Goal: Task Accomplishment & Management: Complete application form

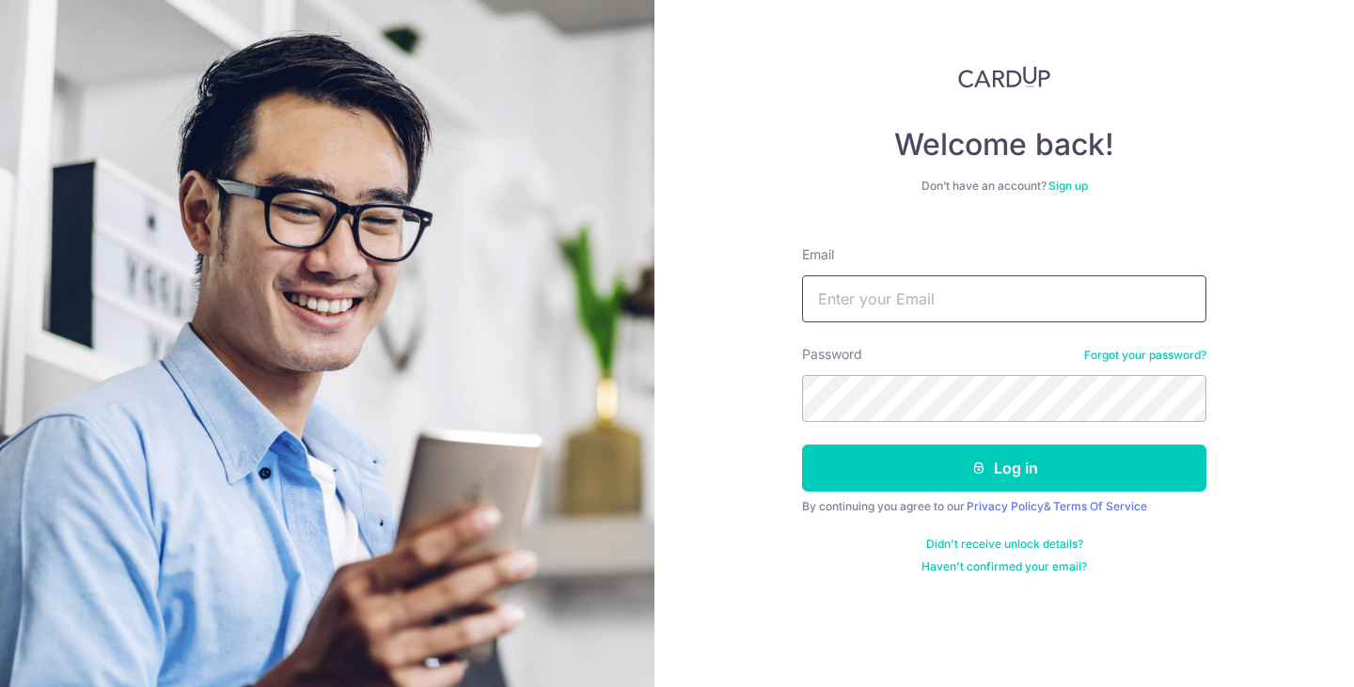
click at [932, 310] on input "Email" at bounding box center [1004, 298] width 404 height 47
type input "[EMAIL_ADDRESS][DOMAIN_NAME]"
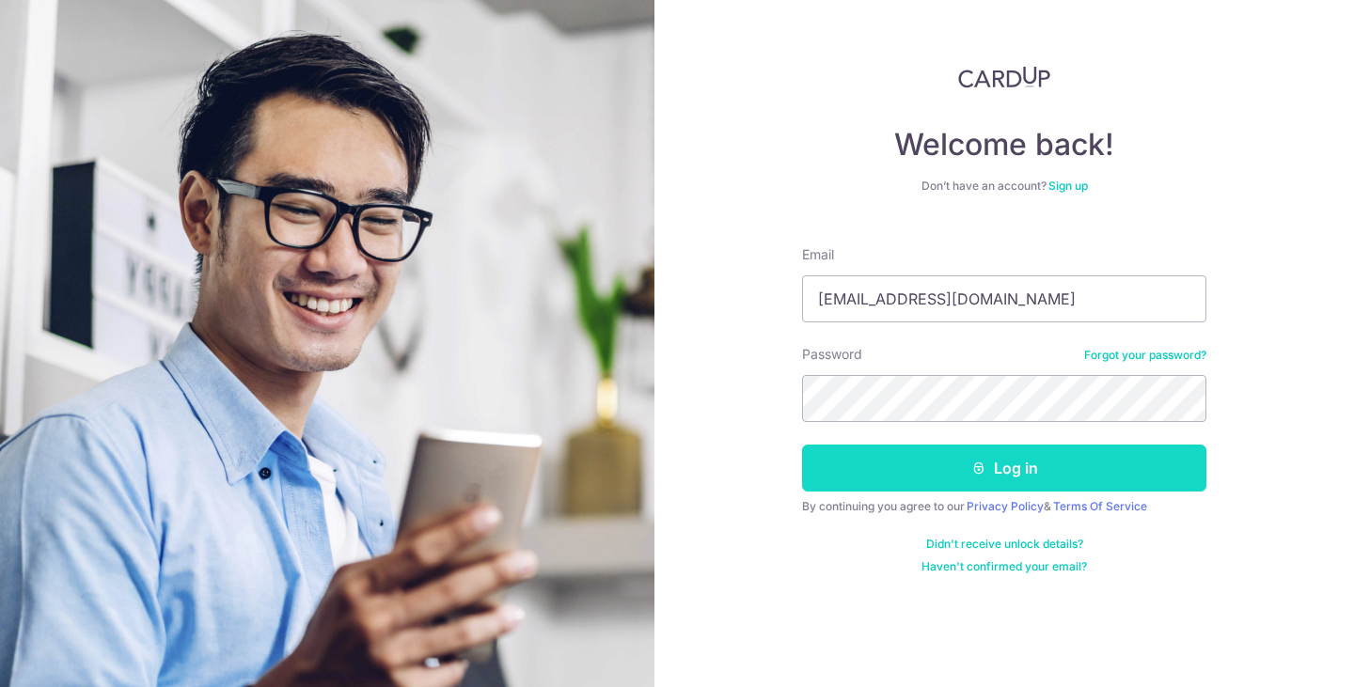
click at [996, 481] on button "Log in" at bounding box center [1004, 468] width 404 height 47
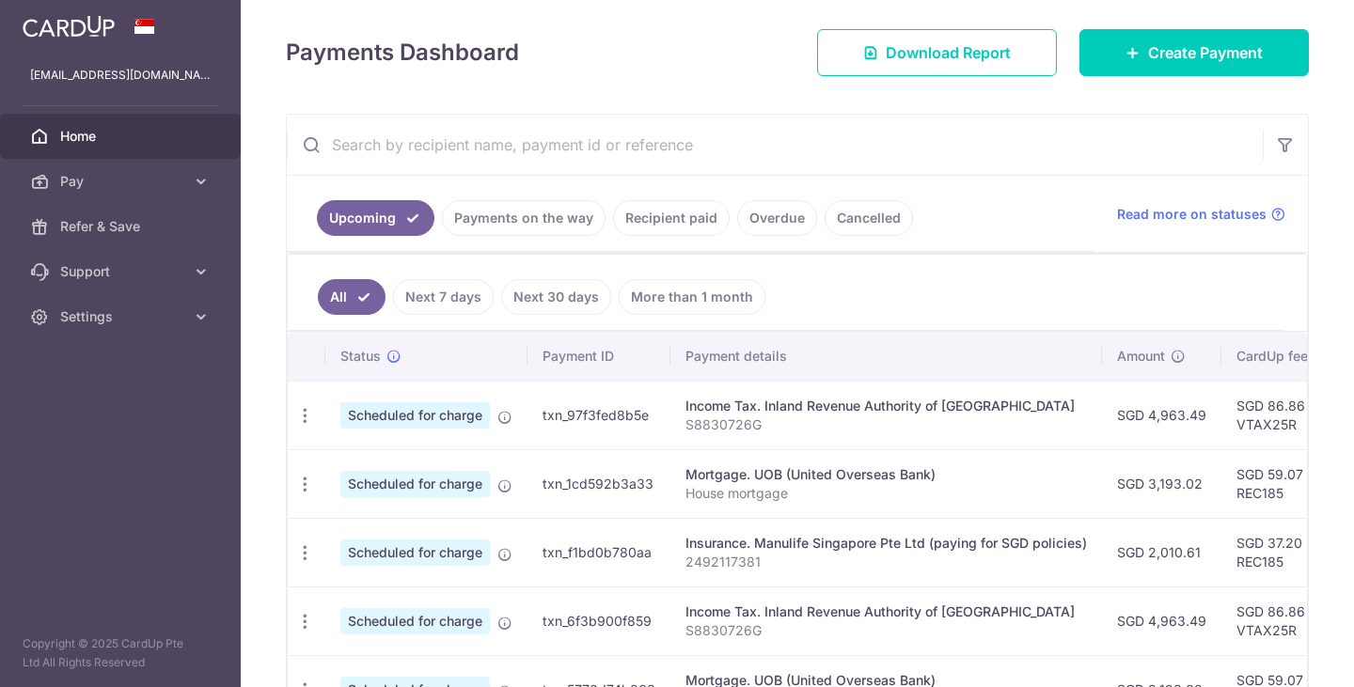
scroll to position [250, 0]
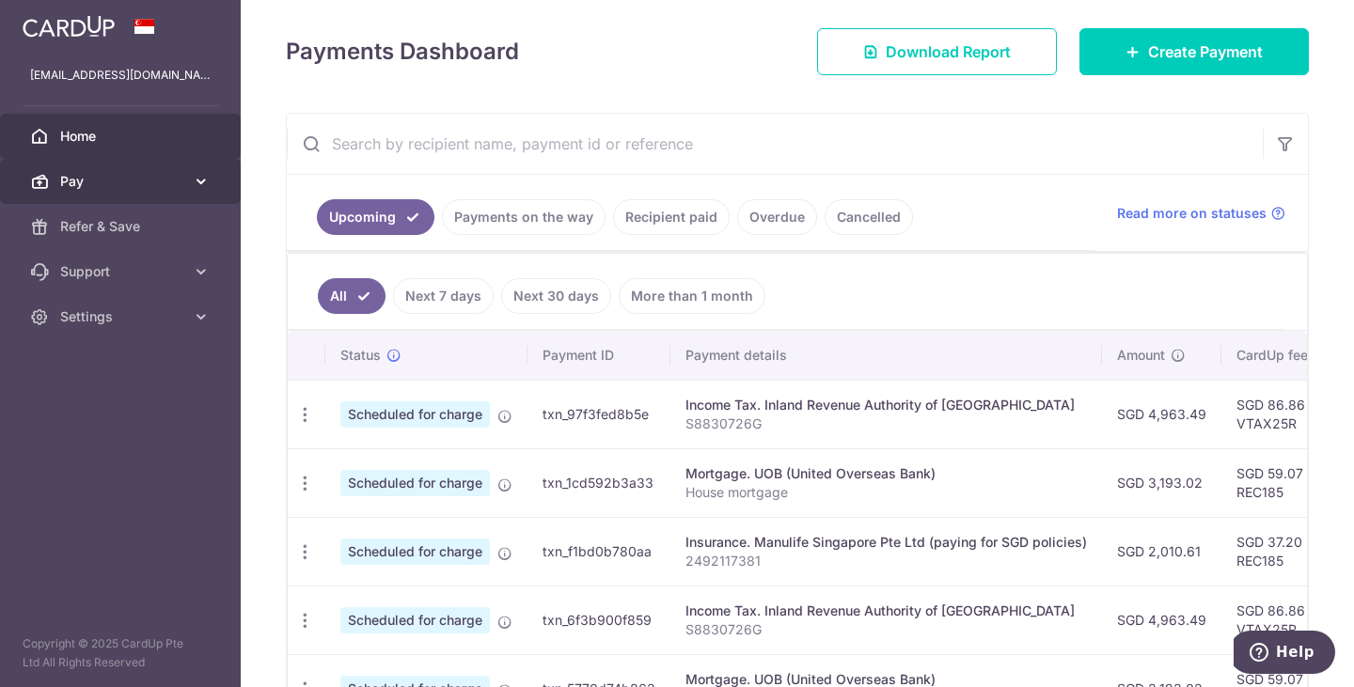
click at [206, 186] on icon at bounding box center [201, 181] width 19 height 19
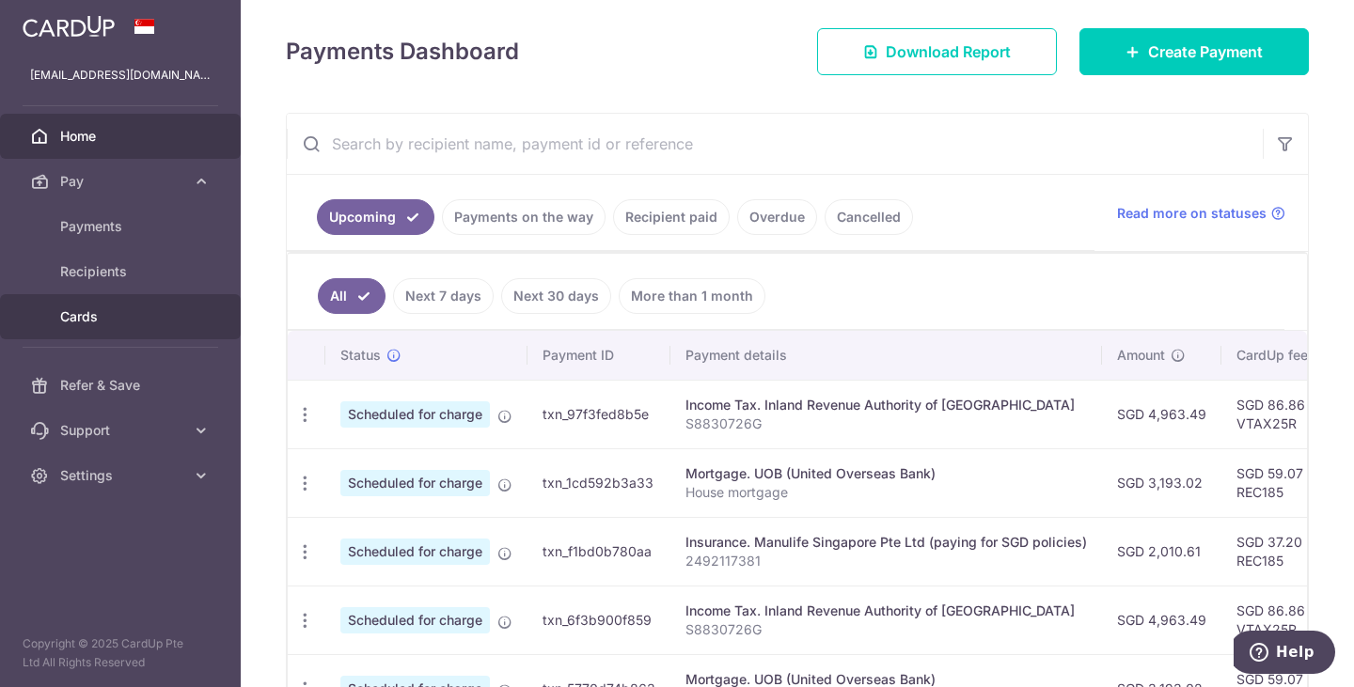
click at [123, 321] on span "Cards" at bounding box center [122, 316] width 124 height 19
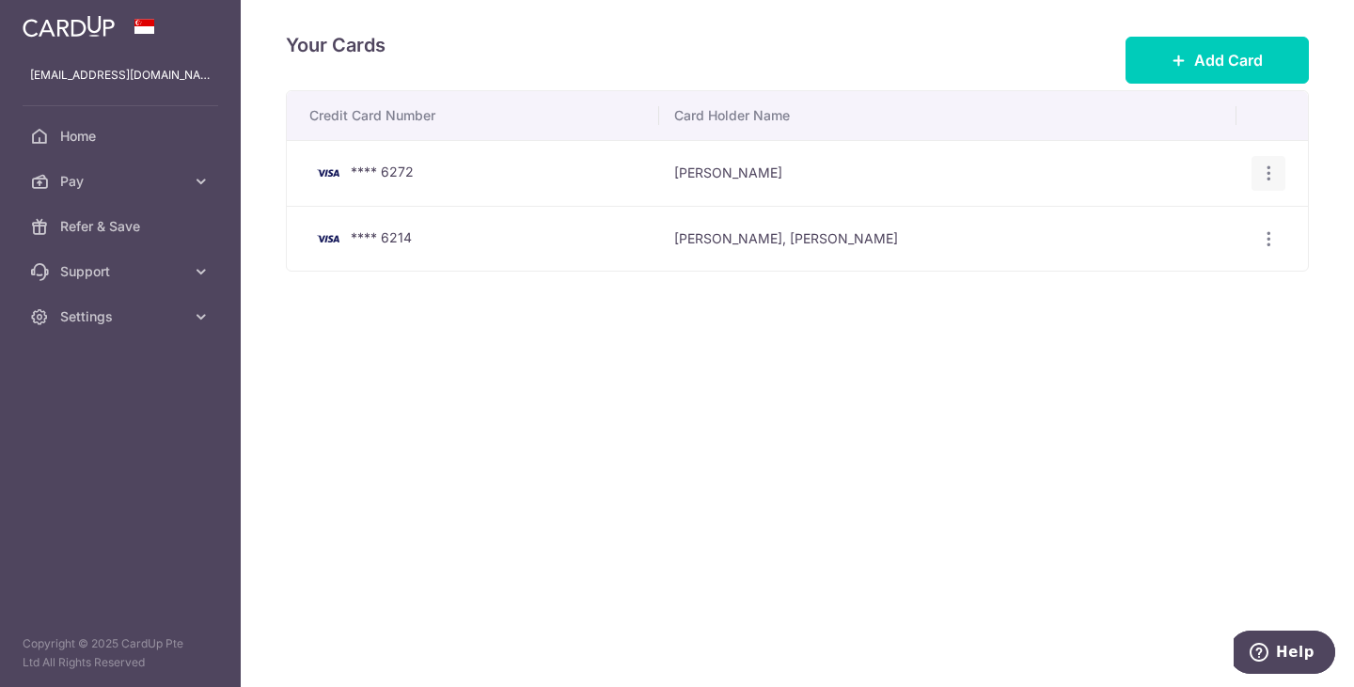
click at [1262, 179] on icon "button" at bounding box center [1269, 174] width 20 height 20
click at [1213, 267] on span "Delete" at bounding box center [1205, 270] width 128 height 23
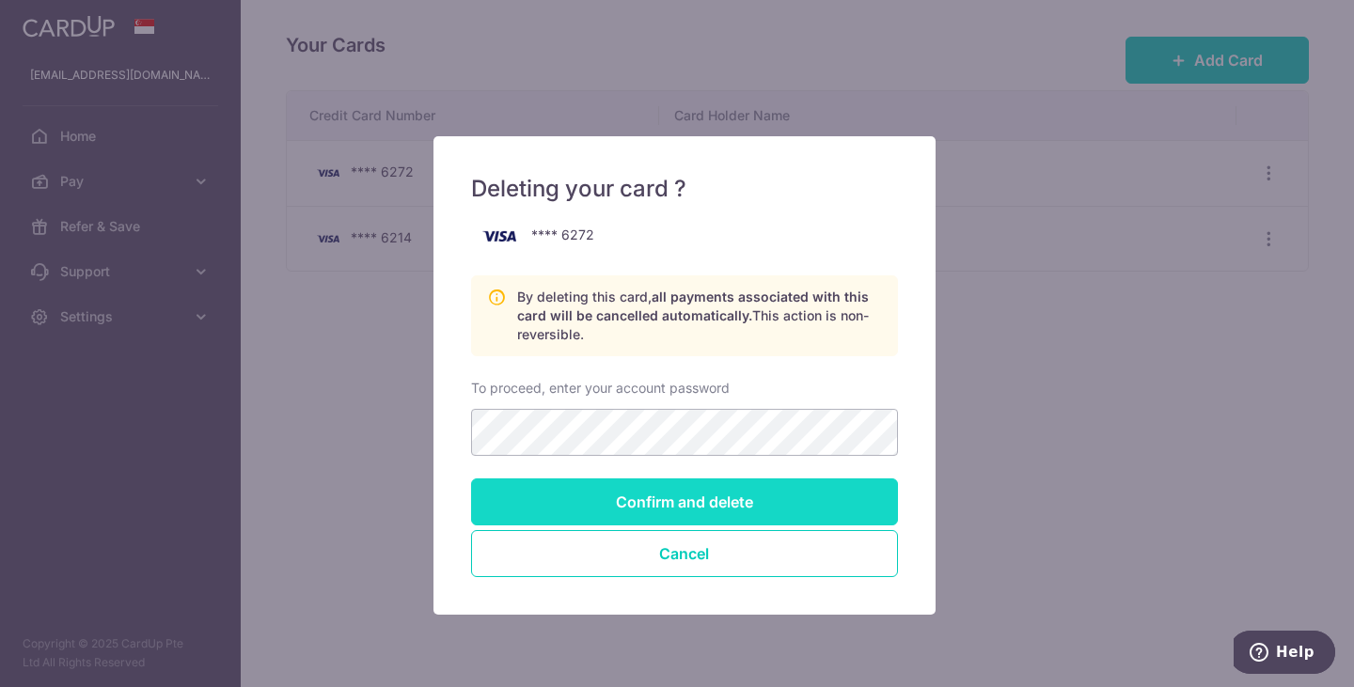
click at [691, 502] on input "Confirm and delete" at bounding box center [684, 501] width 427 height 47
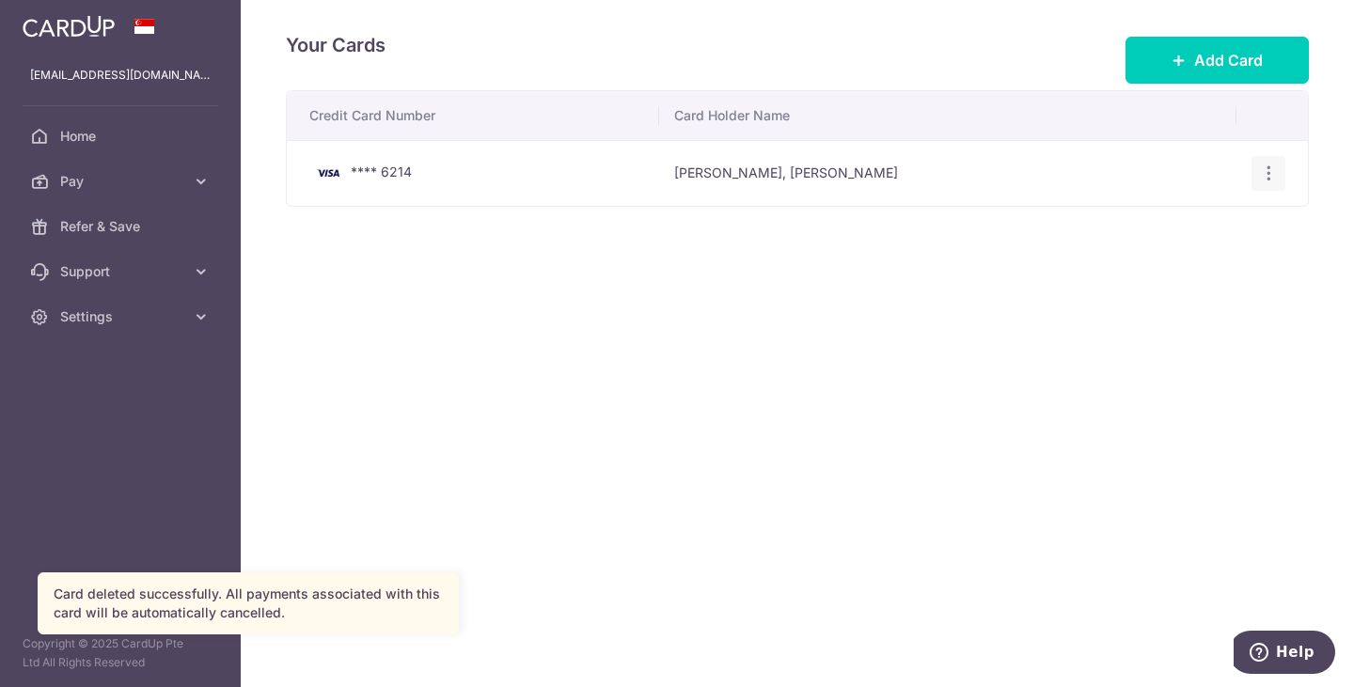
click at [1265, 186] on div "View/Edit Delete" at bounding box center [1268, 173] width 35 height 35
drag, startPoint x: 1265, startPoint y: 186, endPoint x: 886, endPoint y: 426, distance: 449.1
click at [886, 426] on div "Your Cards Add Card Credit Card Number Card Holder Name **** 6214 Fangju, Beatr…" at bounding box center [797, 343] width 1113 height 687
click at [1274, 178] on icon "button" at bounding box center [1269, 174] width 20 height 20
click at [1166, 274] on span "Delete" at bounding box center [1205, 270] width 128 height 23
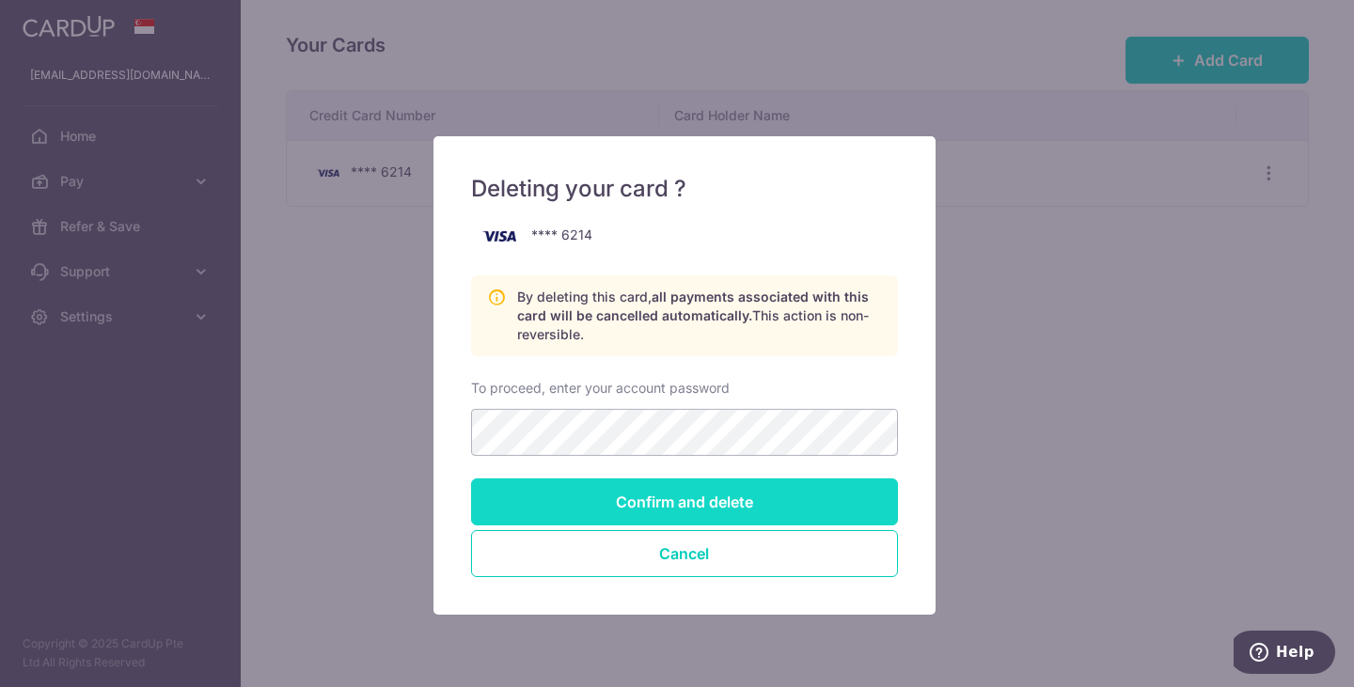
click at [632, 508] on input "Confirm and delete" at bounding box center [684, 501] width 427 height 47
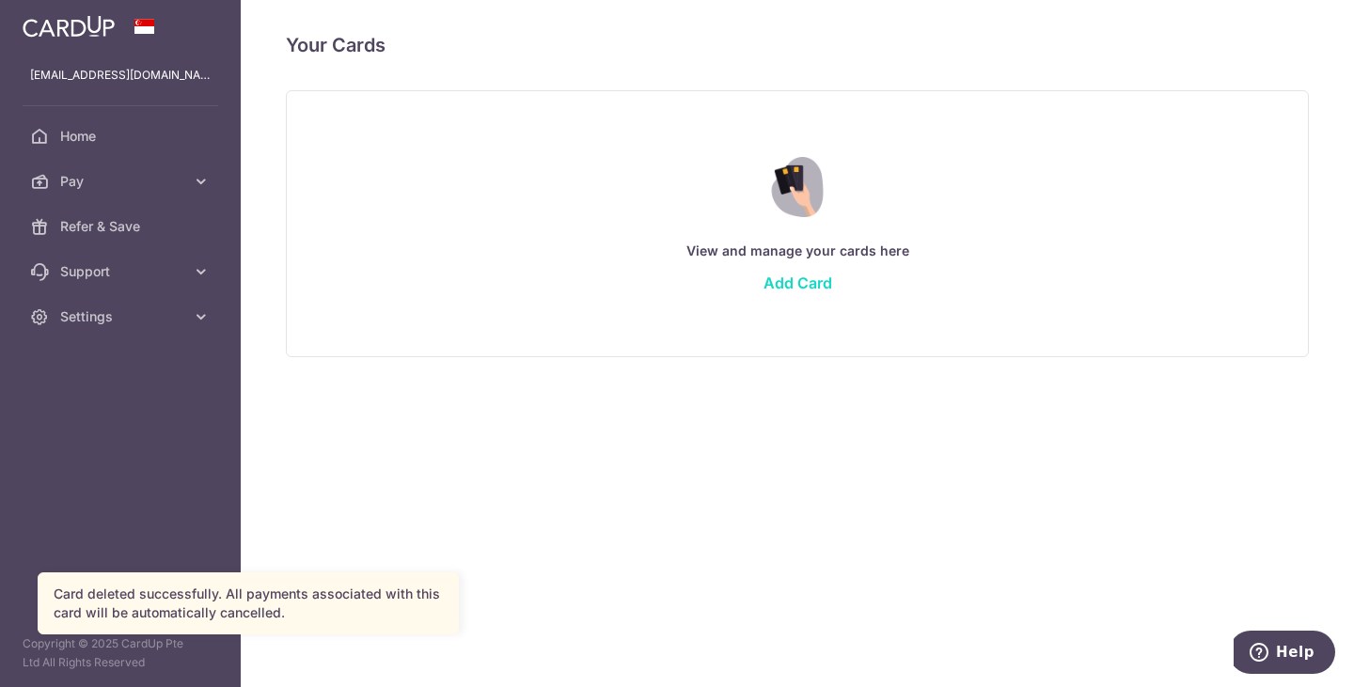
click at [798, 280] on link "Add Card" at bounding box center [797, 283] width 69 height 19
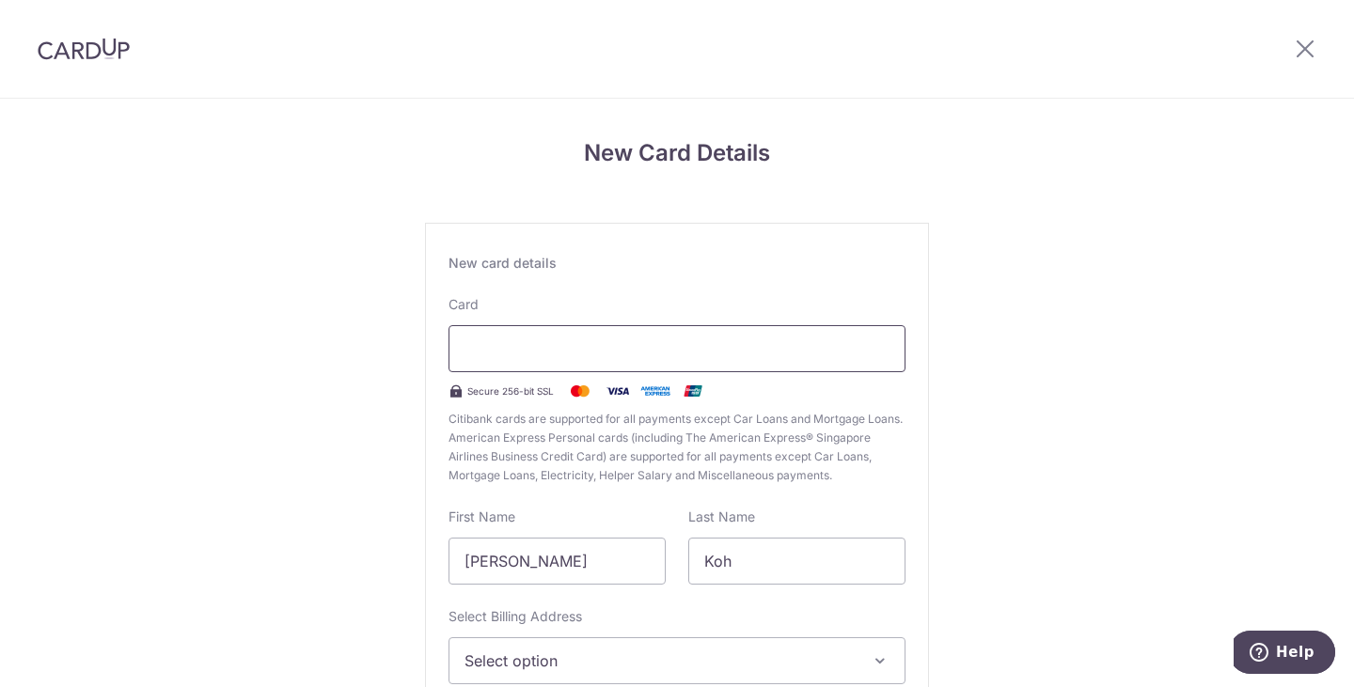
click at [747, 335] on div at bounding box center [676, 348] width 457 height 47
click at [334, 424] on div "New Card Details New card details Card Secure 256-bit SSL Citibank cards are su…" at bounding box center [677, 494] width 1354 height 790
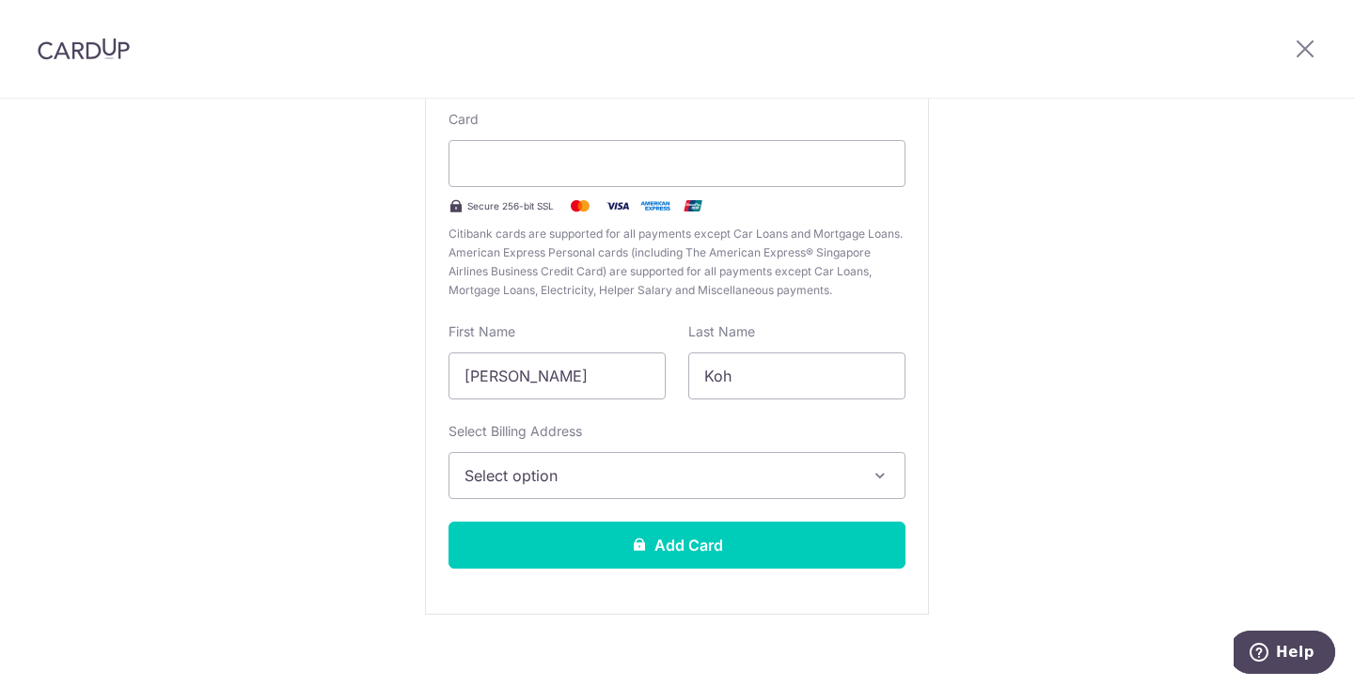
scroll to position [193, 0]
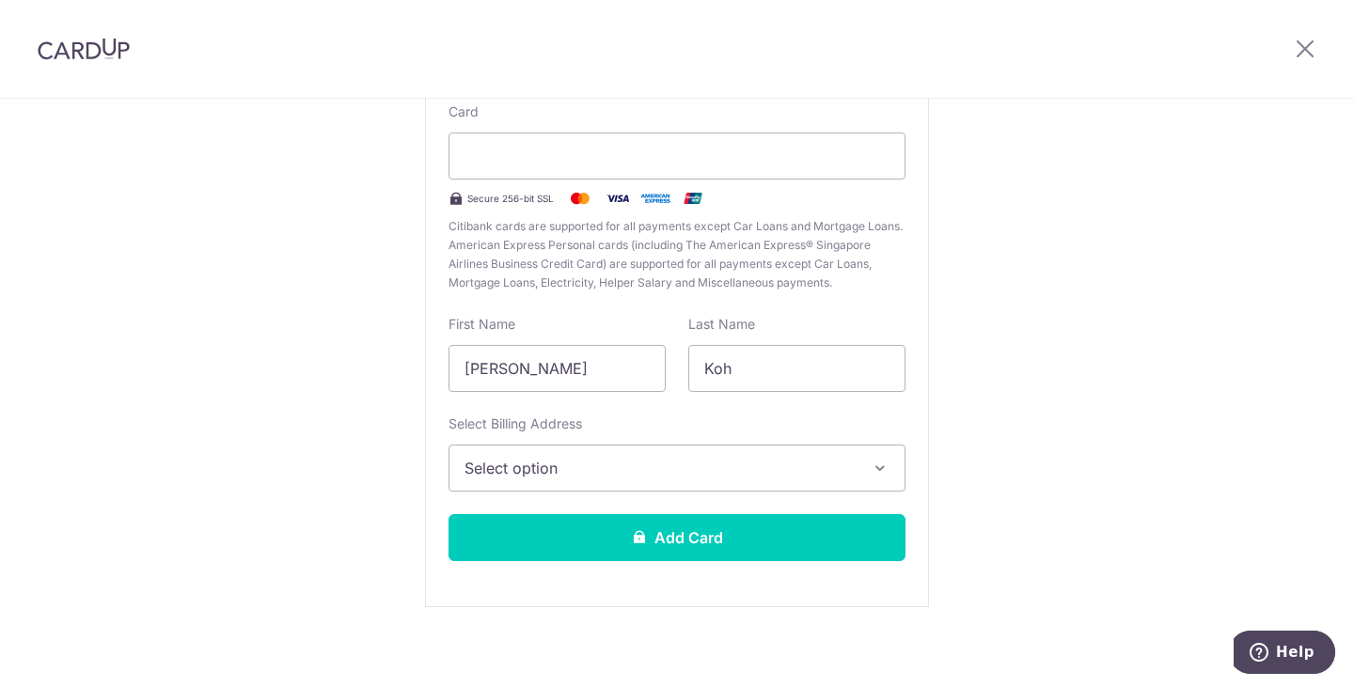
click at [596, 486] on button "Select option" at bounding box center [676, 468] width 457 height 47
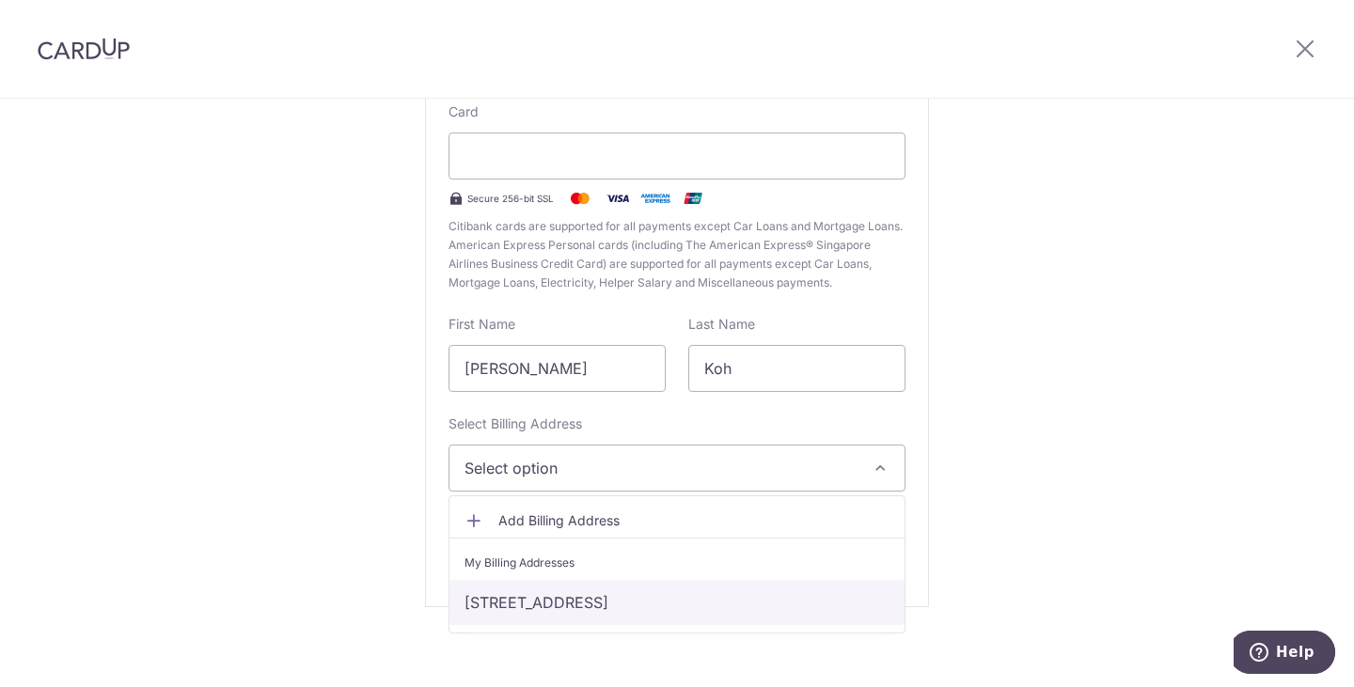
click at [597, 603] on link "11 seletar road , Singapore, Singapore, Singapore-807016" at bounding box center [676, 602] width 455 height 45
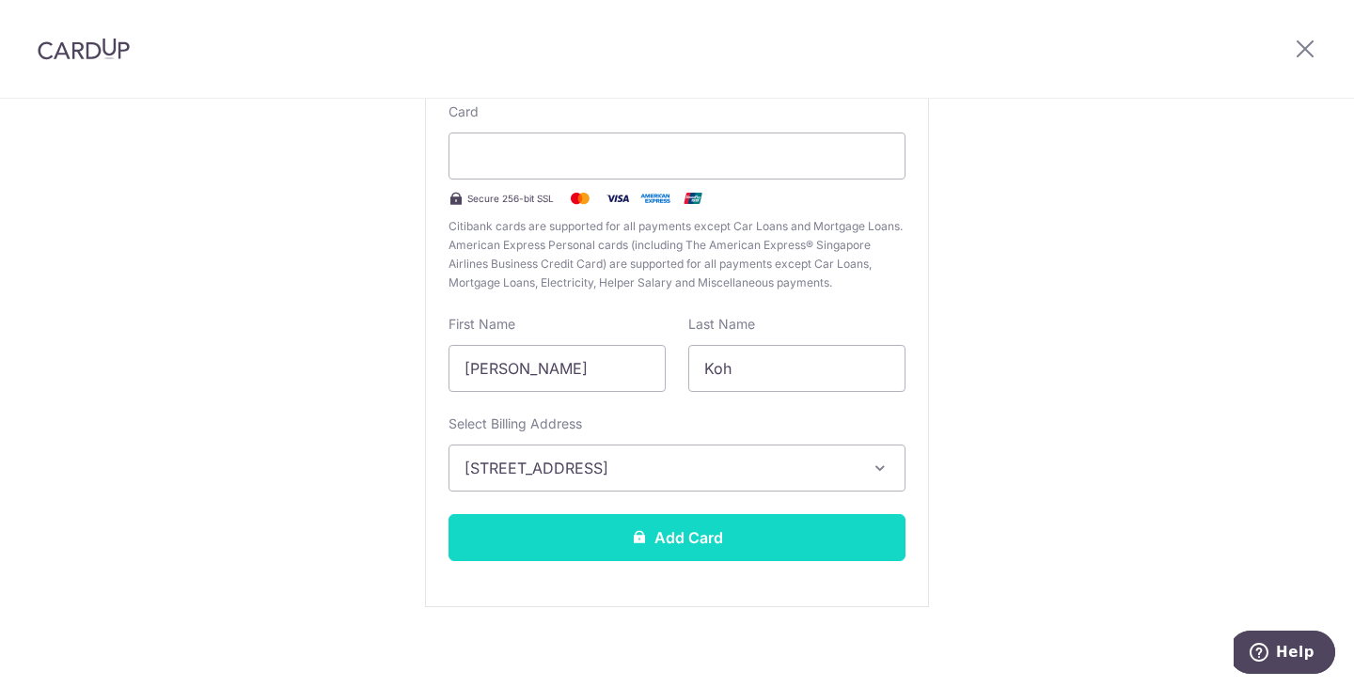
click at [632, 533] on icon at bounding box center [639, 536] width 15 height 15
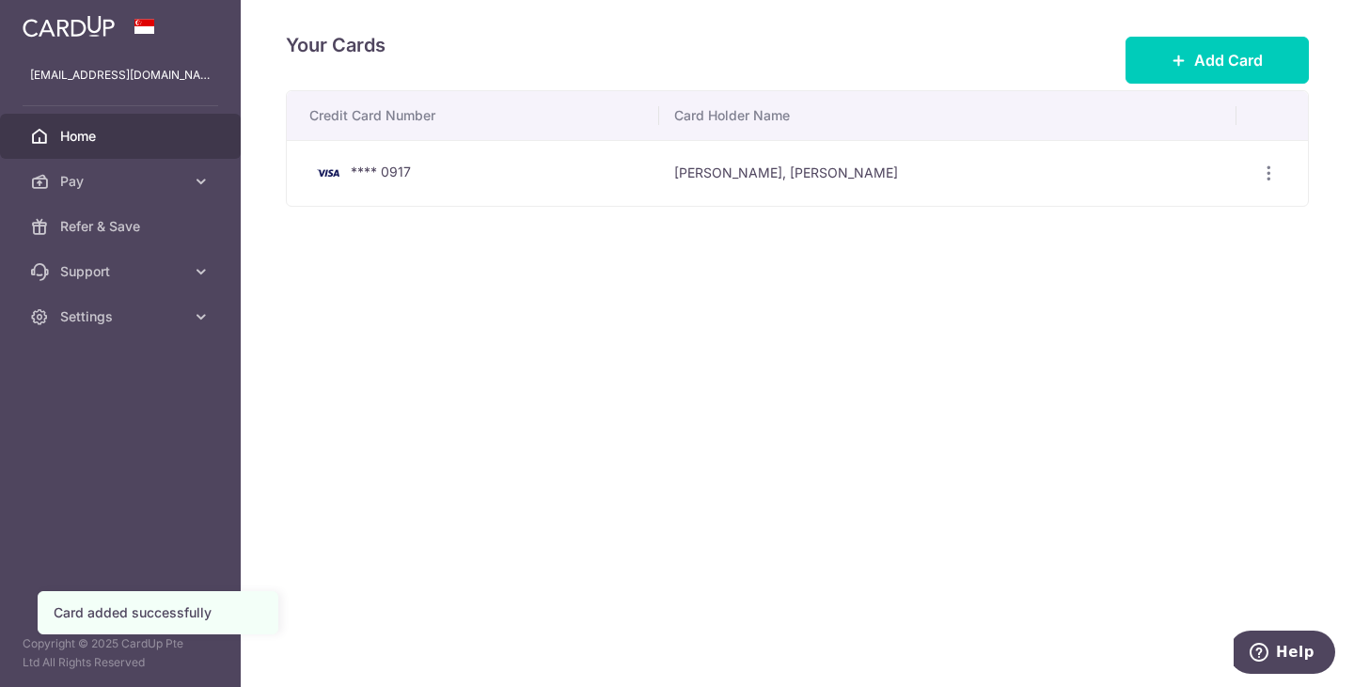
click at [138, 134] on span "Home" at bounding box center [122, 136] width 124 height 19
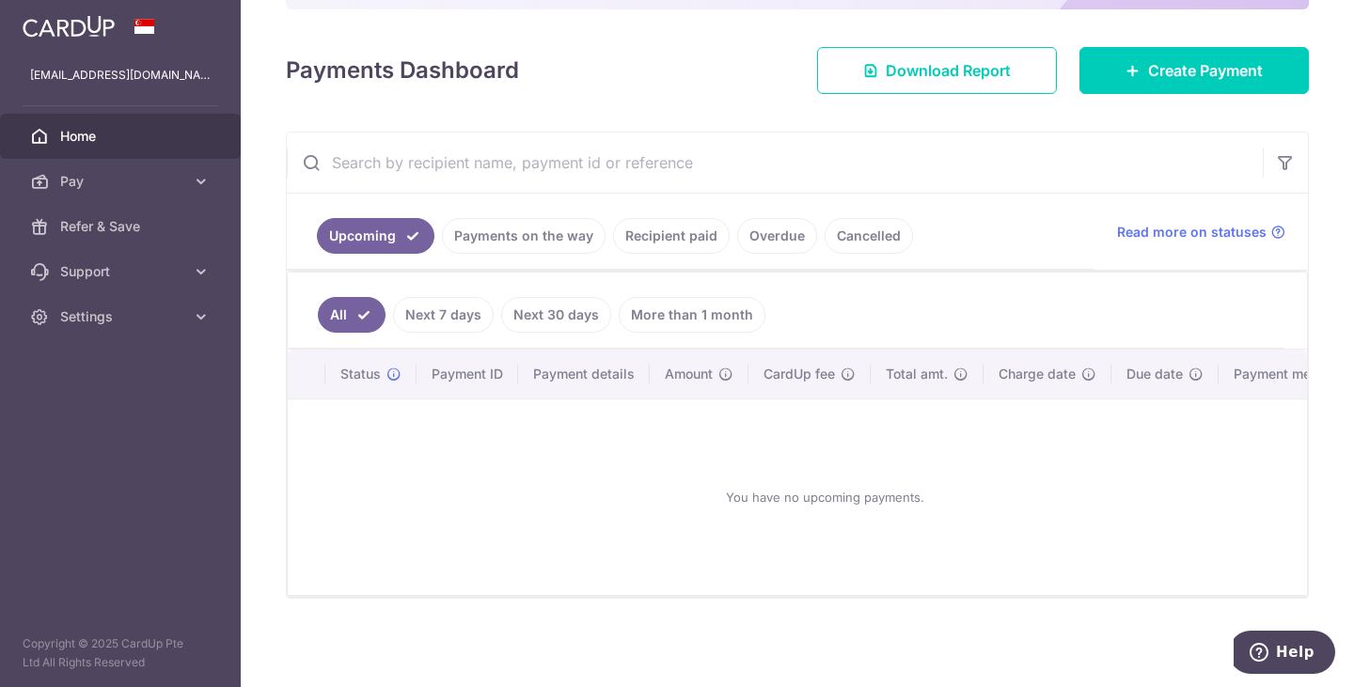
scroll to position [241, 0]
click at [546, 317] on link "Next 30 days" at bounding box center [556, 315] width 110 height 36
click at [666, 322] on link "More than 1 month" at bounding box center [692, 315] width 147 height 36
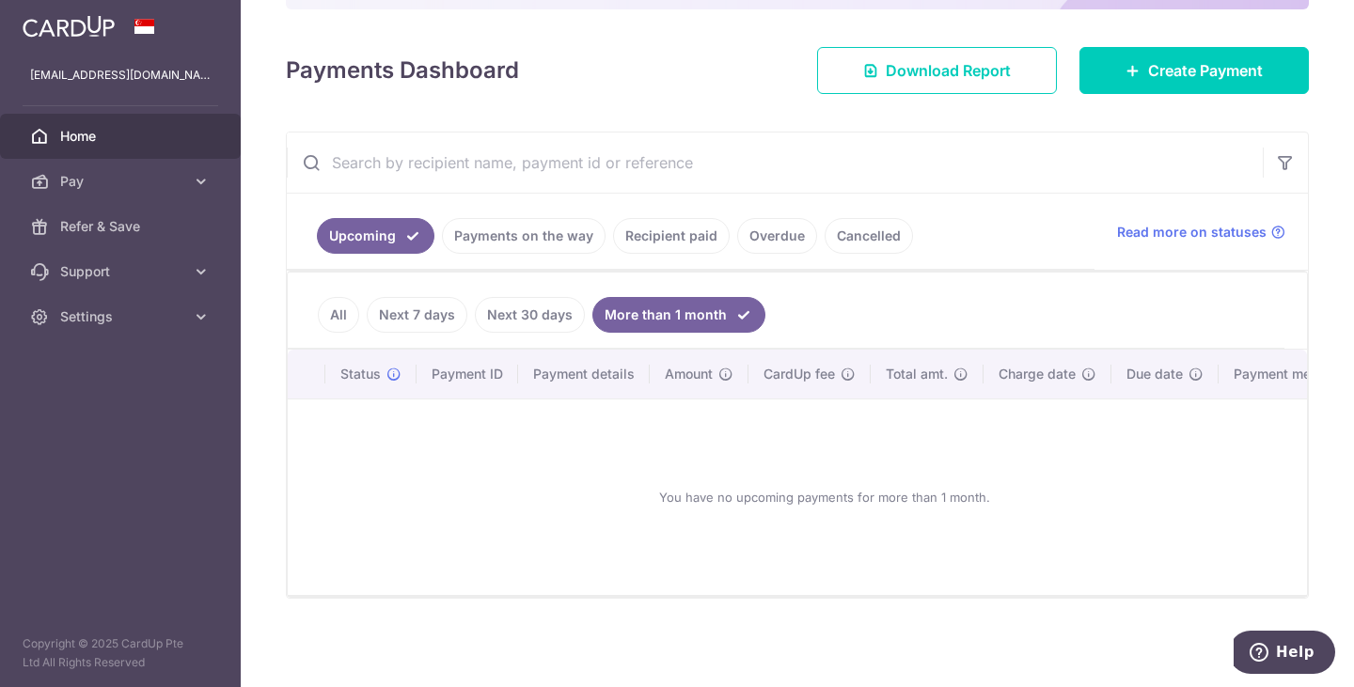
click at [336, 299] on link "All" at bounding box center [338, 315] width 41 height 36
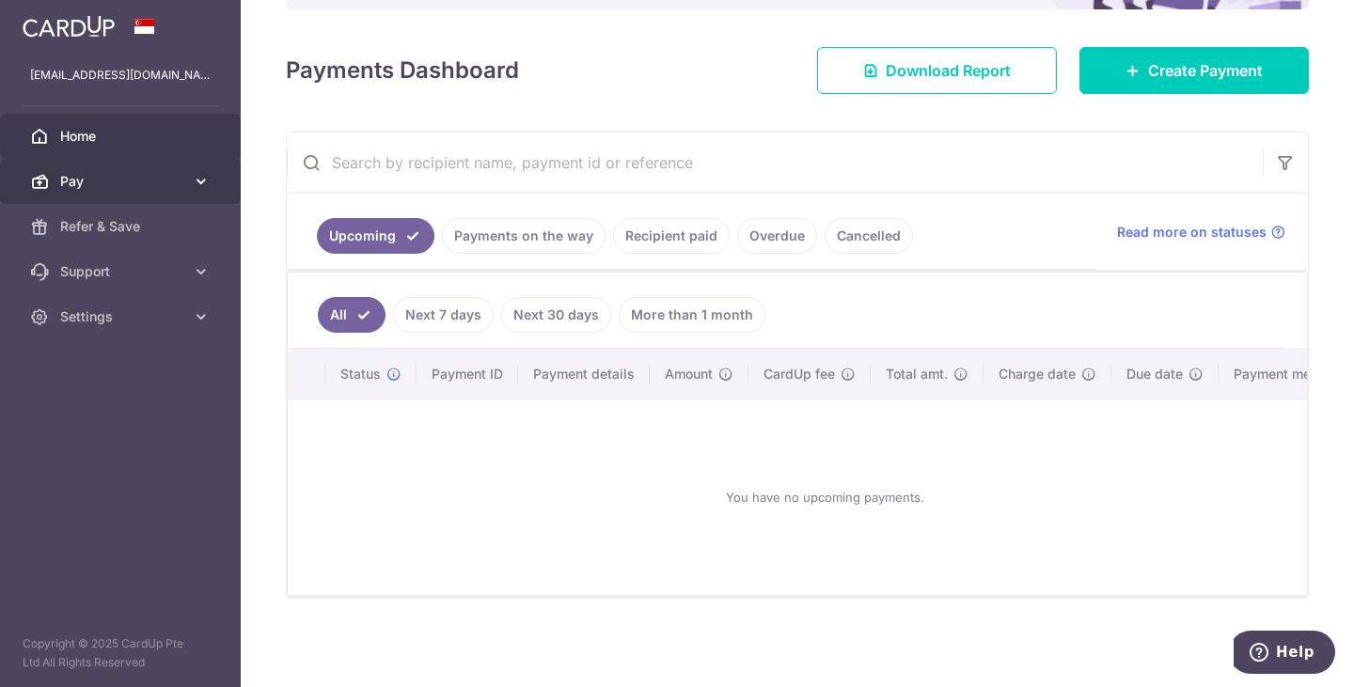
click at [196, 182] on icon at bounding box center [201, 181] width 19 height 19
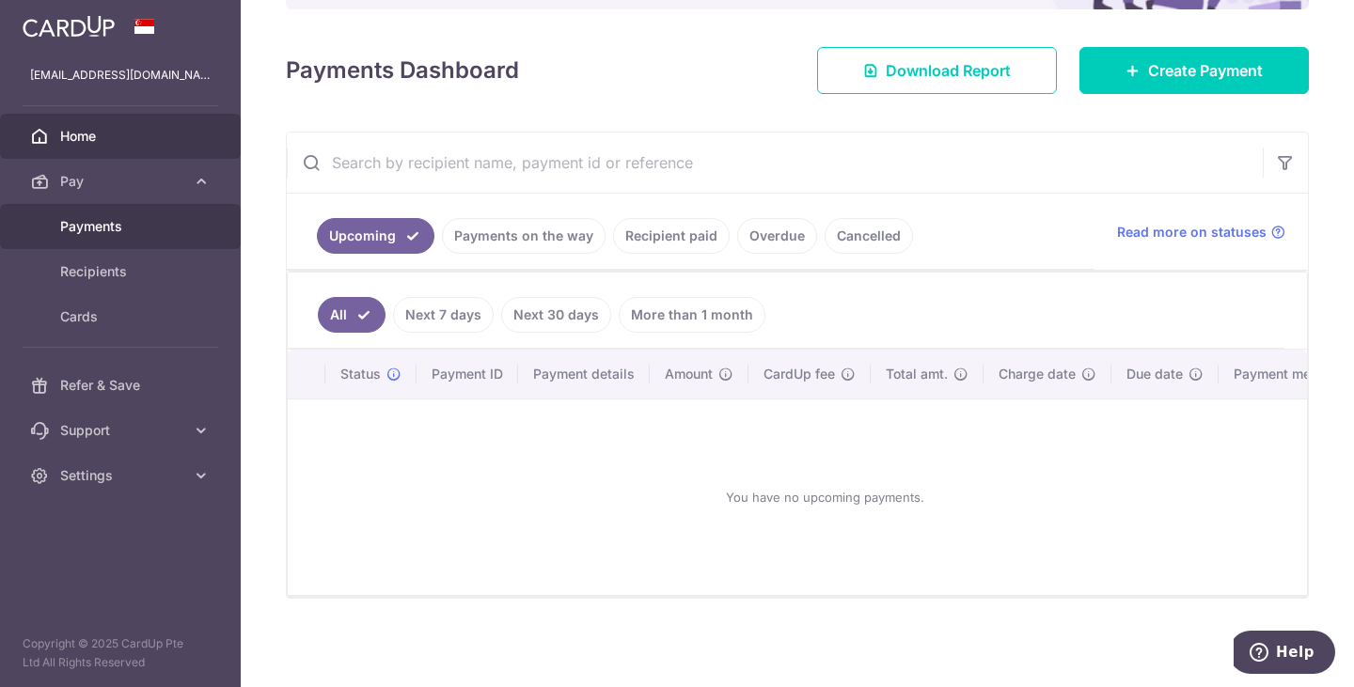
click at [190, 224] on link "Payments" at bounding box center [120, 226] width 241 height 45
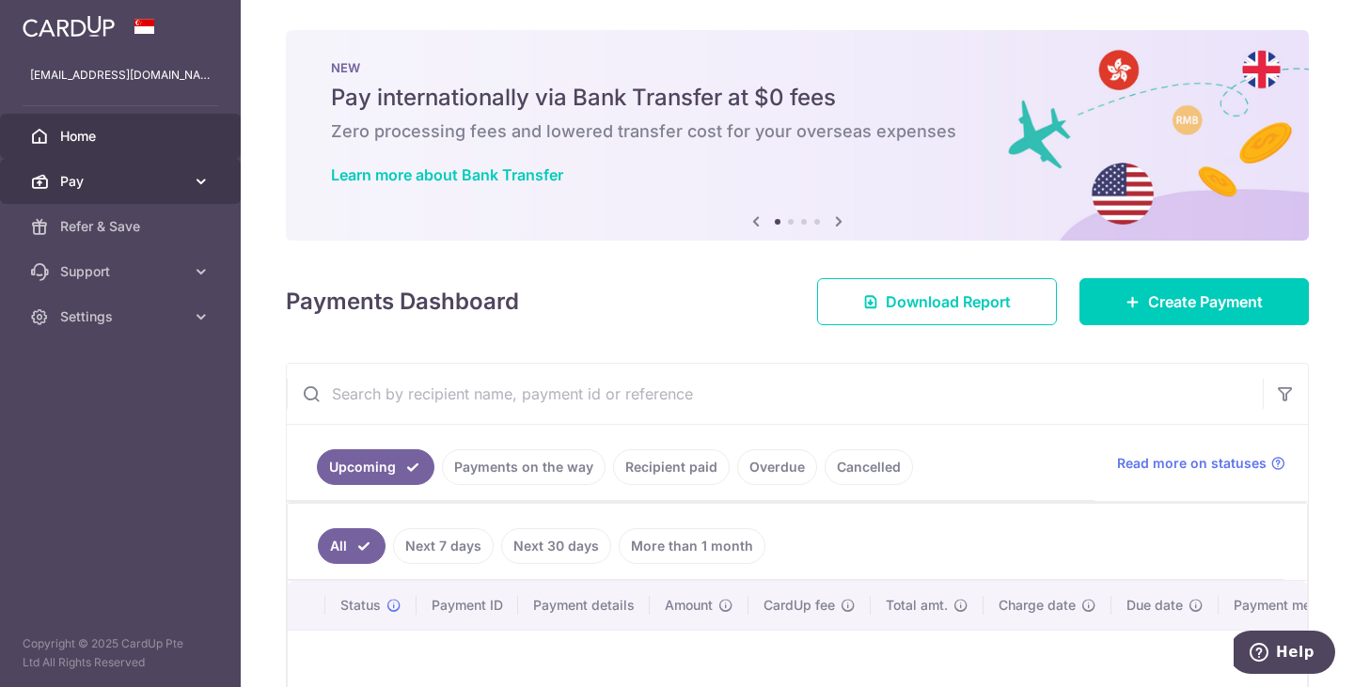
click at [200, 172] on icon at bounding box center [201, 181] width 19 height 19
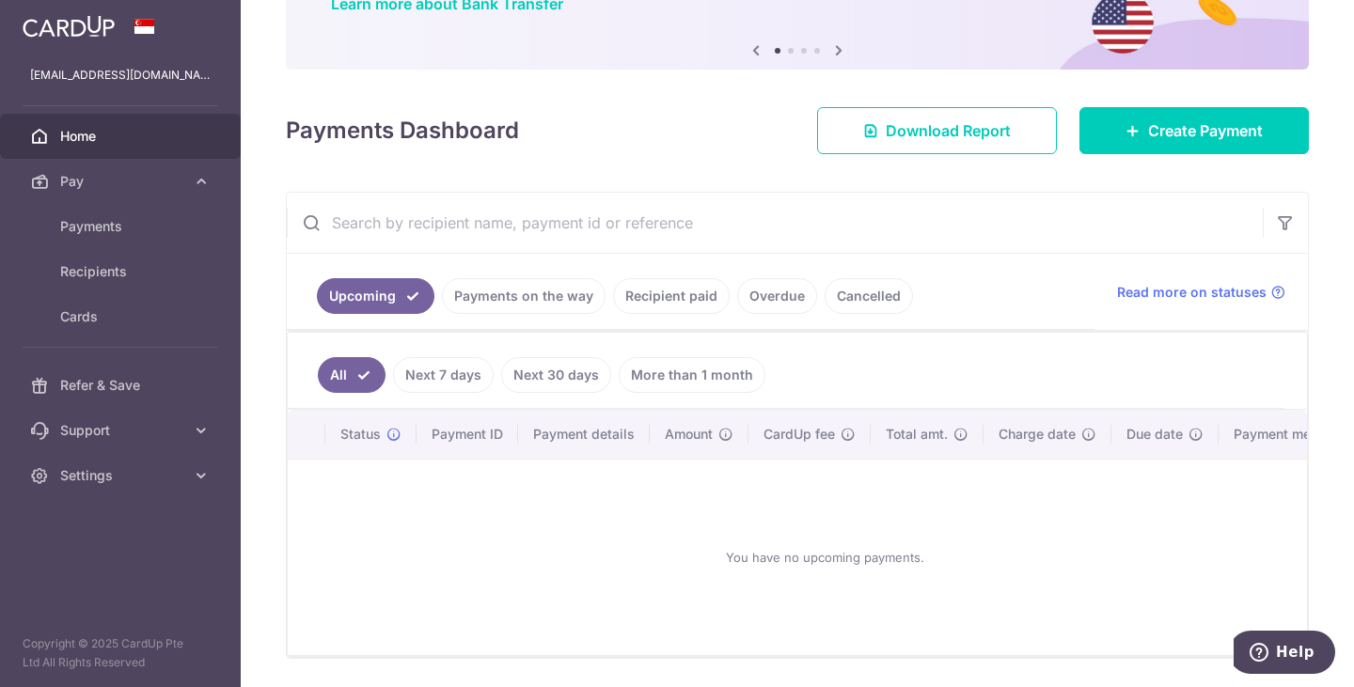
scroll to position [241, 0]
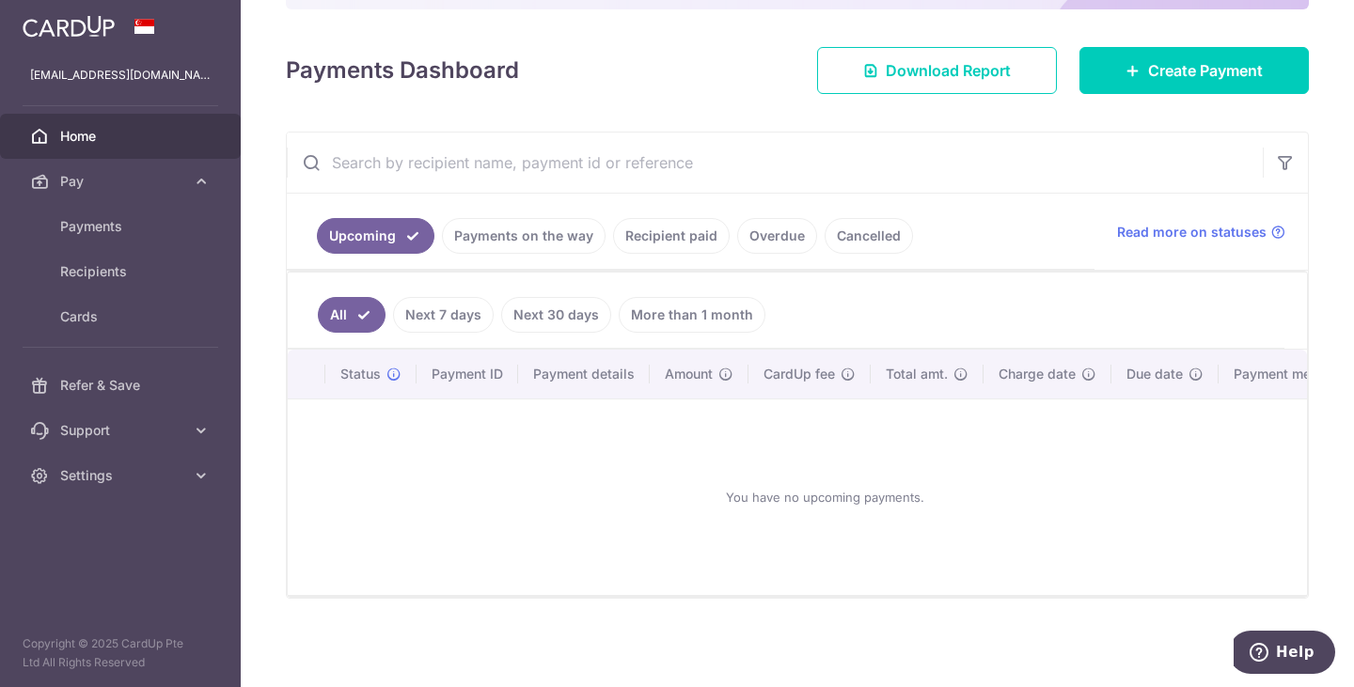
click at [658, 234] on link "Recipient paid" at bounding box center [671, 236] width 117 height 36
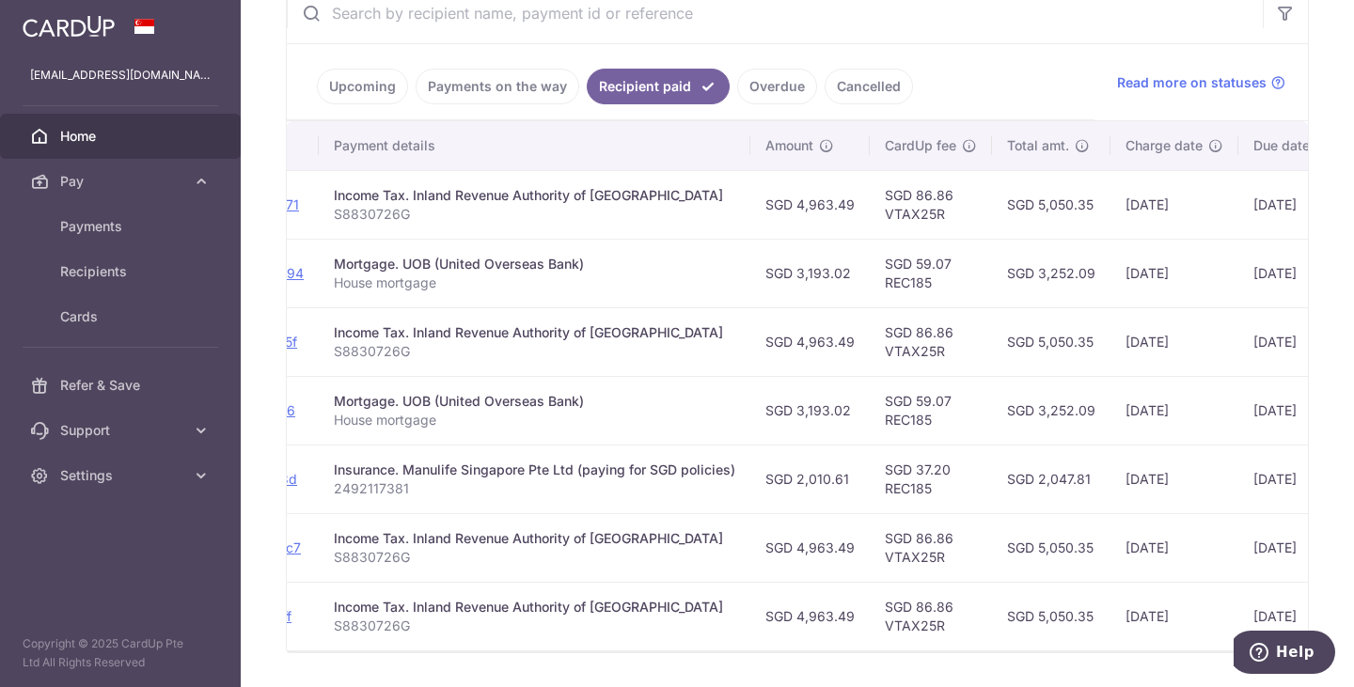
scroll to position [0, 483]
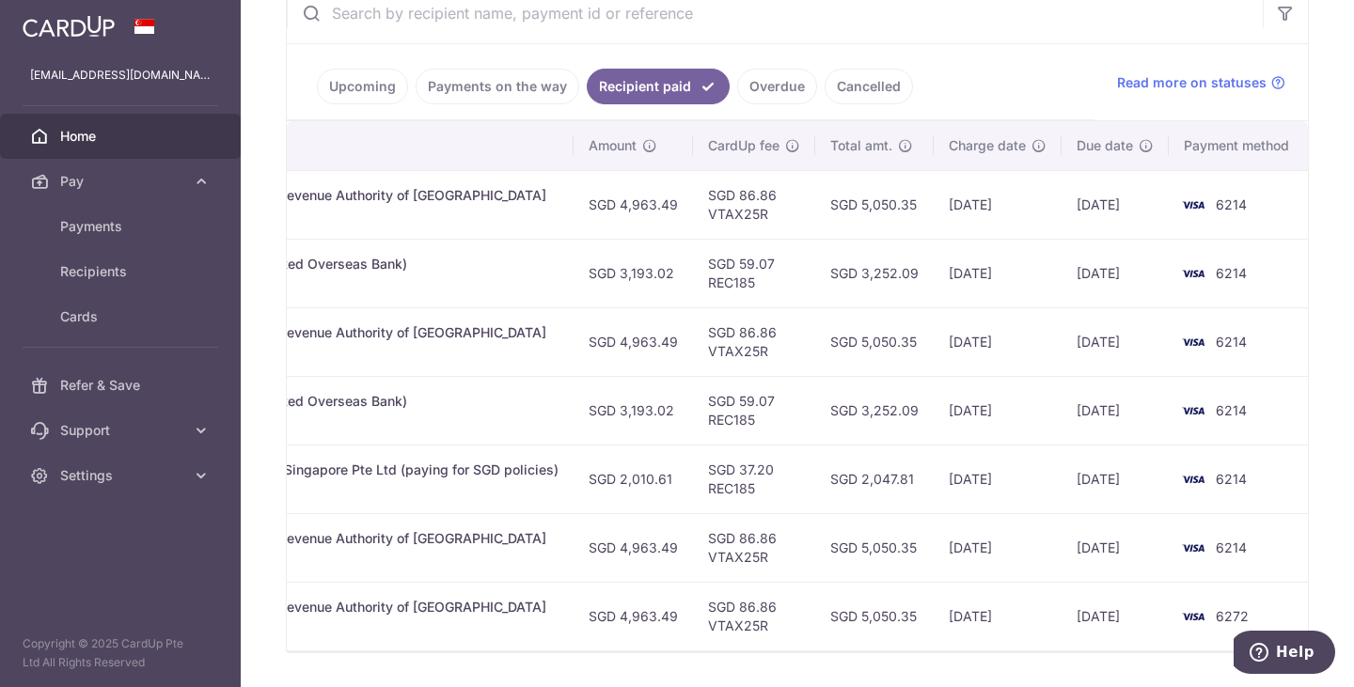
click at [779, 108] on ul "Upcoming Payments on the way Recipient paid Overdue Cancelled" at bounding box center [691, 82] width 808 height 76
click at [849, 86] on link "Cancelled" at bounding box center [868, 87] width 88 height 36
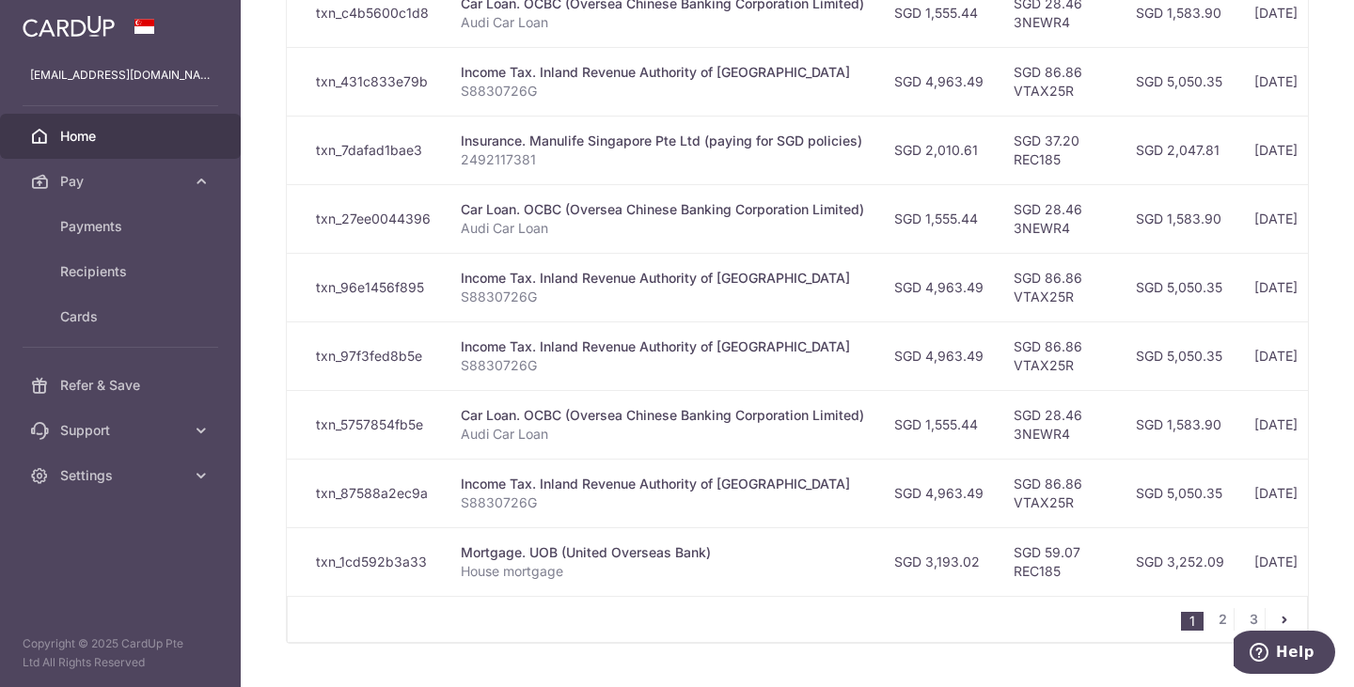
scroll to position [0, 0]
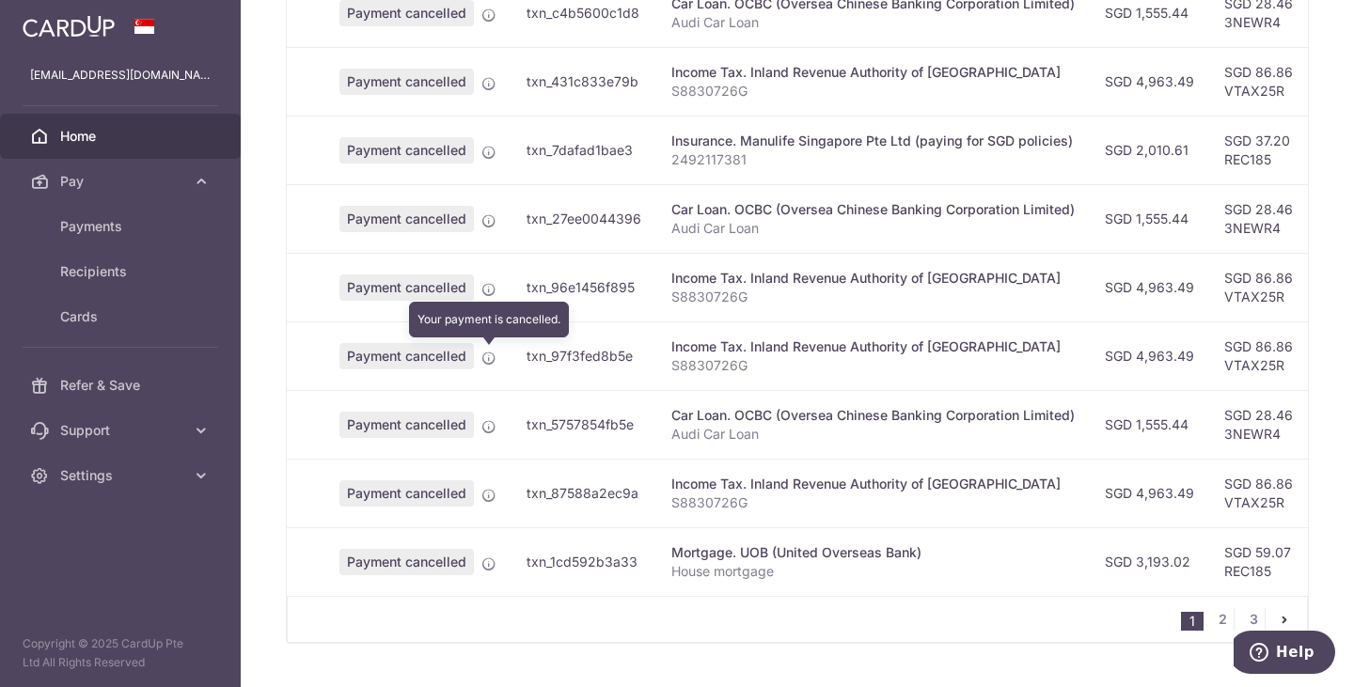
click at [487, 360] on icon at bounding box center [488, 358] width 15 height 15
click at [436, 358] on span "Payment cancelled" at bounding box center [406, 356] width 134 height 26
click at [491, 359] on icon at bounding box center [488, 358] width 15 height 15
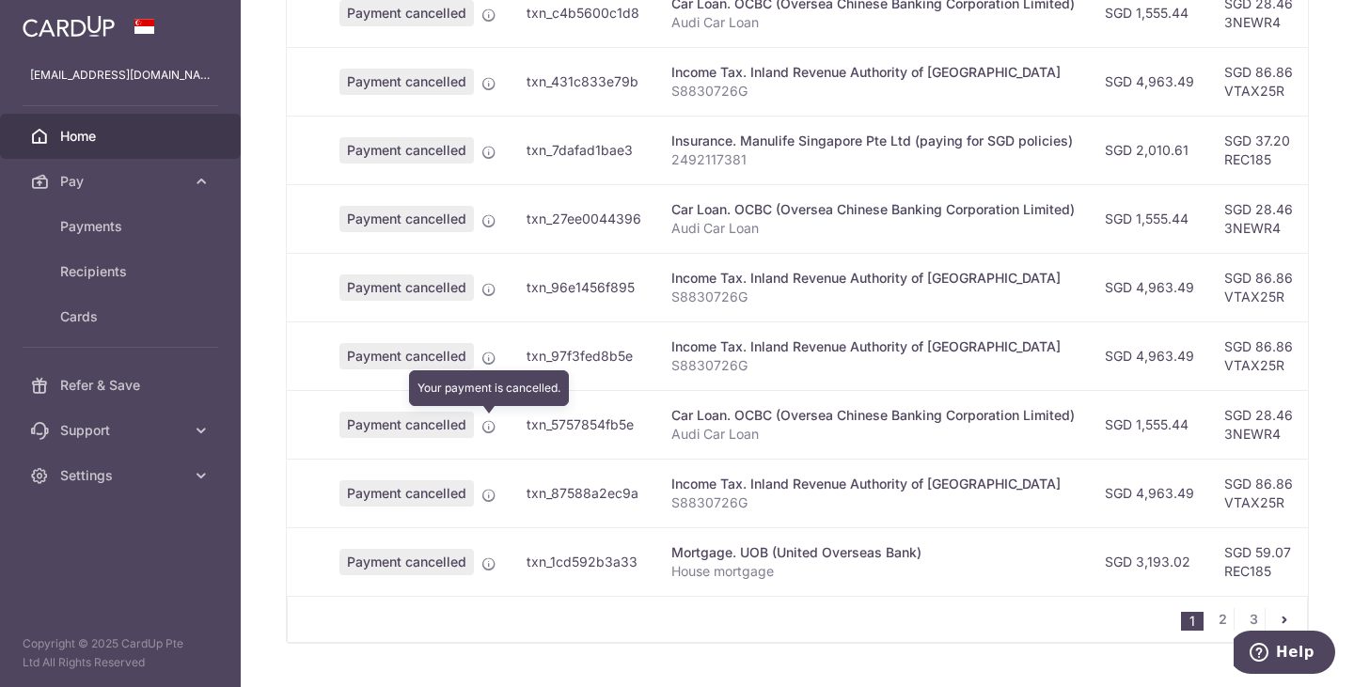
click at [494, 423] on icon at bounding box center [488, 426] width 15 height 15
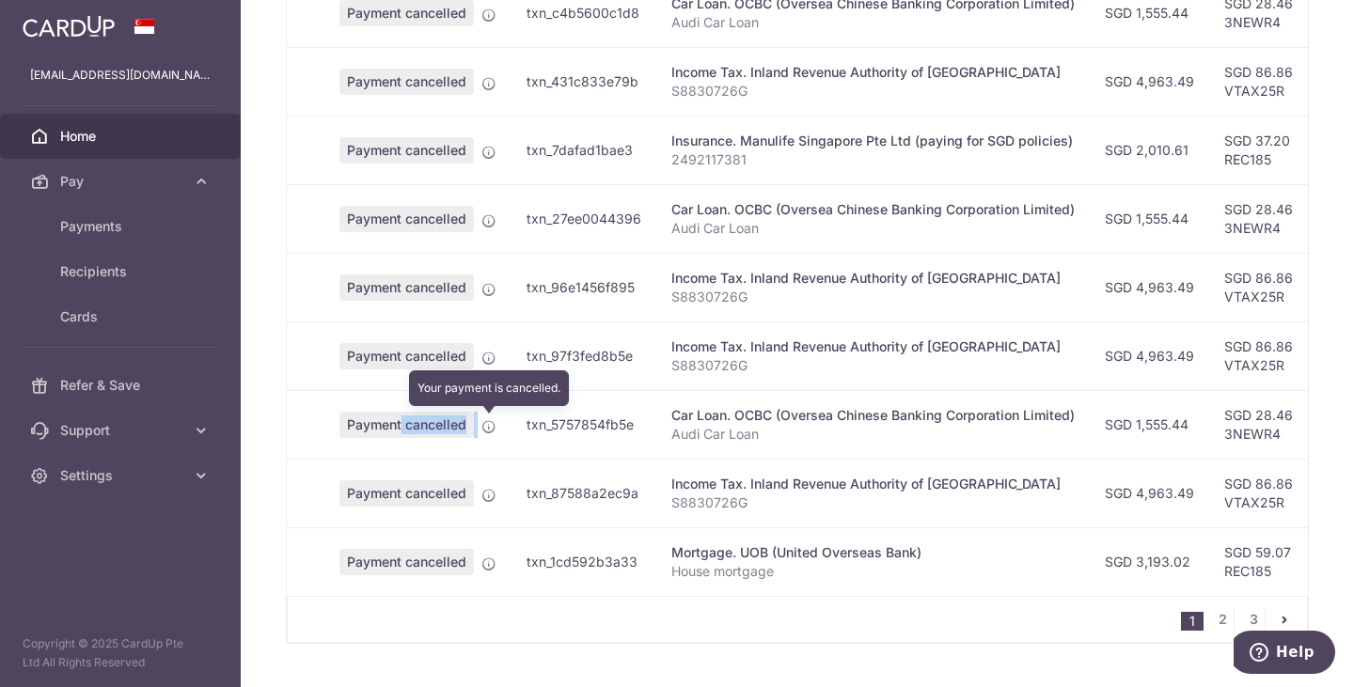
click at [494, 423] on icon at bounding box center [488, 426] width 15 height 15
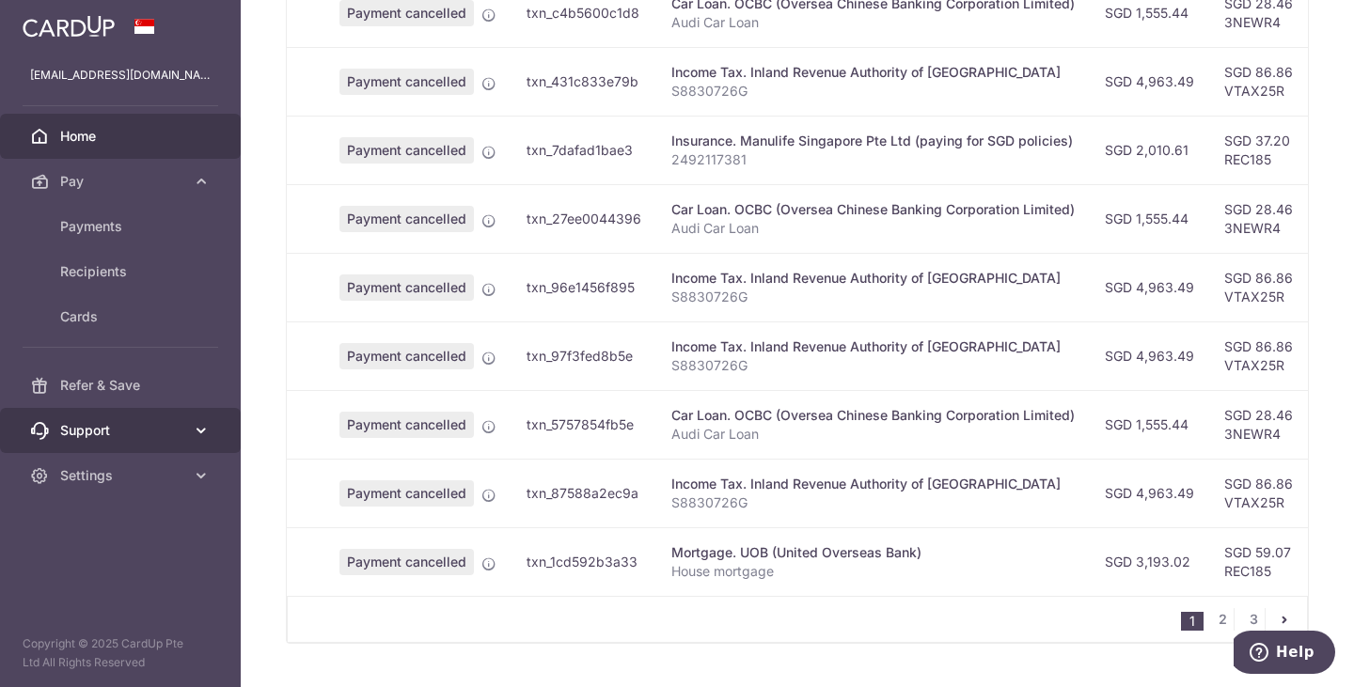
click at [156, 439] on span "Support" at bounding box center [122, 430] width 124 height 19
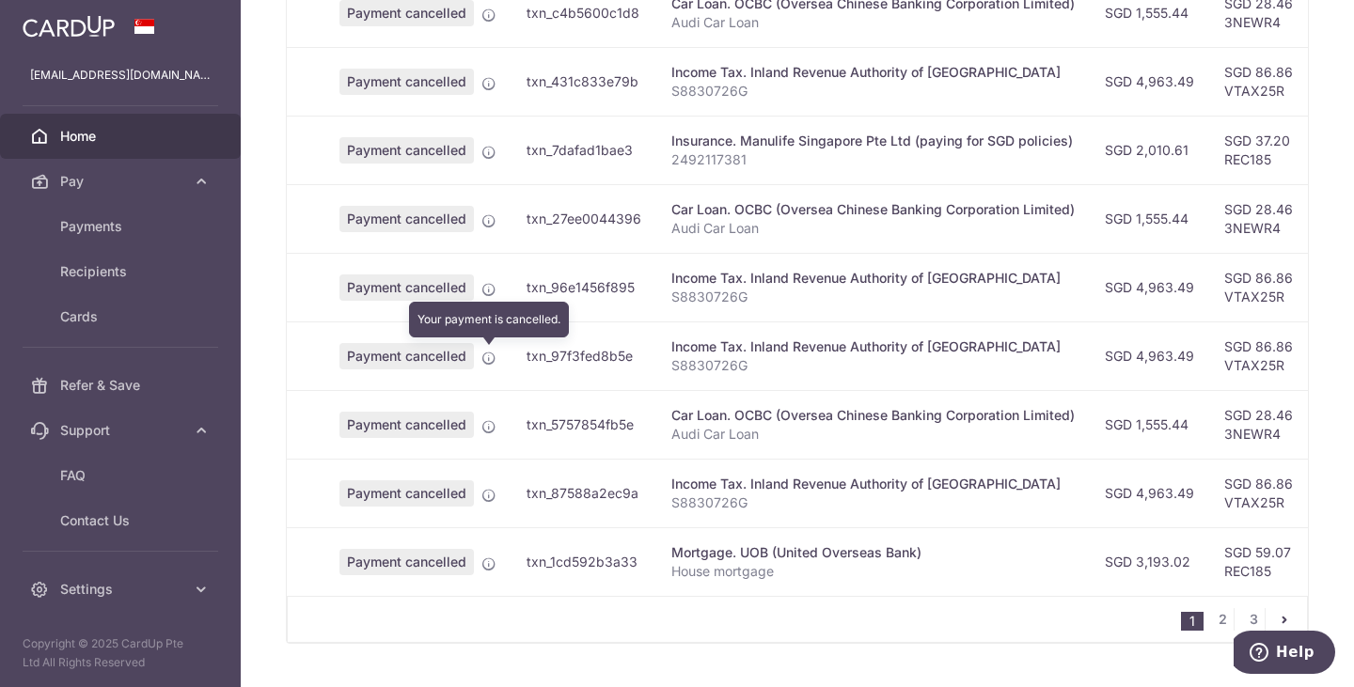
click at [486, 362] on icon at bounding box center [488, 358] width 15 height 15
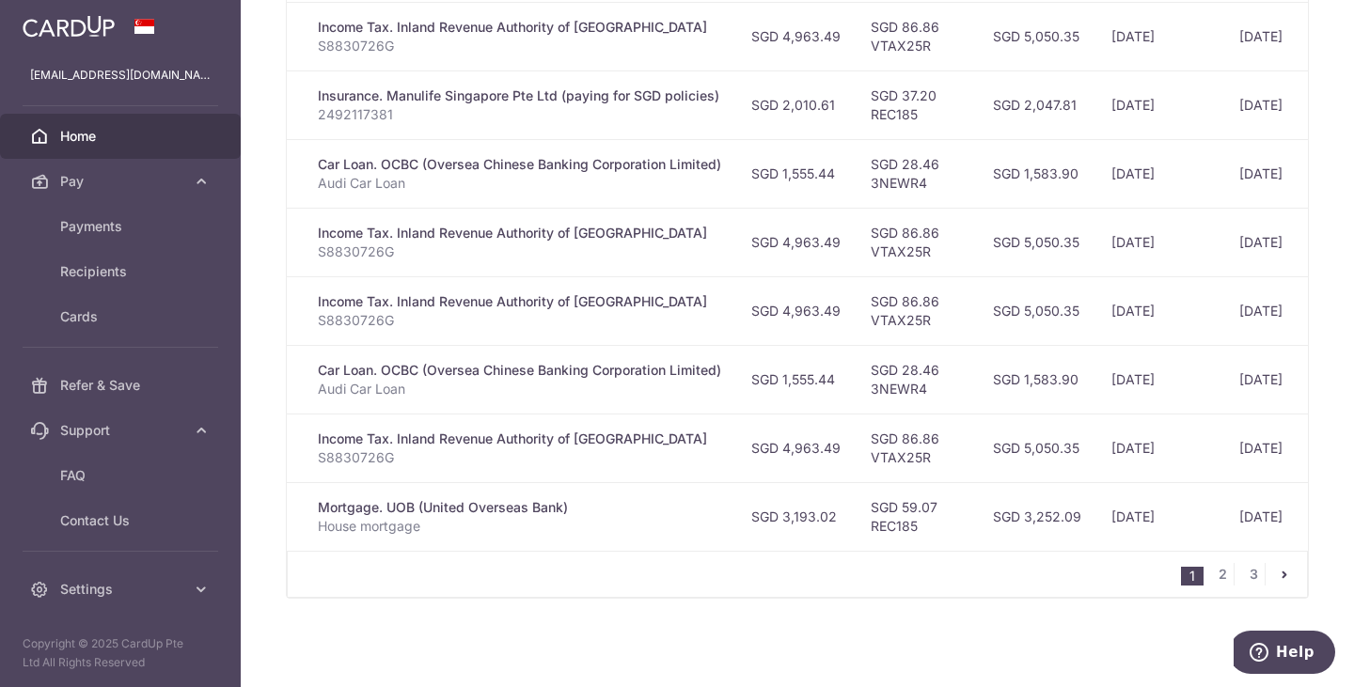
scroll to position [0, 354]
click at [204, 431] on icon at bounding box center [201, 430] width 19 height 19
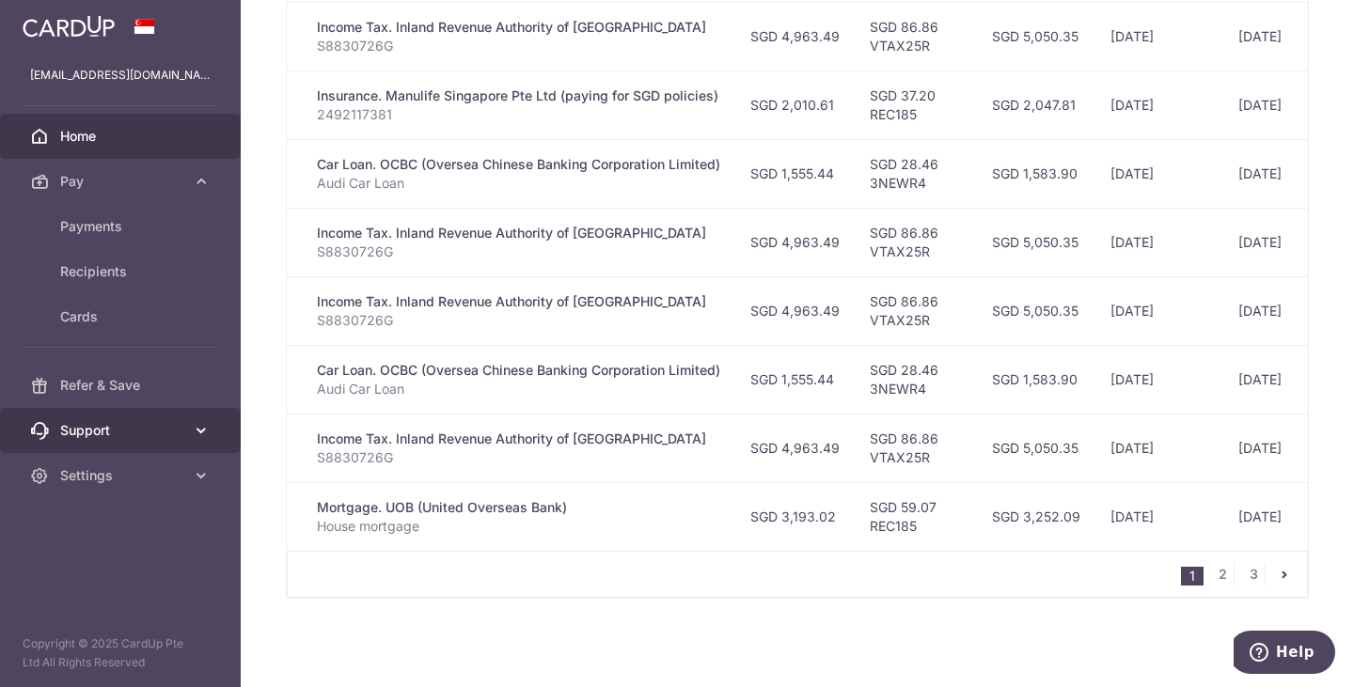
click at [204, 431] on icon at bounding box center [201, 430] width 19 height 19
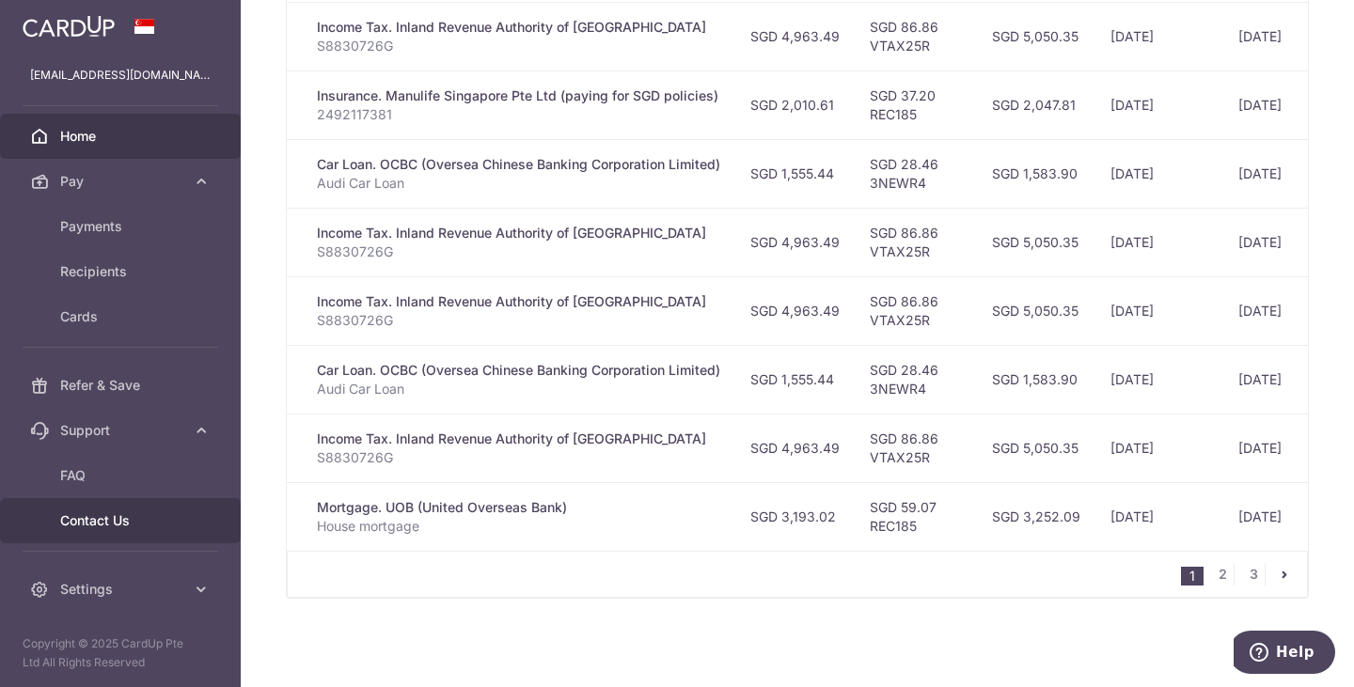
click at [169, 512] on span "Contact Us" at bounding box center [122, 520] width 124 height 19
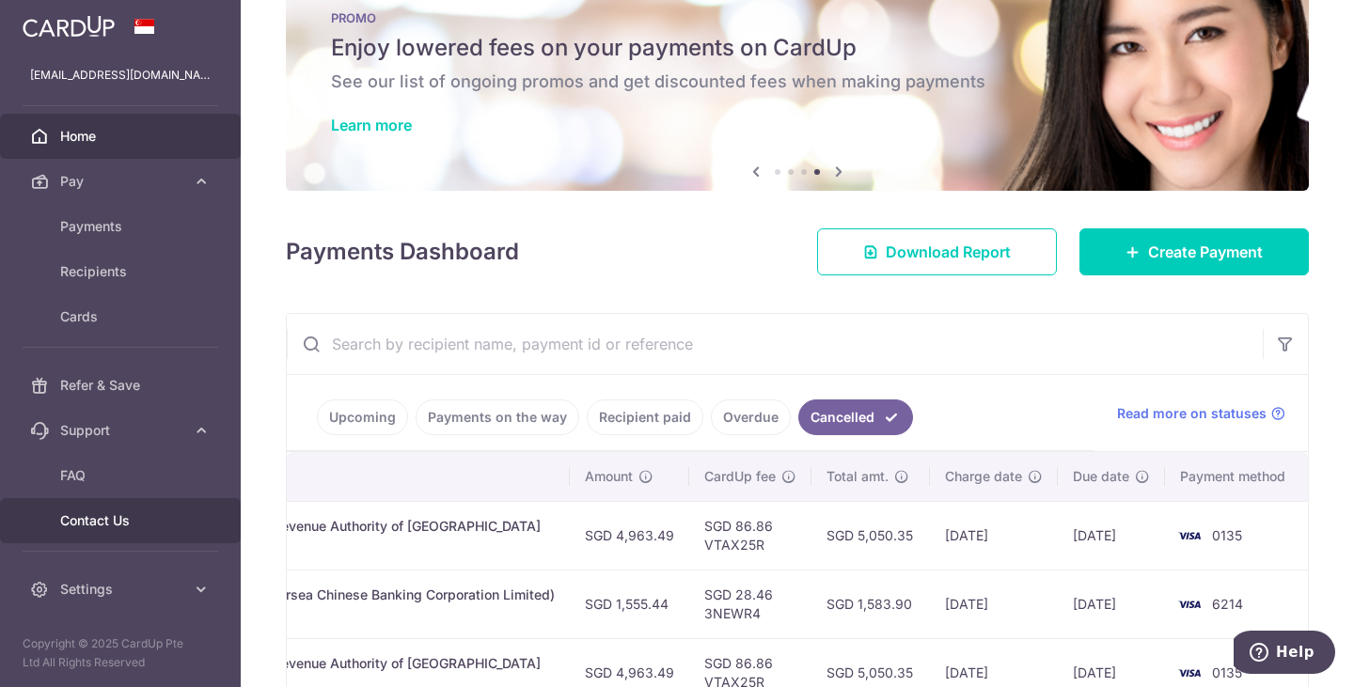
scroll to position [0, 0]
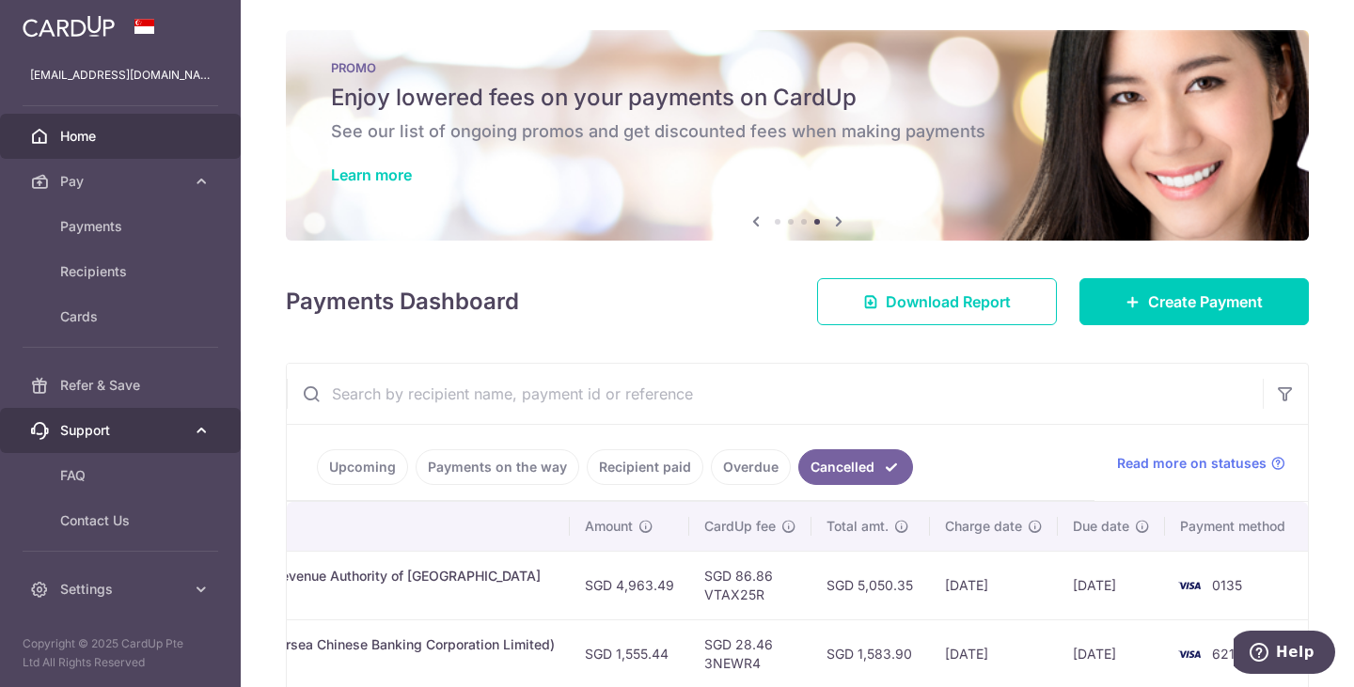
click at [189, 441] on link "Support" at bounding box center [120, 430] width 241 height 45
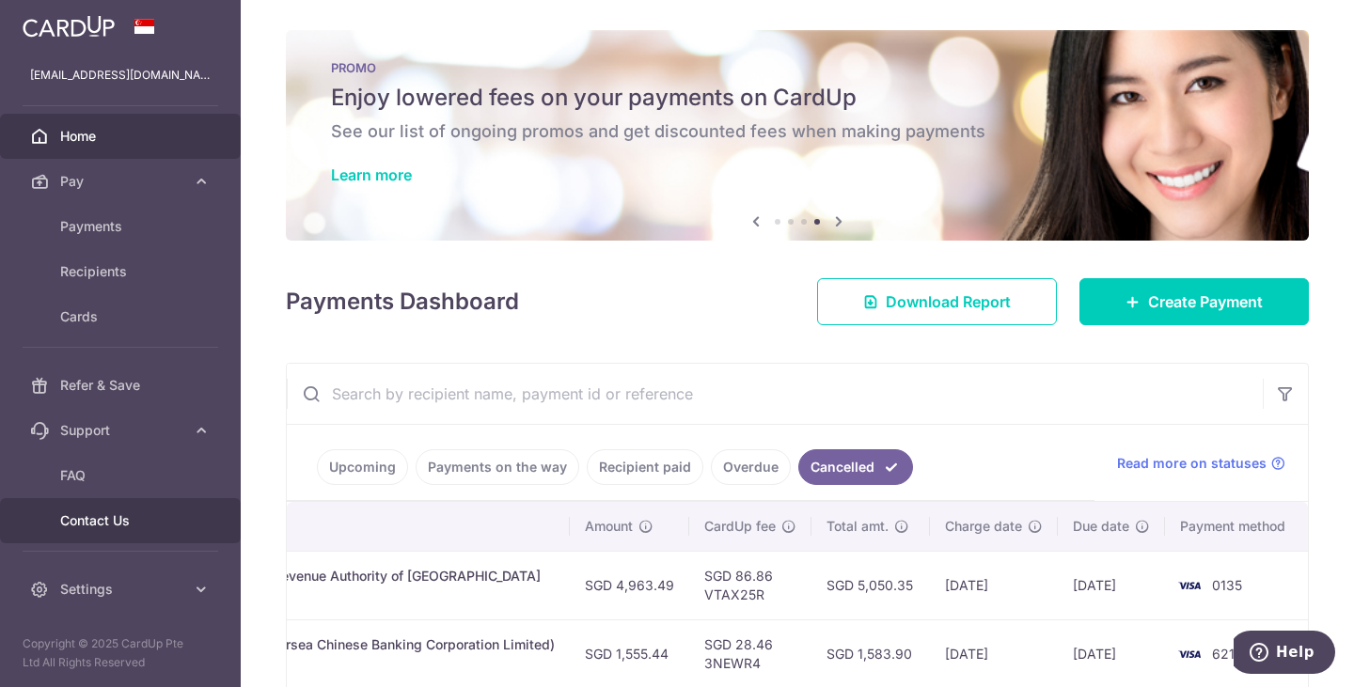
click at [106, 524] on span "Contact Us" at bounding box center [122, 520] width 124 height 19
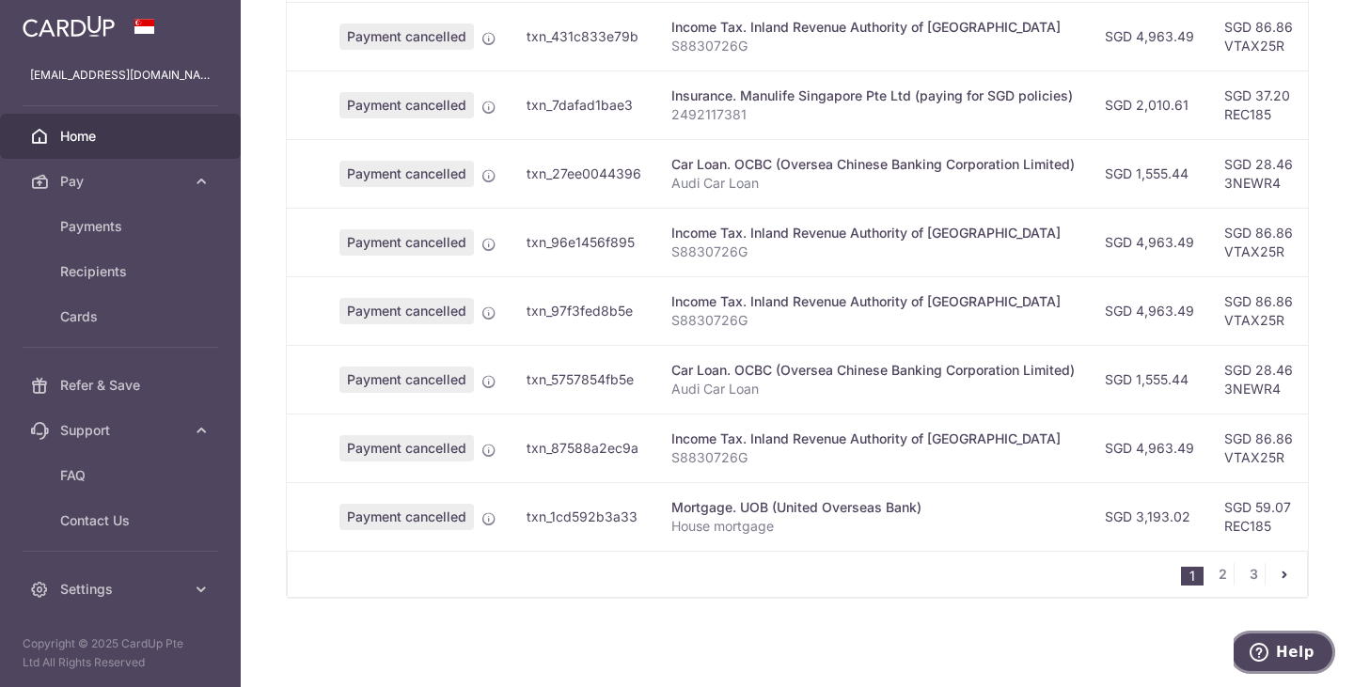
click at [1290, 644] on span "Help" at bounding box center [1295, 652] width 39 height 17
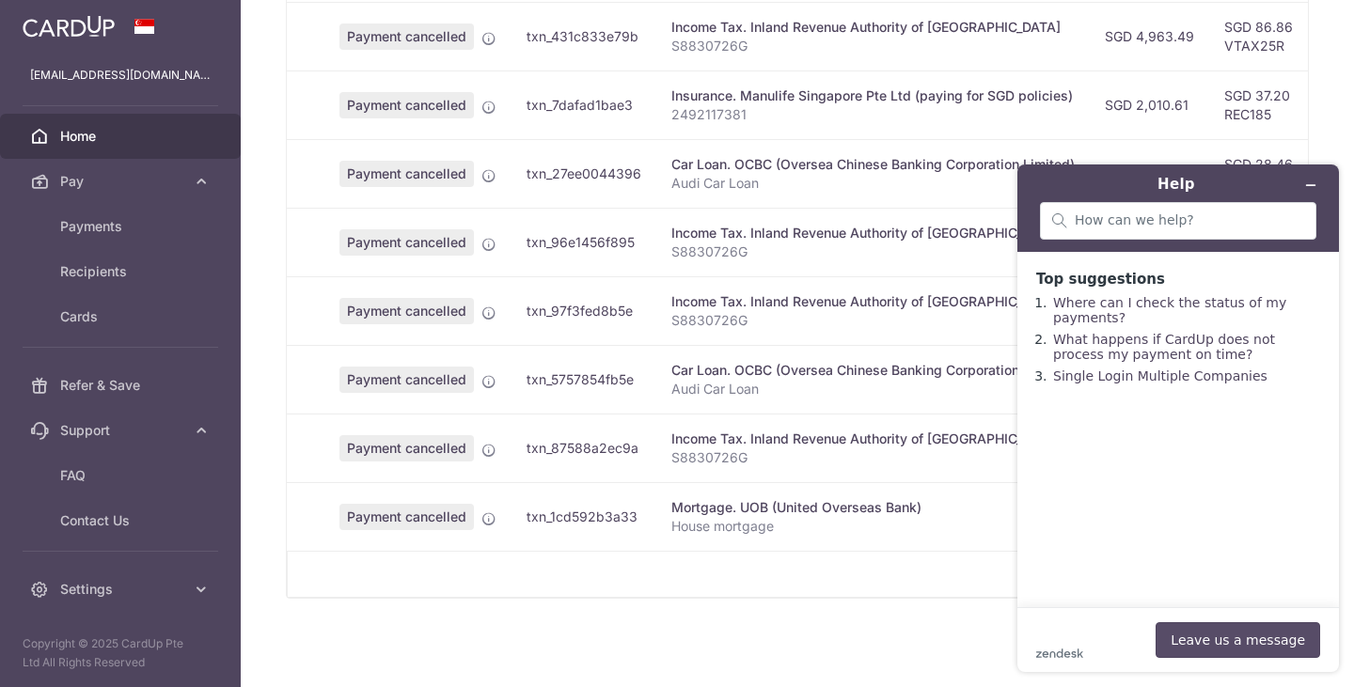
click at [1250, 652] on button "Leave us a message" at bounding box center [1237, 640] width 165 height 36
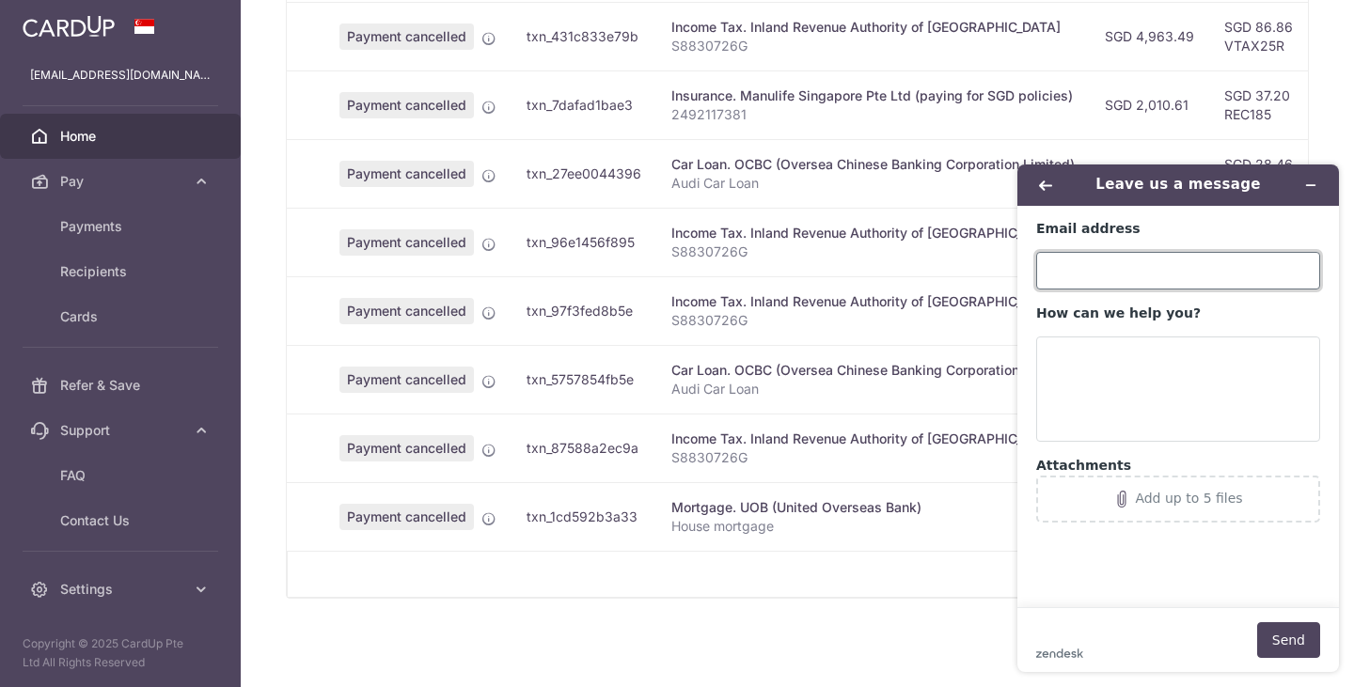
click at [1183, 264] on input "Email address" at bounding box center [1178, 271] width 284 height 38
type input "beakoh88@gmail.com"
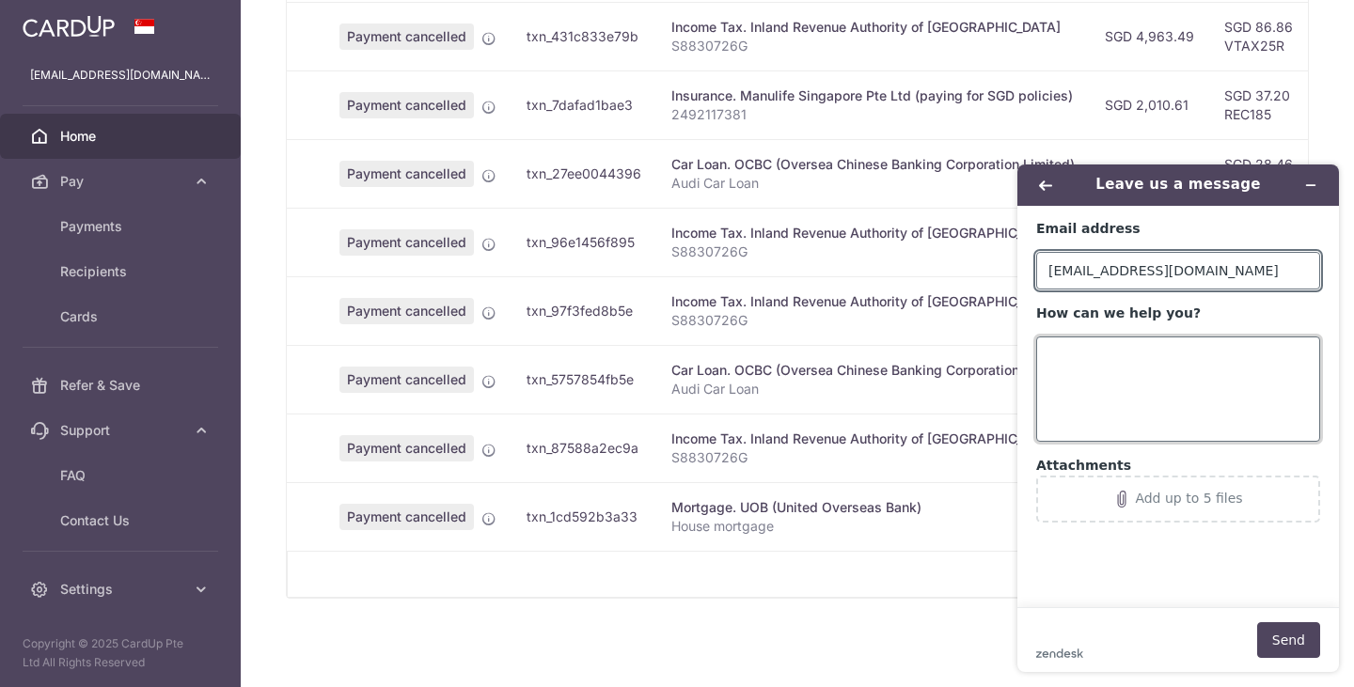
click at [1121, 392] on textarea "How can we help you?" at bounding box center [1178, 389] width 284 height 105
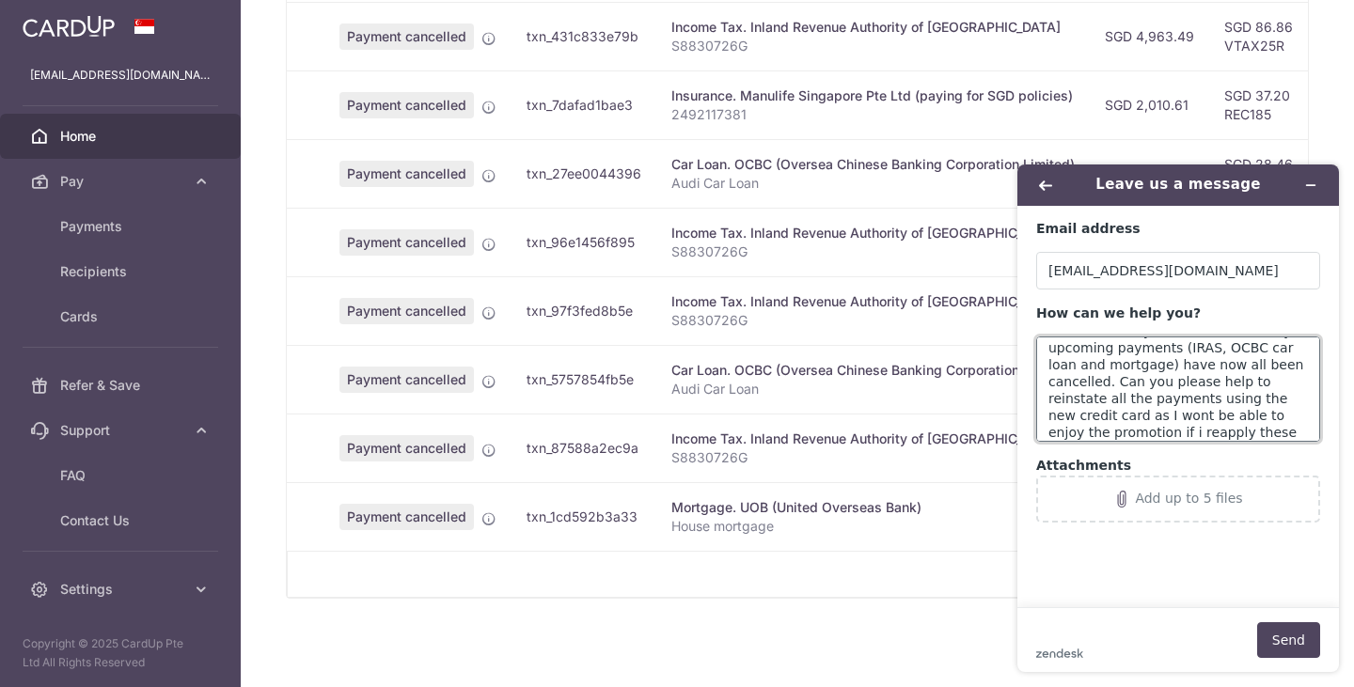
scroll to position [109, 0]
type textarea "Hi, my previous credit cards on Cardup had fradulent charges and were replaced.…"
click at [1282, 642] on button "Send" at bounding box center [1288, 640] width 63 height 36
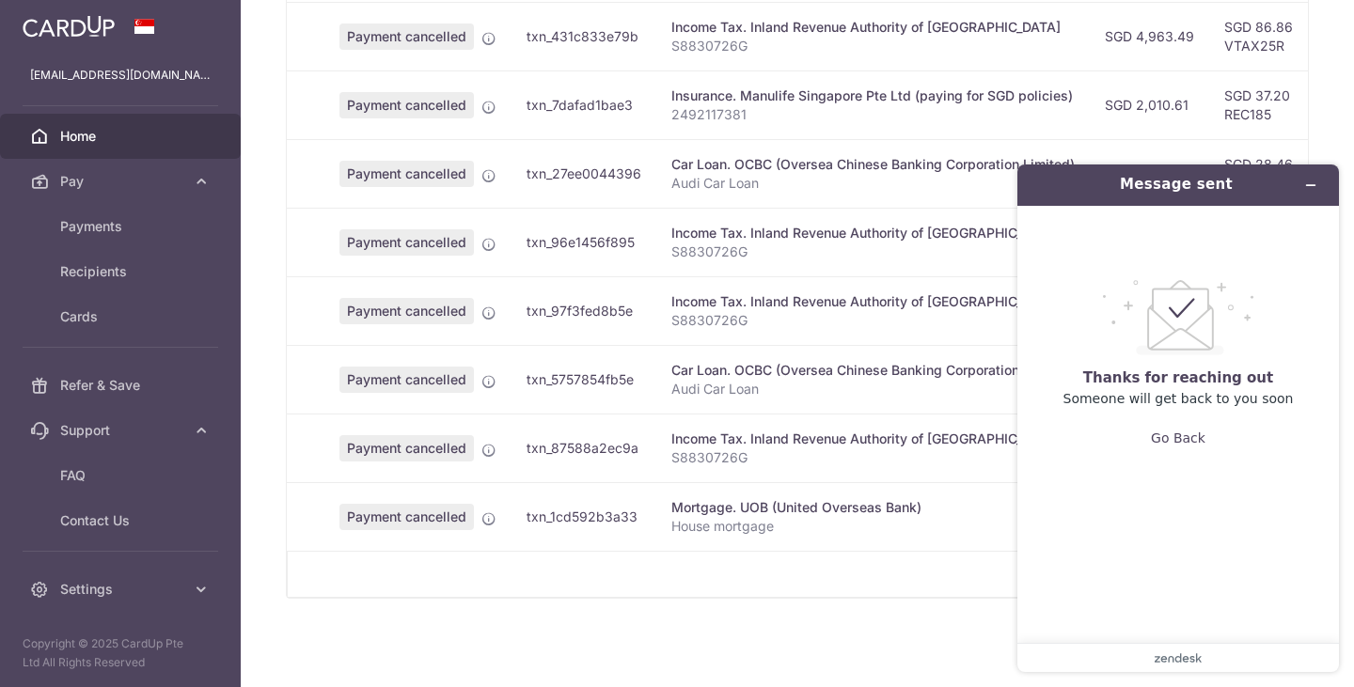
click at [1336, 71] on div "× Pause Schedule Pause all future payments in this series Pause just this one p…" at bounding box center [797, 343] width 1113 height 687
click at [1307, 185] on icon "Minimise widget" at bounding box center [1311, 185] width 8 height 0
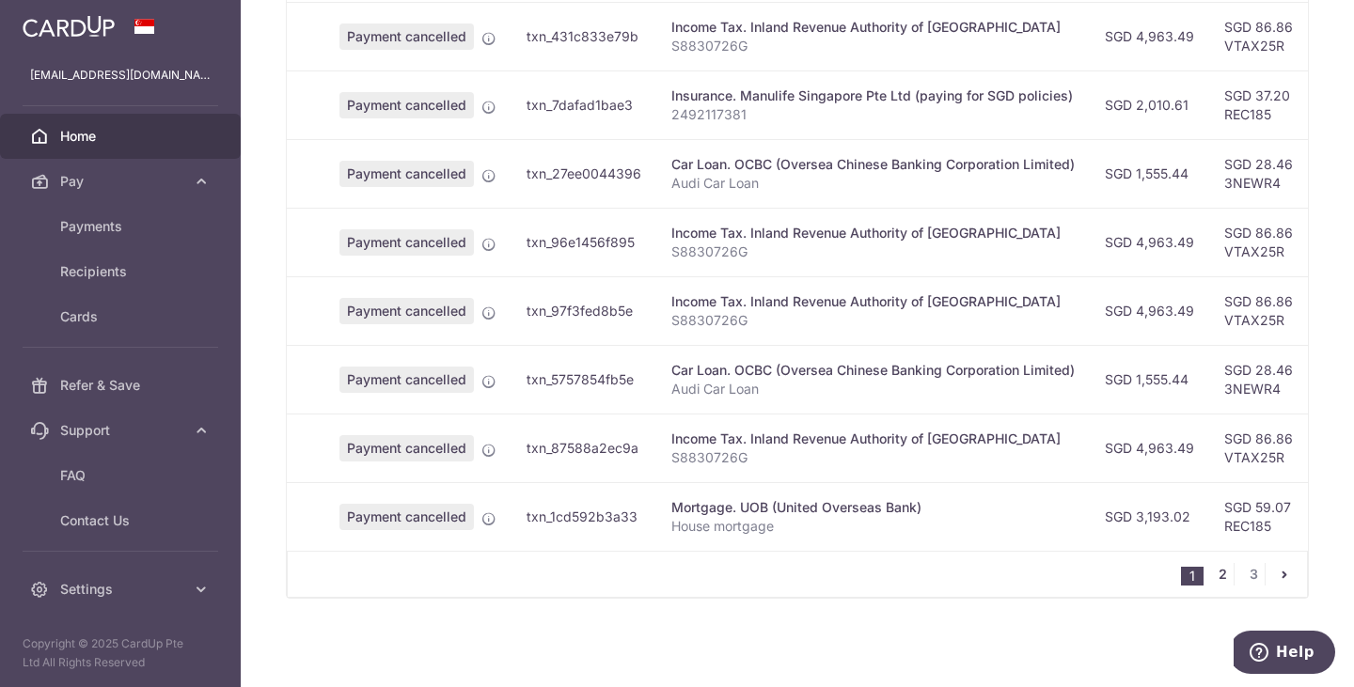
click at [1211, 572] on link "2" at bounding box center [1222, 574] width 23 height 23
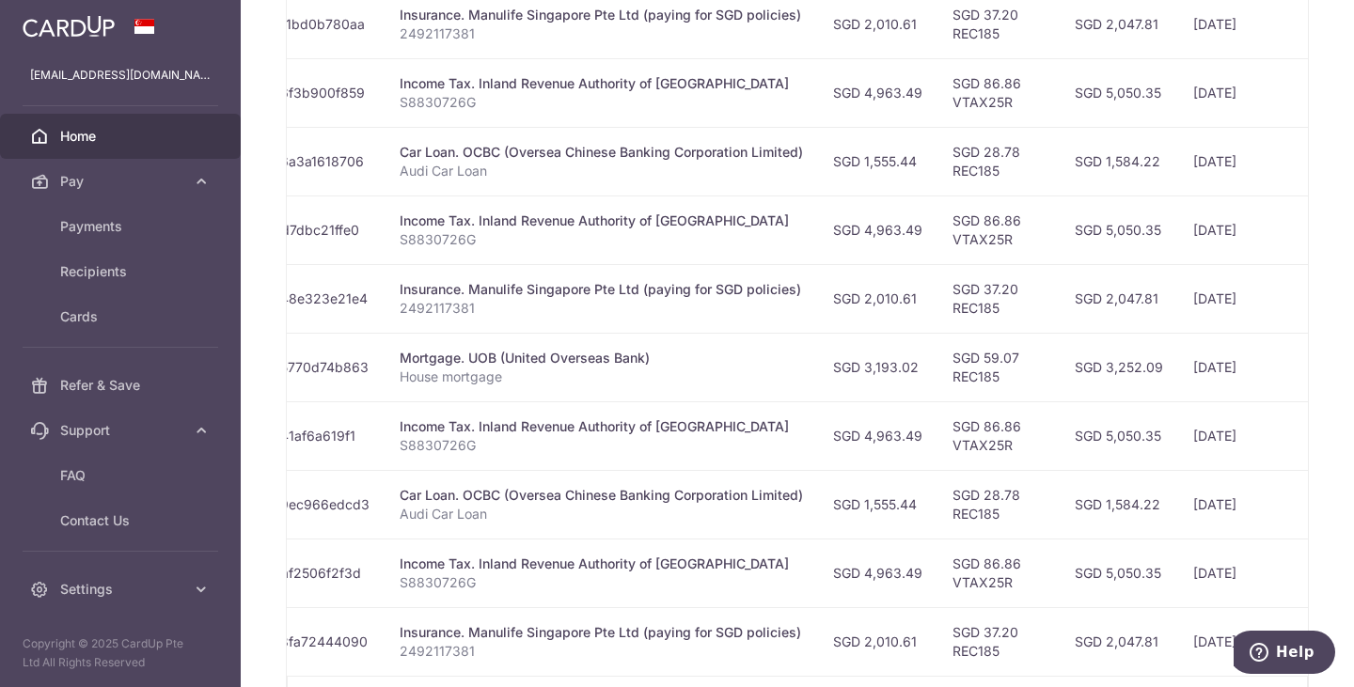
scroll to position [696, 0]
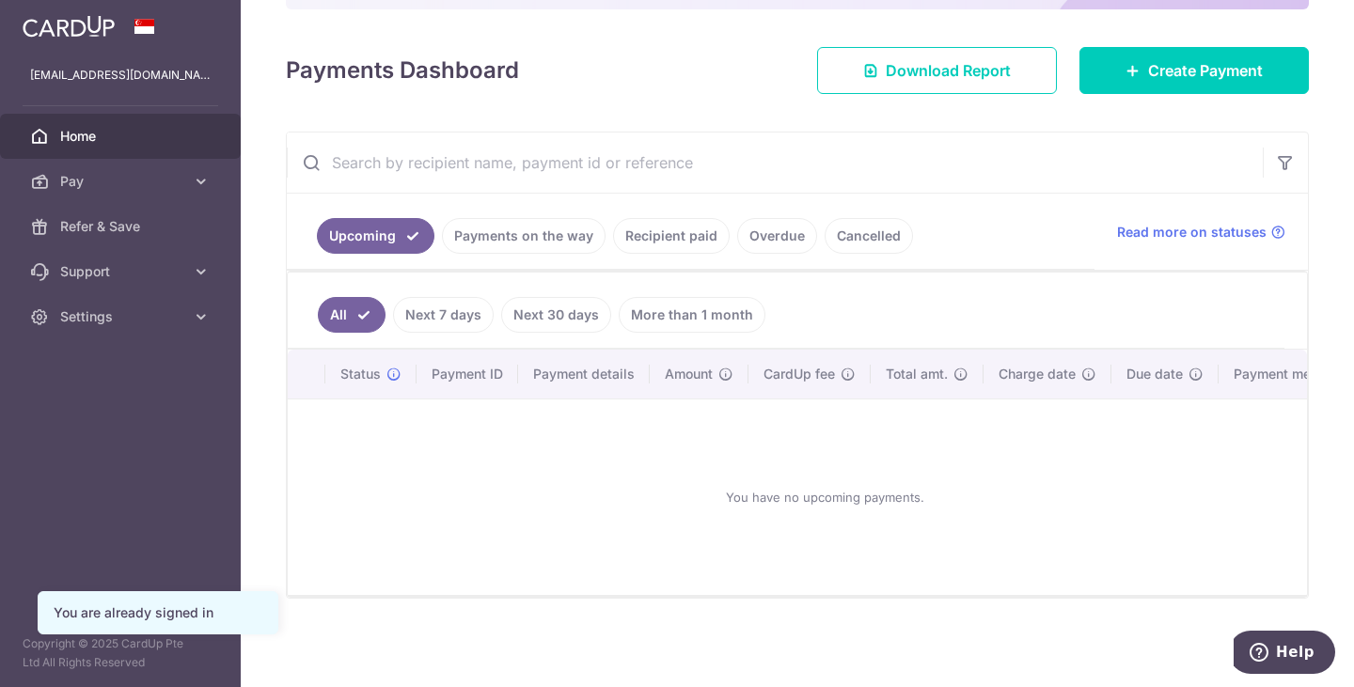
click at [865, 218] on link "Cancelled" at bounding box center [868, 236] width 88 height 36
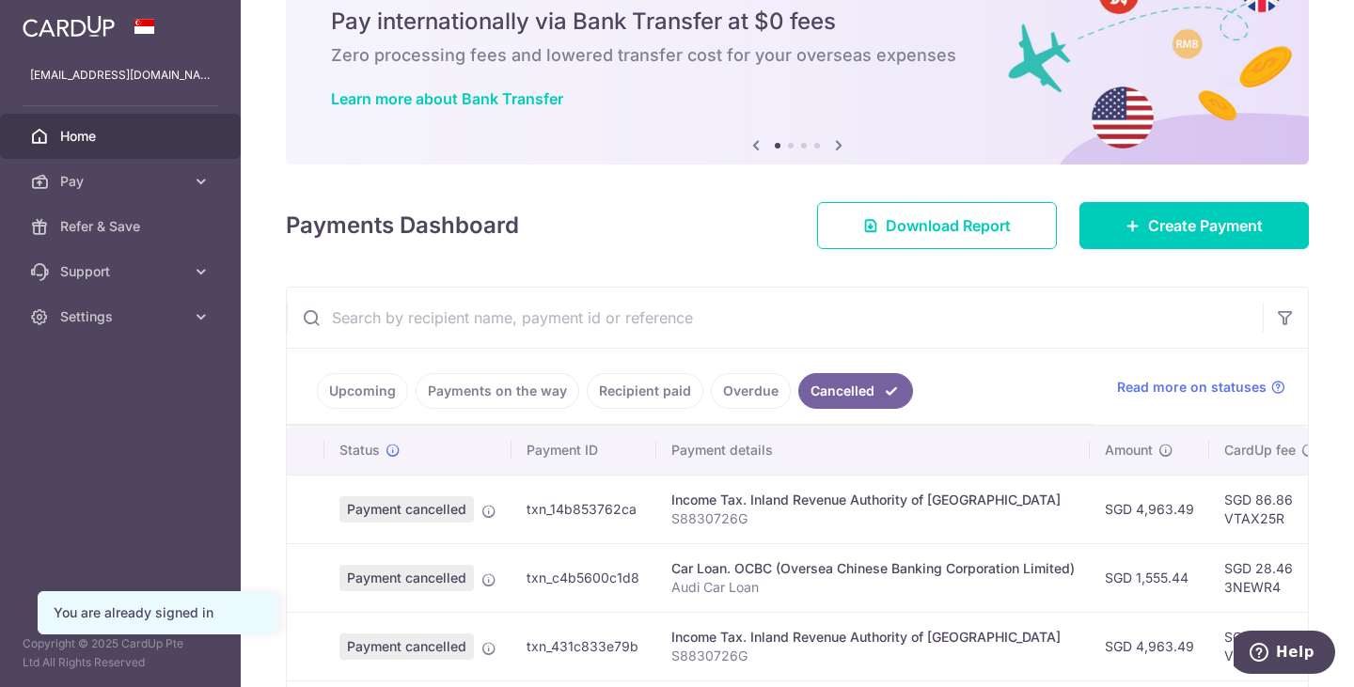
scroll to position [240, 0]
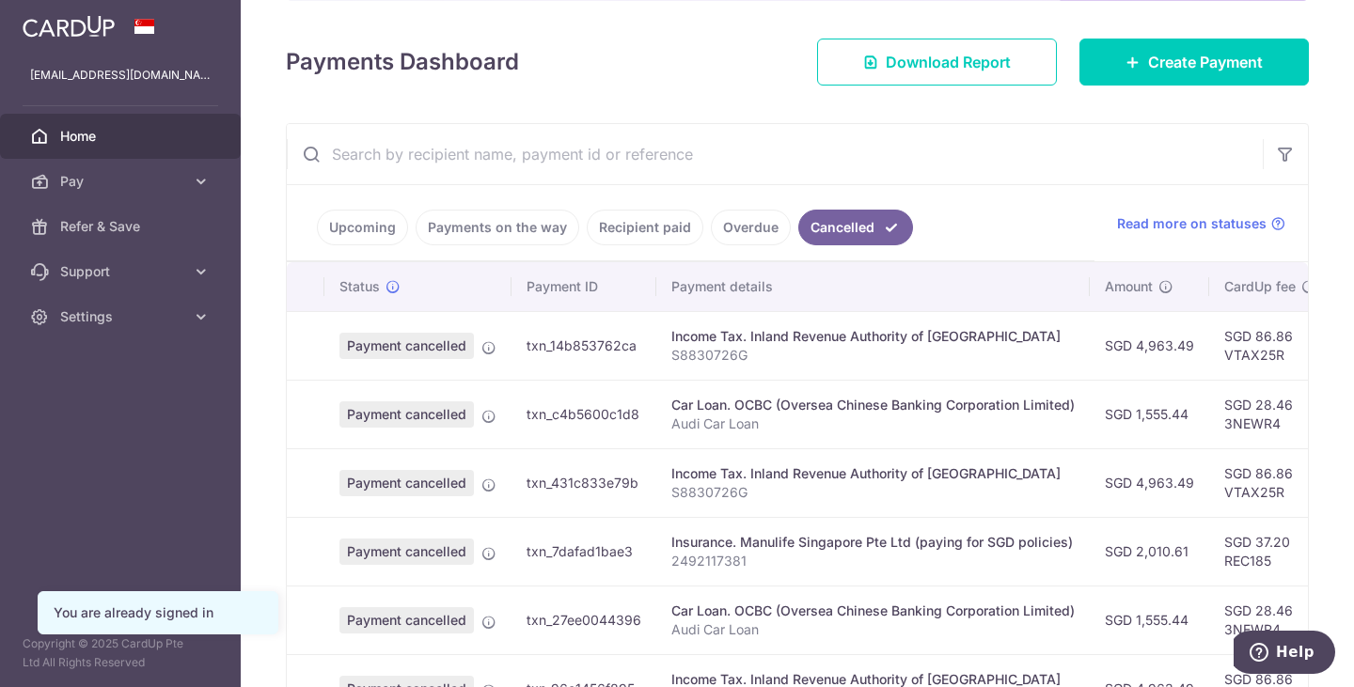
click at [381, 354] on span "Payment cancelled" at bounding box center [406, 346] width 134 height 26
click at [392, 291] on icon at bounding box center [392, 286] width 15 height 15
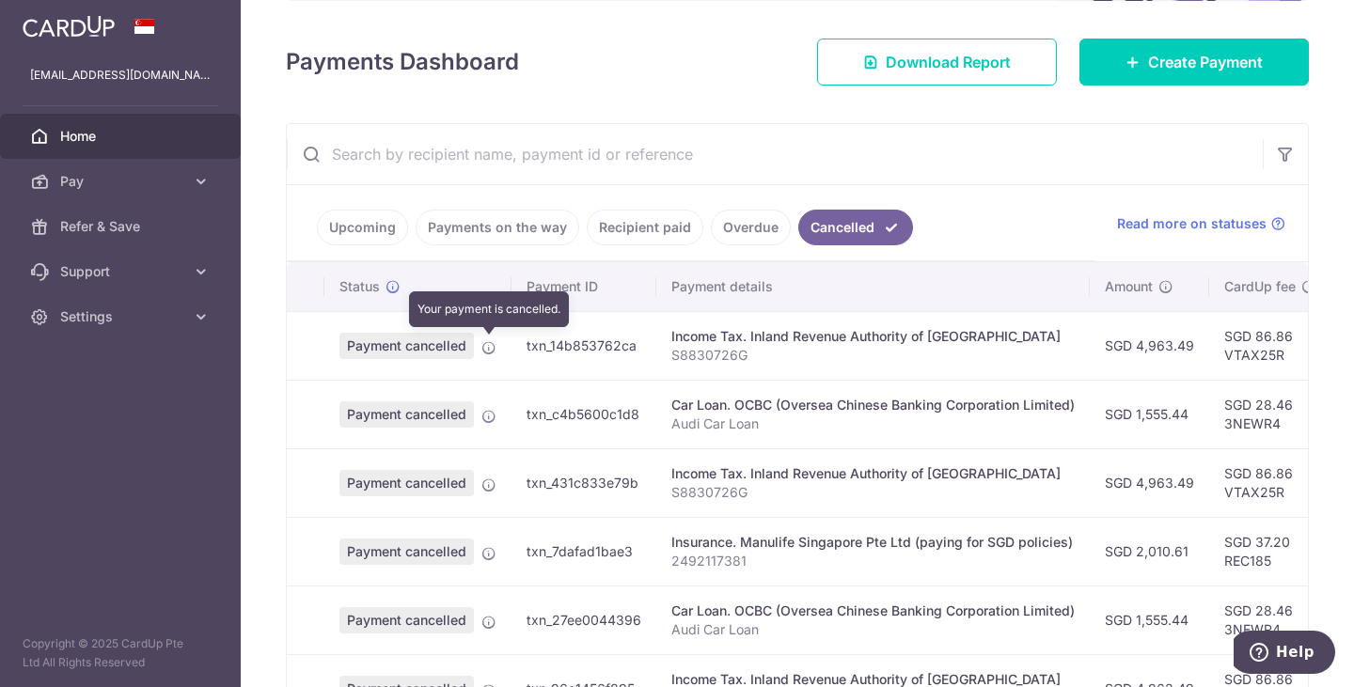
click at [491, 350] on icon at bounding box center [488, 347] width 15 height 15
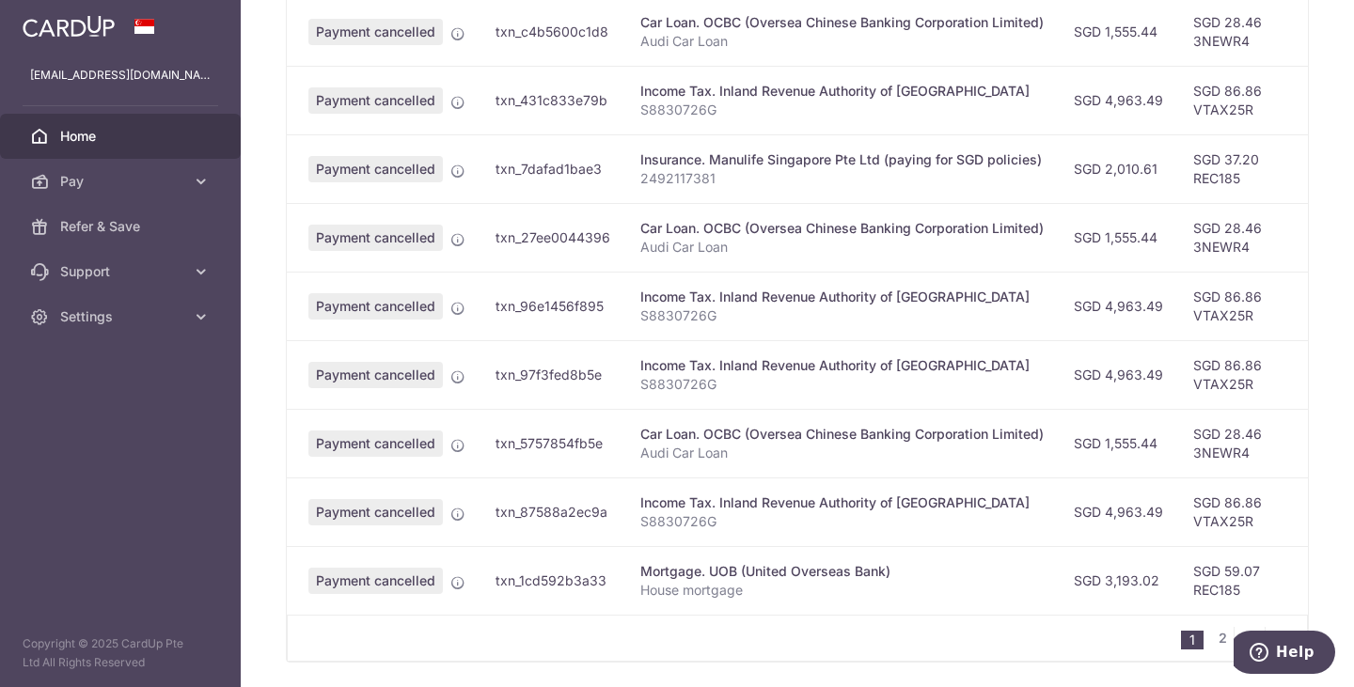
scroll to position [0, 0]
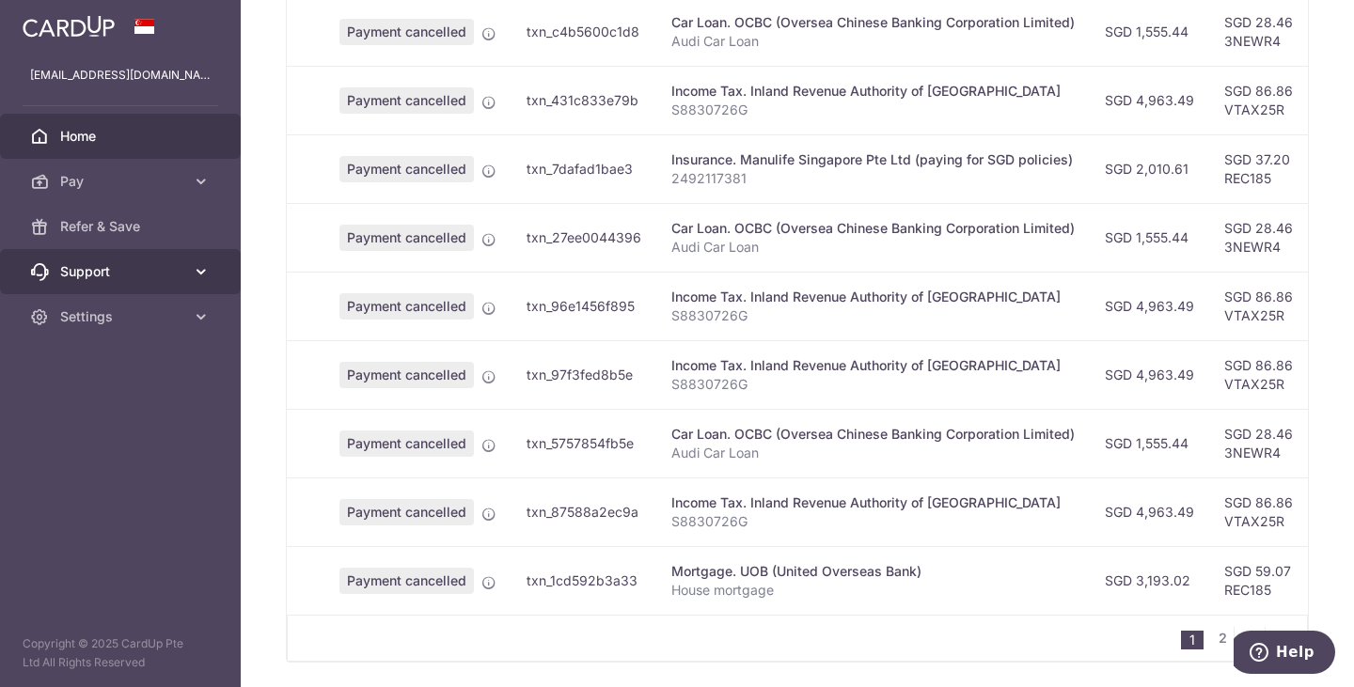
click at [208, 269] on icon at bounding box center [201, 271] width 19 height 19
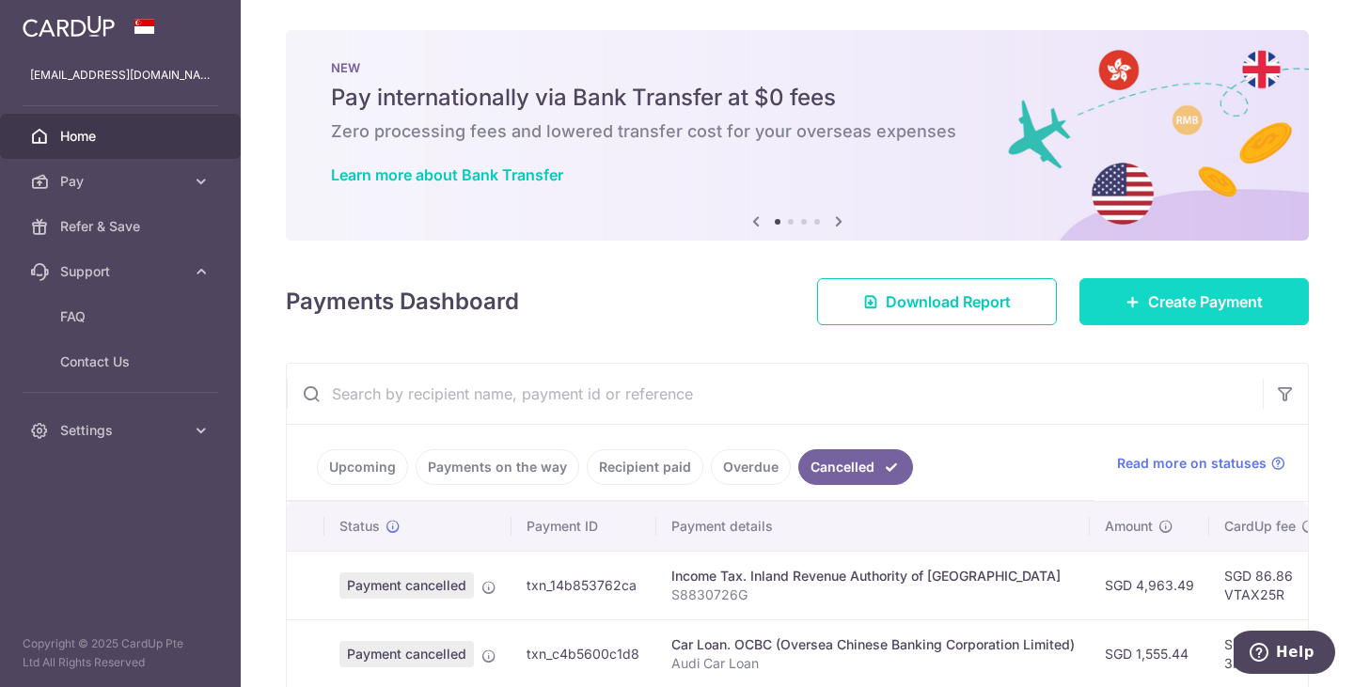
click at [1168, 309] on span "Create Payment" at bounding box center [1205, 301] width 115 height 23
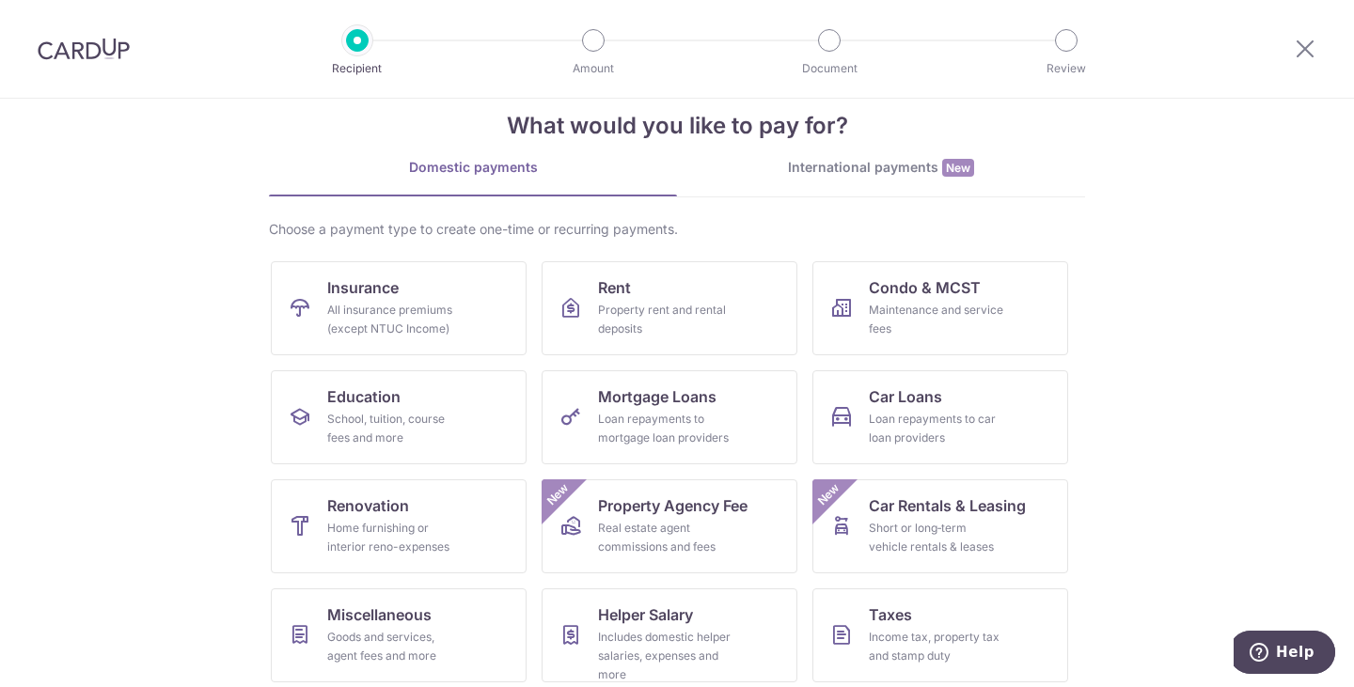
scroll to position [154, 0]
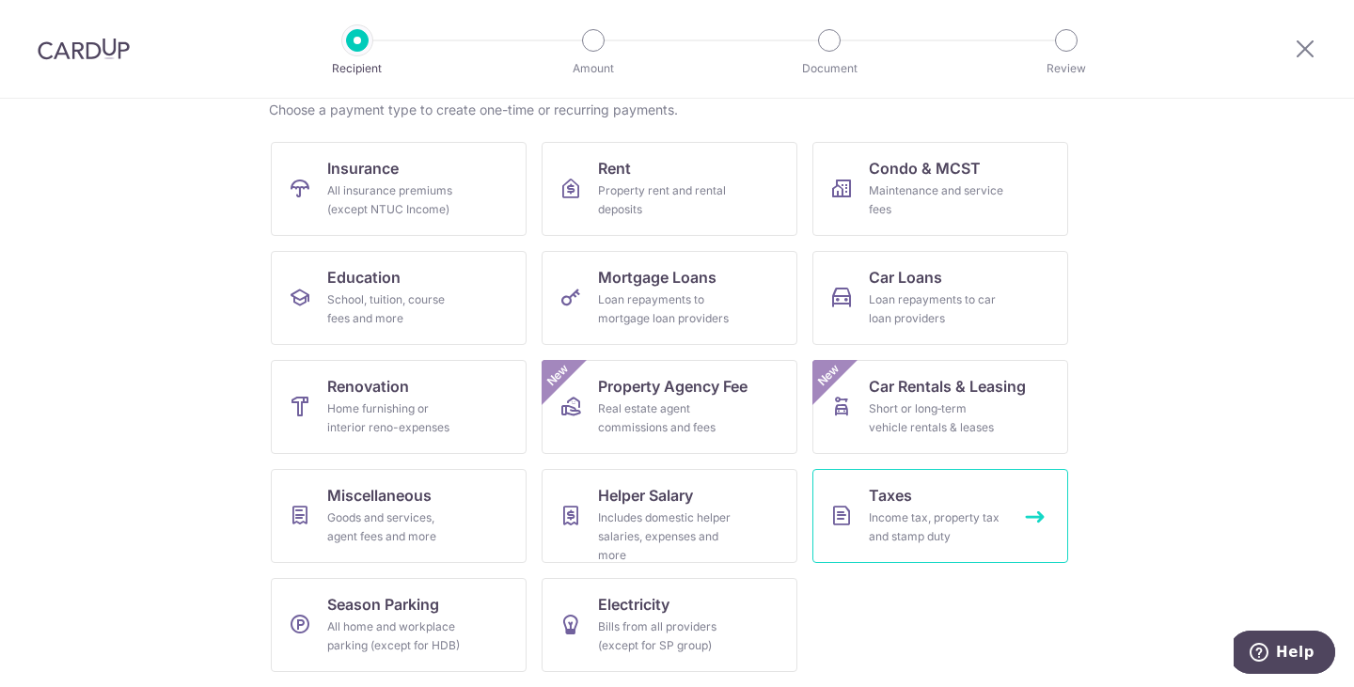
click at [936, 522] on div "Income tax, property tax and stamp duty" at bounding box center [936, 528] width 135 height 38
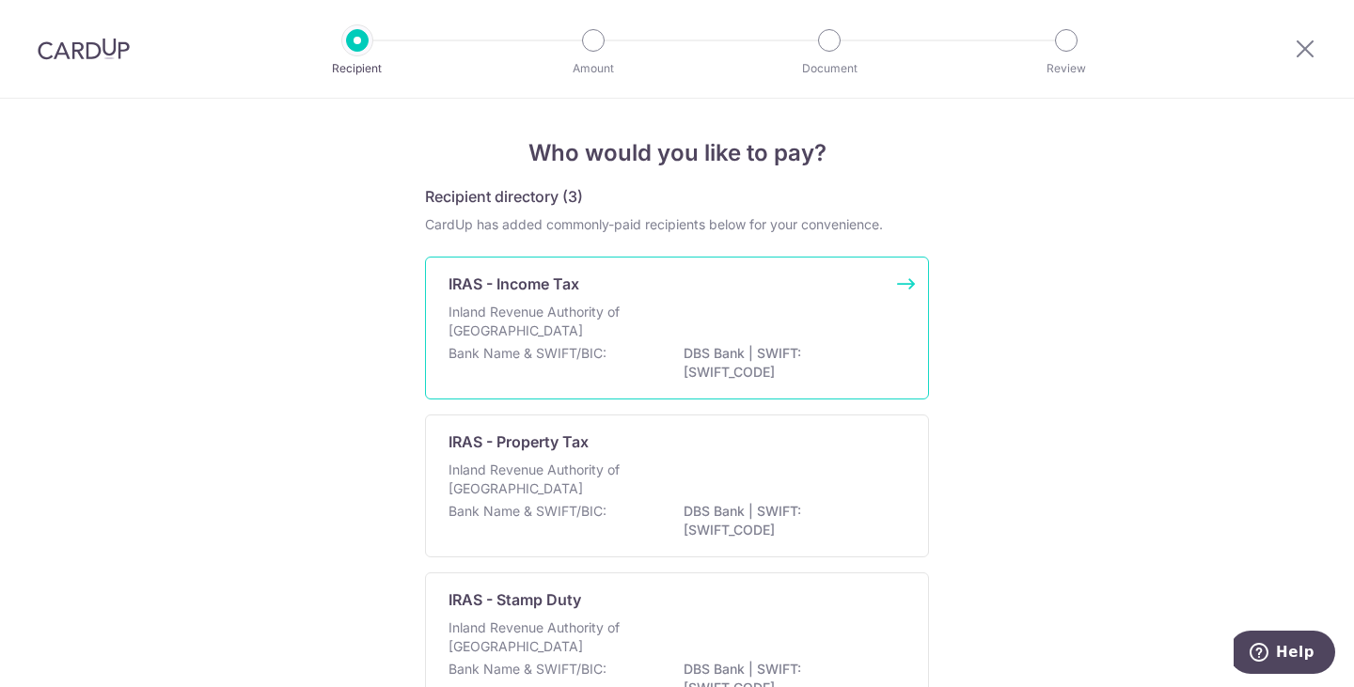
click at [646, 316] on div "Inland Revenue Authority of Singapore" at bounding box center [676, 323] width 457 height 41
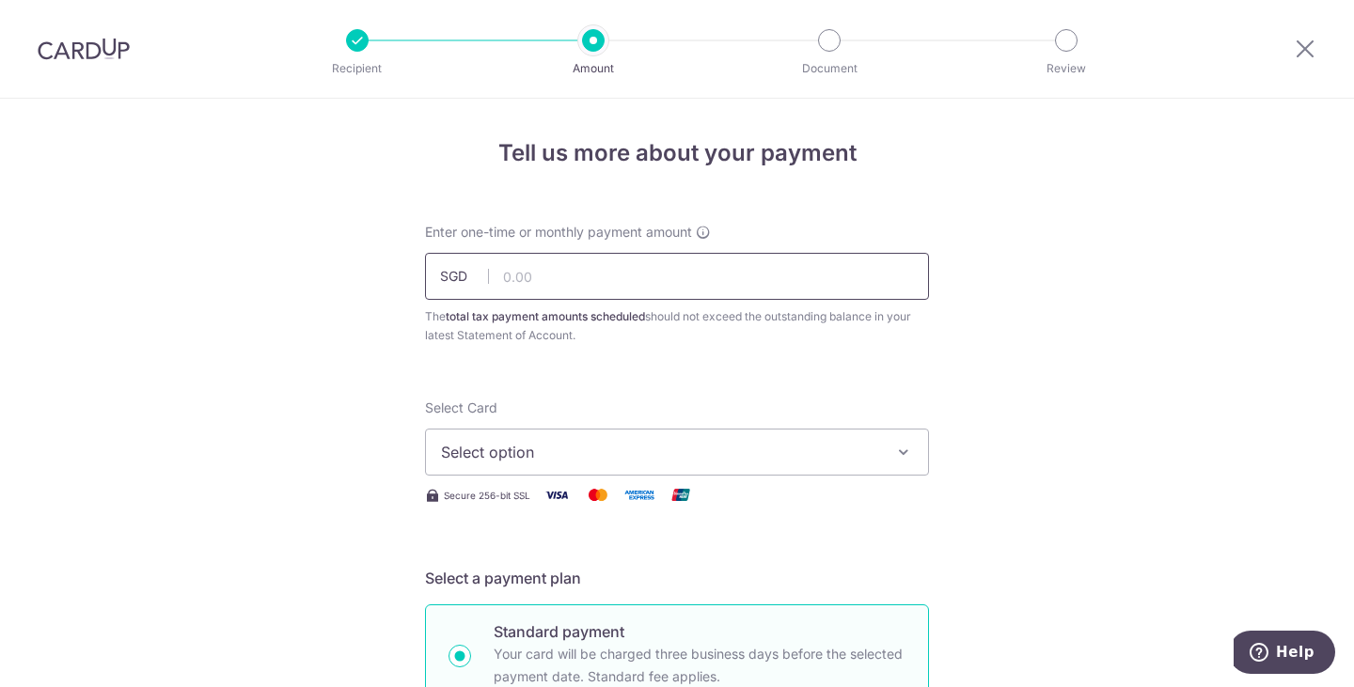
drag, startPoint x: 0, startPoint y: 0, endPoint x: 642, endPoint y: 284, distance: 702.0
click at [642, 284] on input "text" at bounding box center [677, 276] width 504 height 47
click at [563, 274] on input "text" at bounding box center [677, 276] width 504 height 47
type input "4,963.49"
click at [555, 461] on span "Select option" at bounding box center [660, 452] width 438 height 23
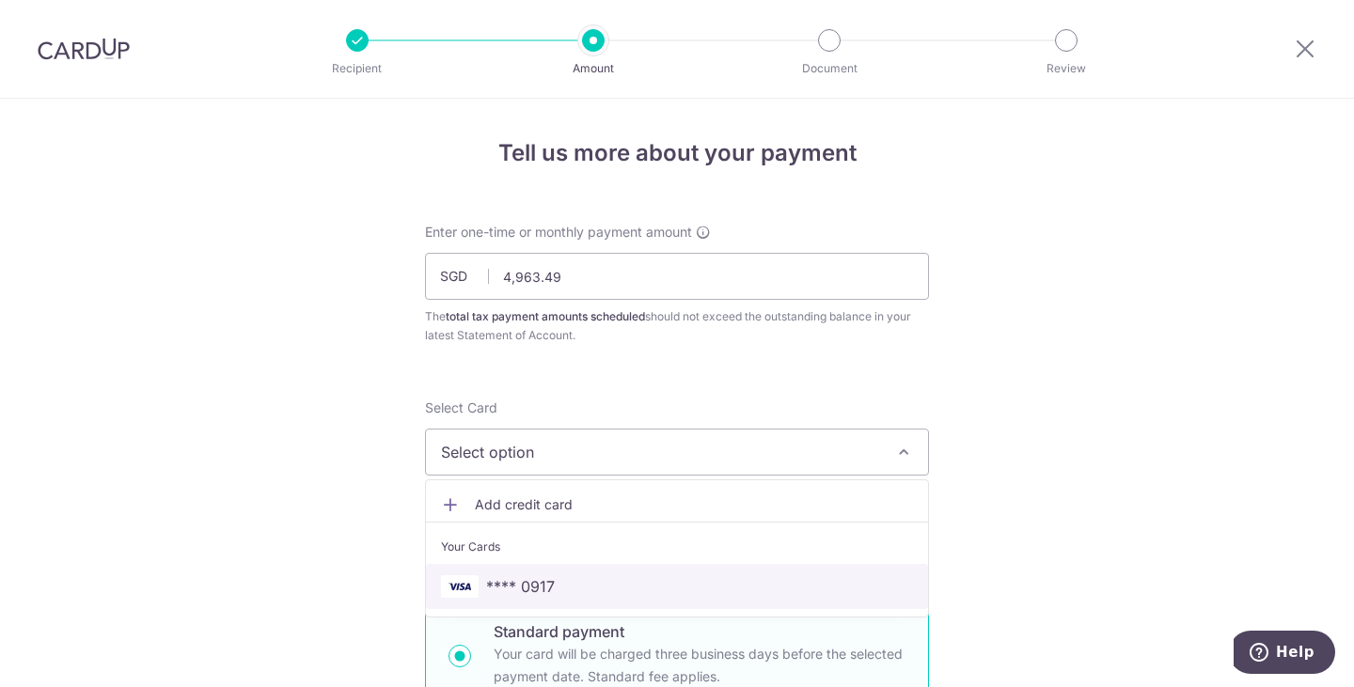
click at [572, 584] on span "**** 0917" at bounding box center [677, 586] width 472 height 23
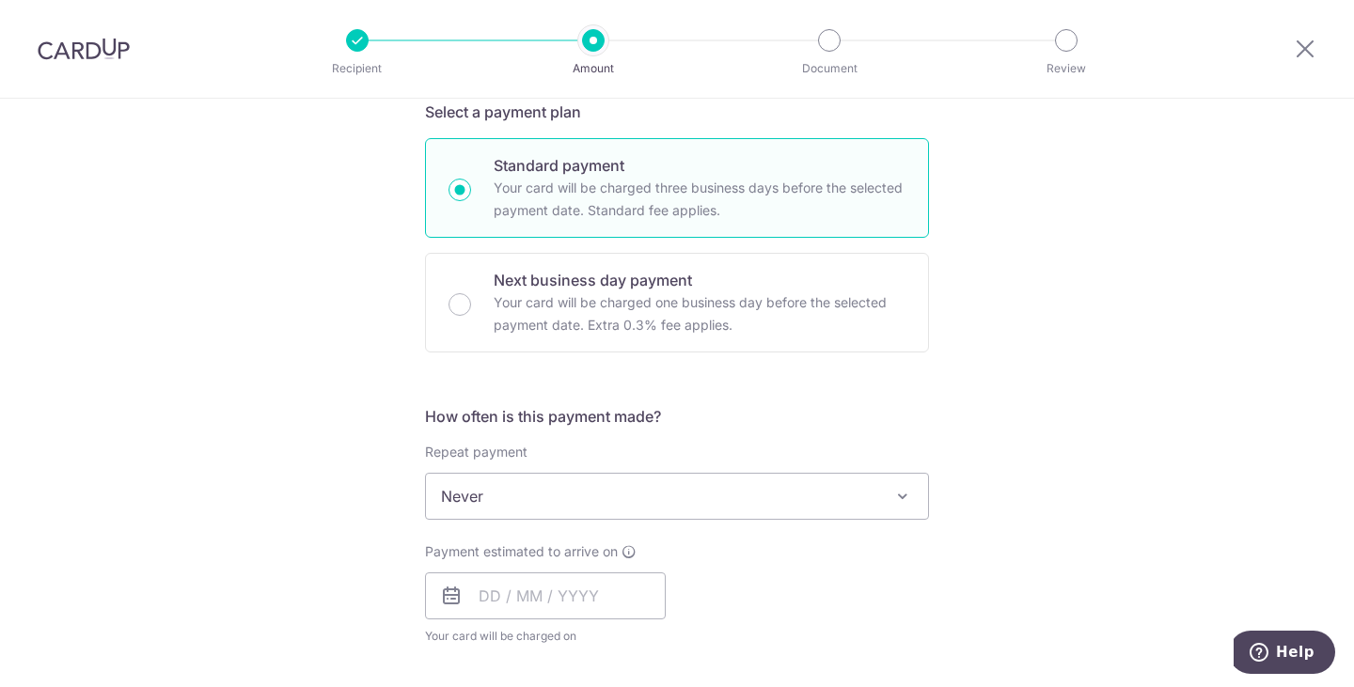
scroll to position [543, 0]
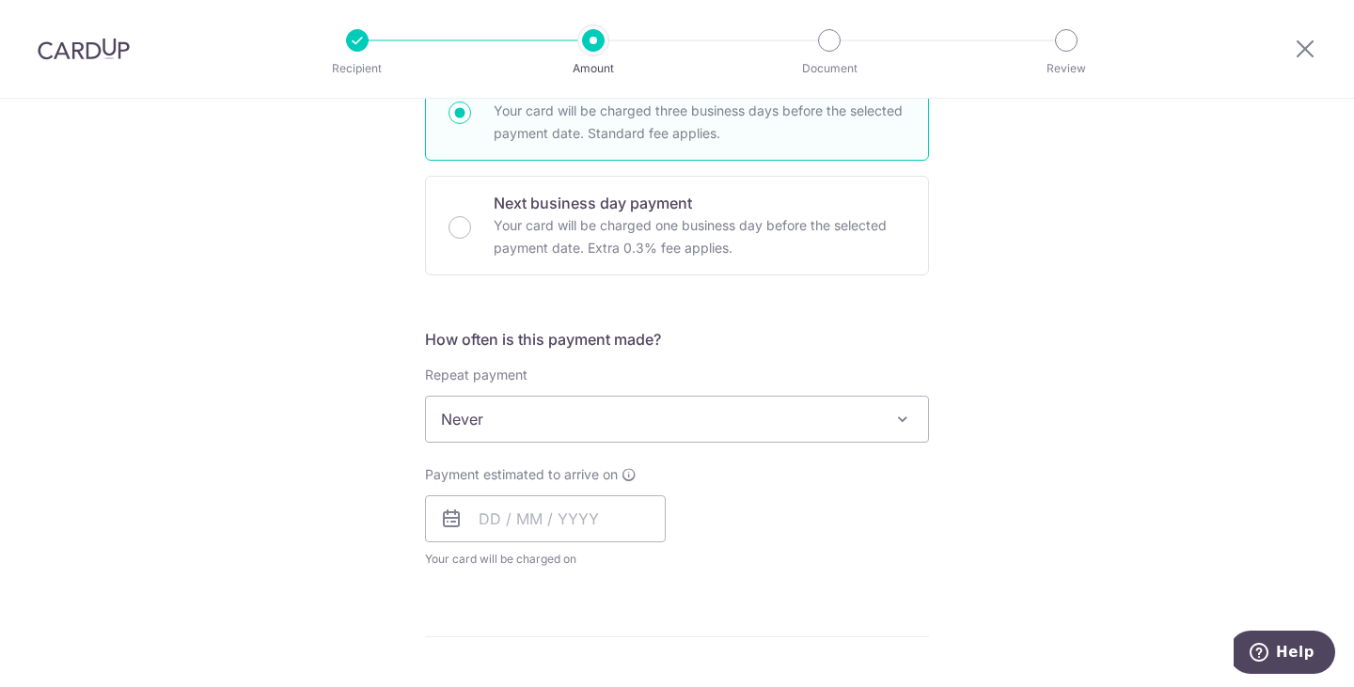
click at [726, 427] on span "Never" at bounding box center [677, 419] width 502 height 45
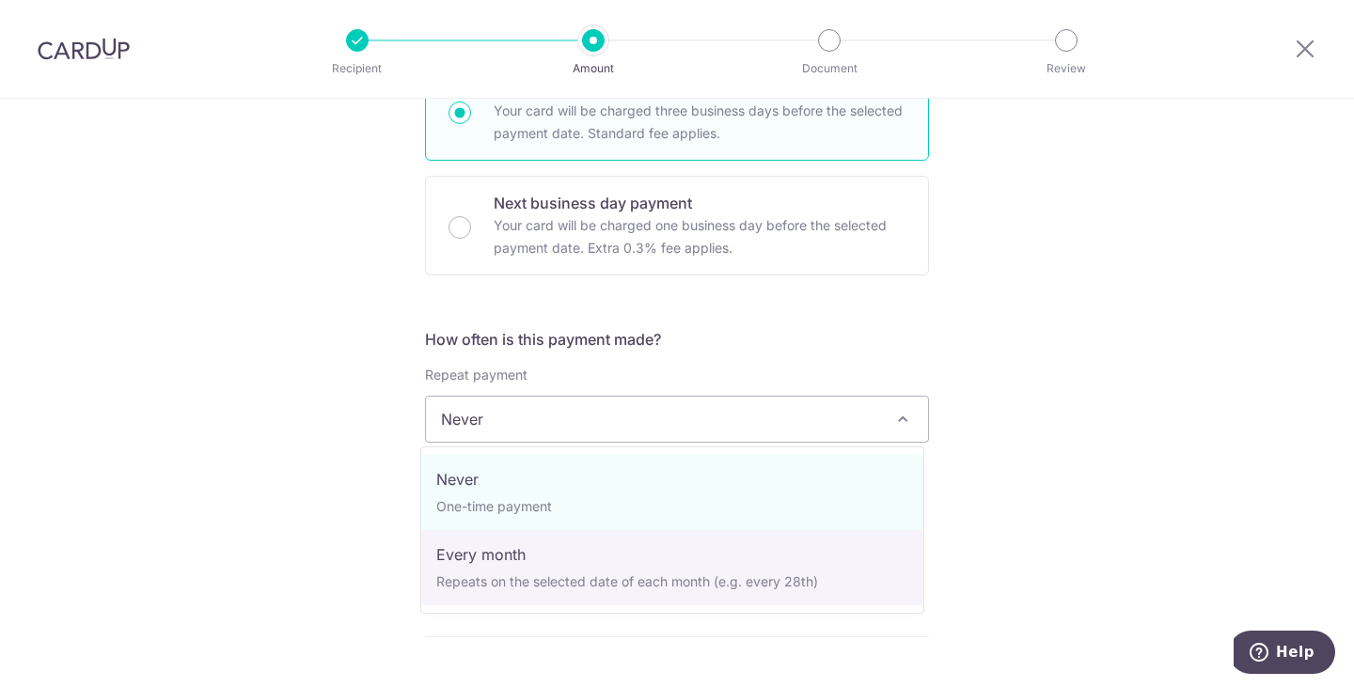
select select "3"
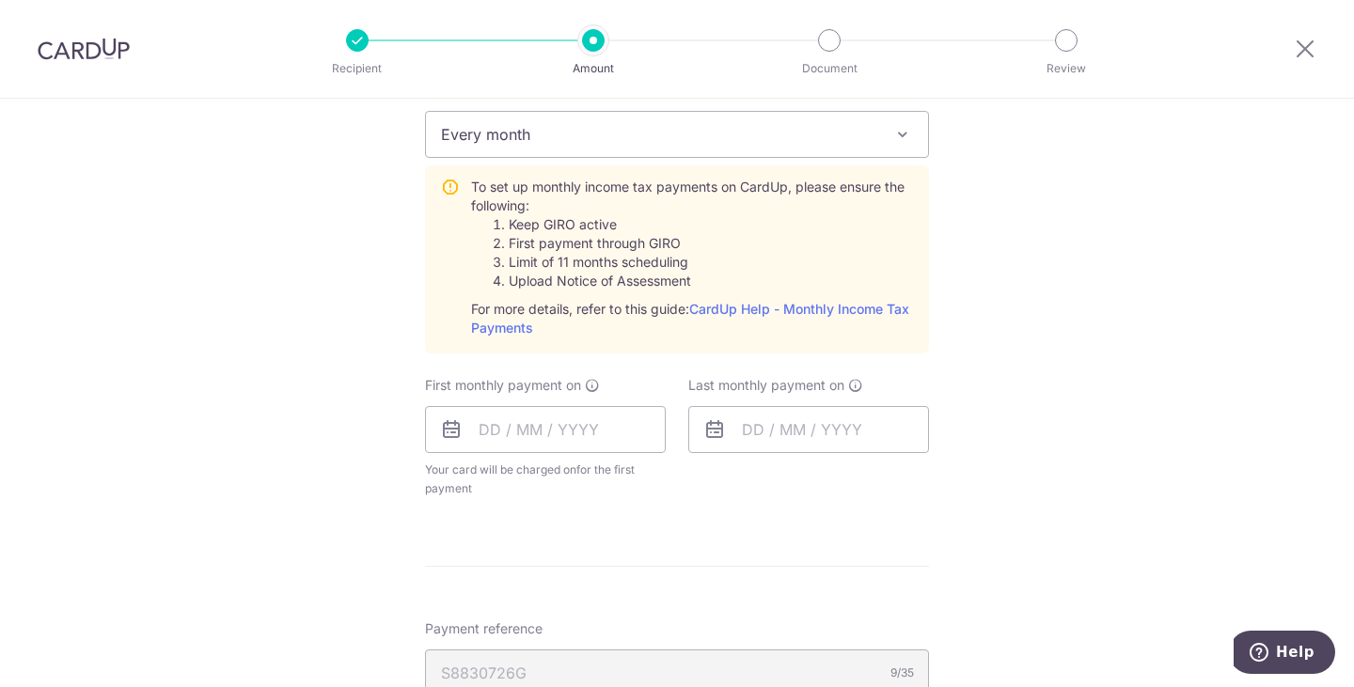
scroll to position [829, 0]
click at [635, 433] on input "text" at bounding box center [545, 428] width 241 height 47
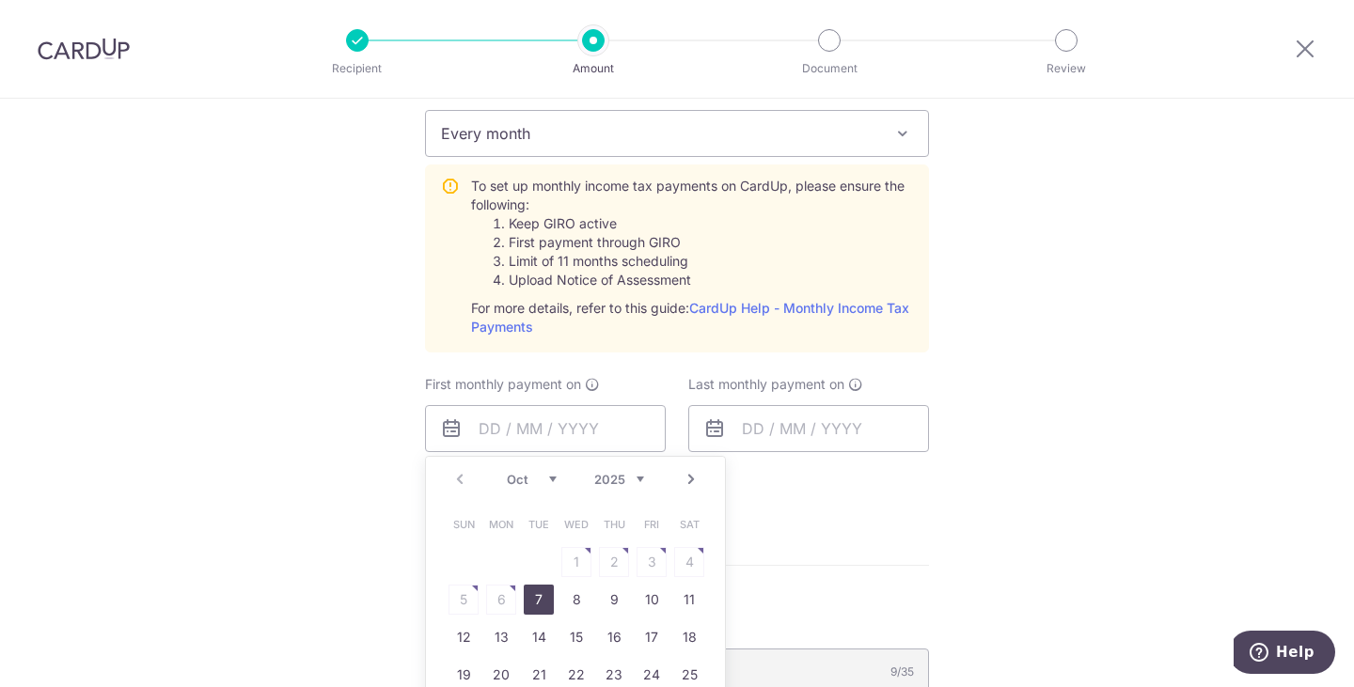
click at [529, 596] on link "7" at bounding box center [539, 600] width 30 height 30
type input "[DATE]"
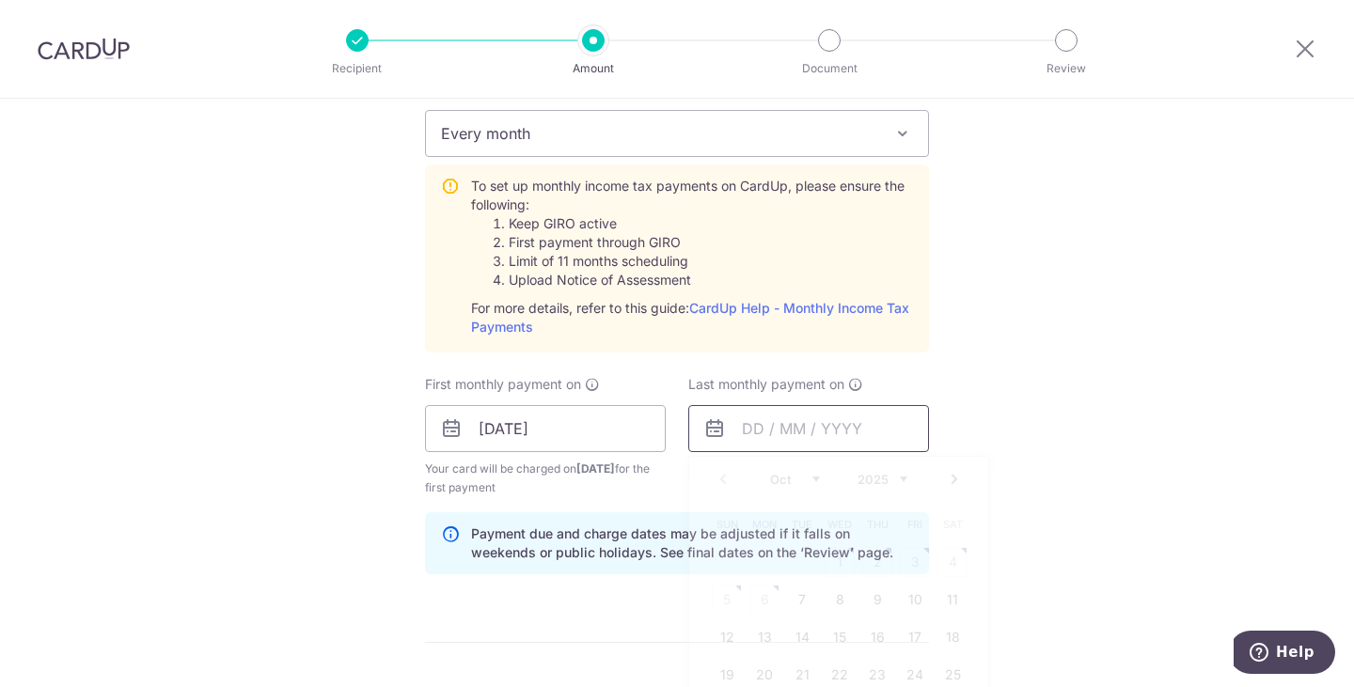
click at [821, 420] on input "text" at bounding box center [808, 428] width 241 height 47
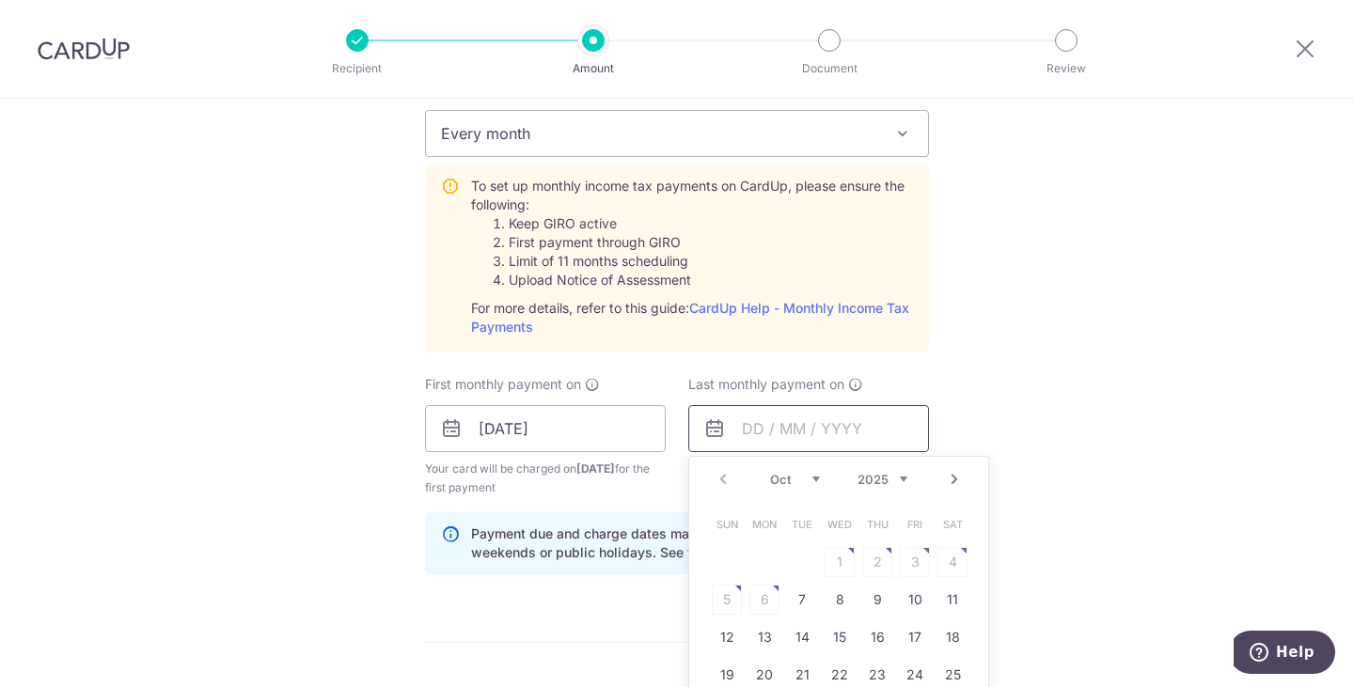
scroll to position [870, 0]
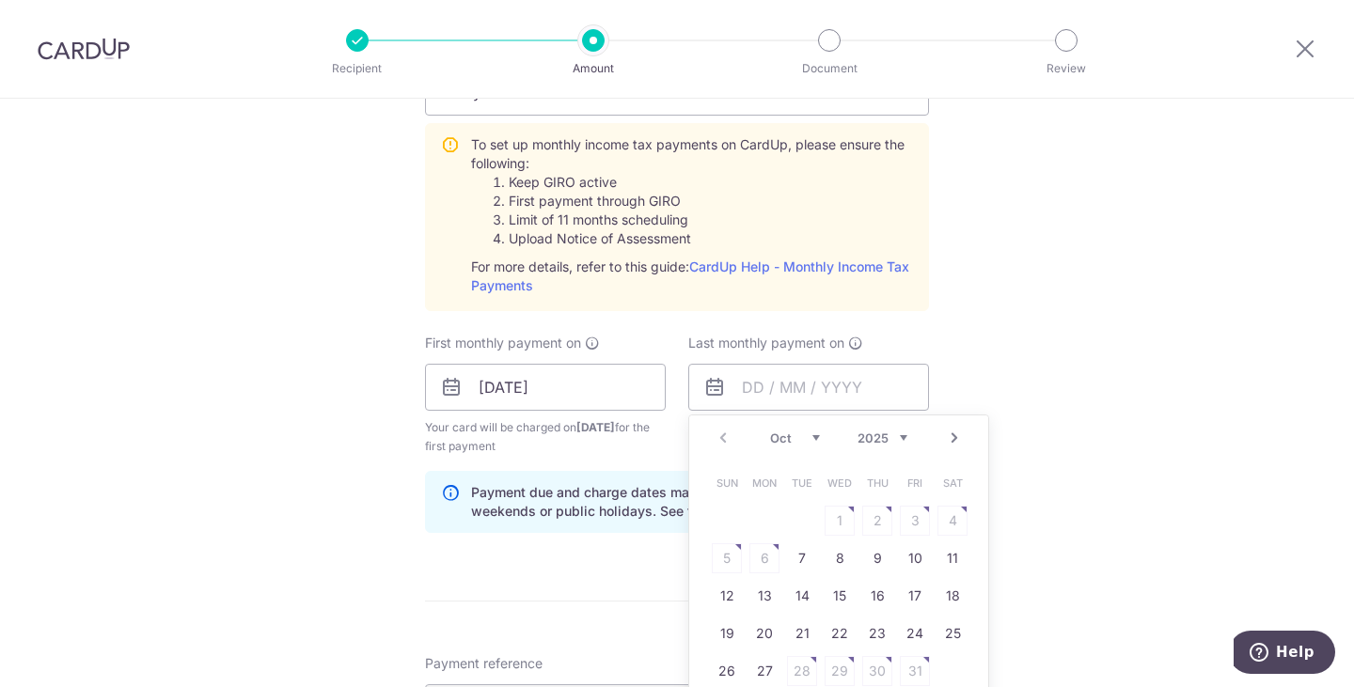
click at [948, 439] on link "Next" at bounding box center [954, 438] width 23 height 23
click at [713, 442] on link "Prev" at bounding box center [723, 438] width 23 height 23
click at [902, 559] on link "7" at bounding box center [915, 558] width 30 height 30
type input "[DATE]"
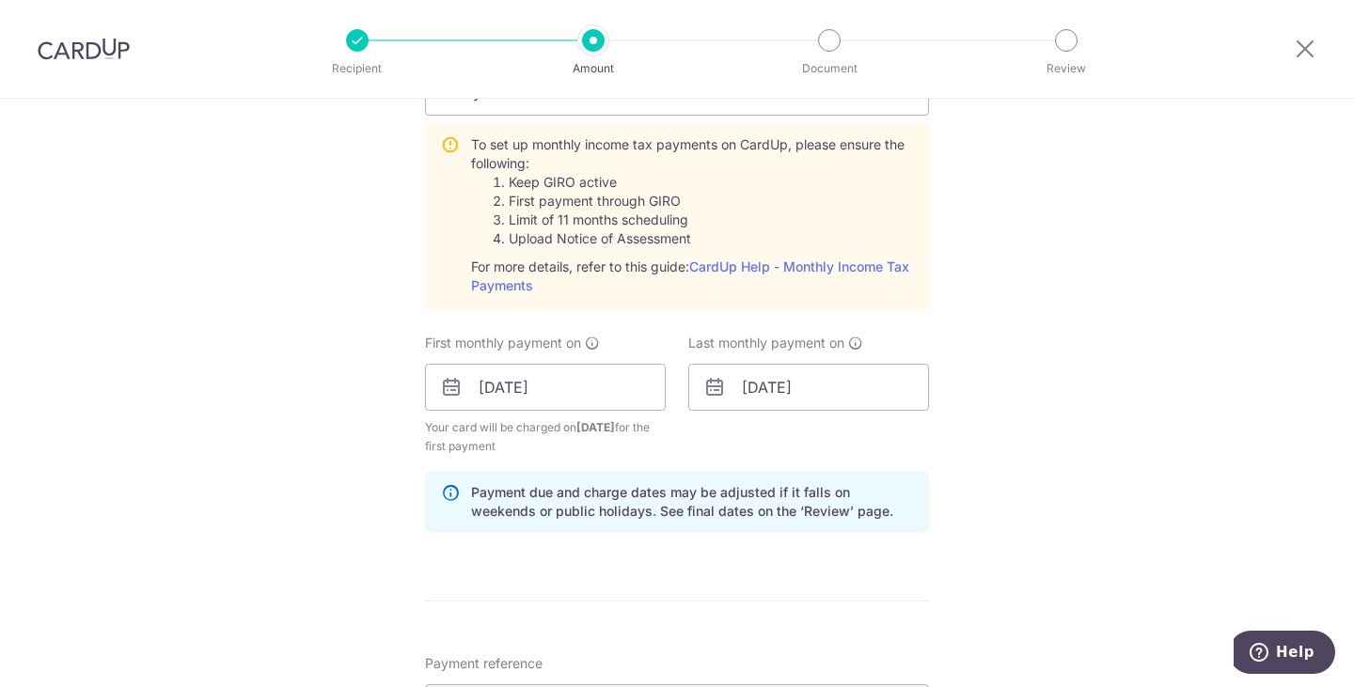
click at [1054, 525] on div "Tell us more about your payment Enter one-time or monthly payment amount SGD 4,…" at bounding box center [677, 246] width 1354 height 2037
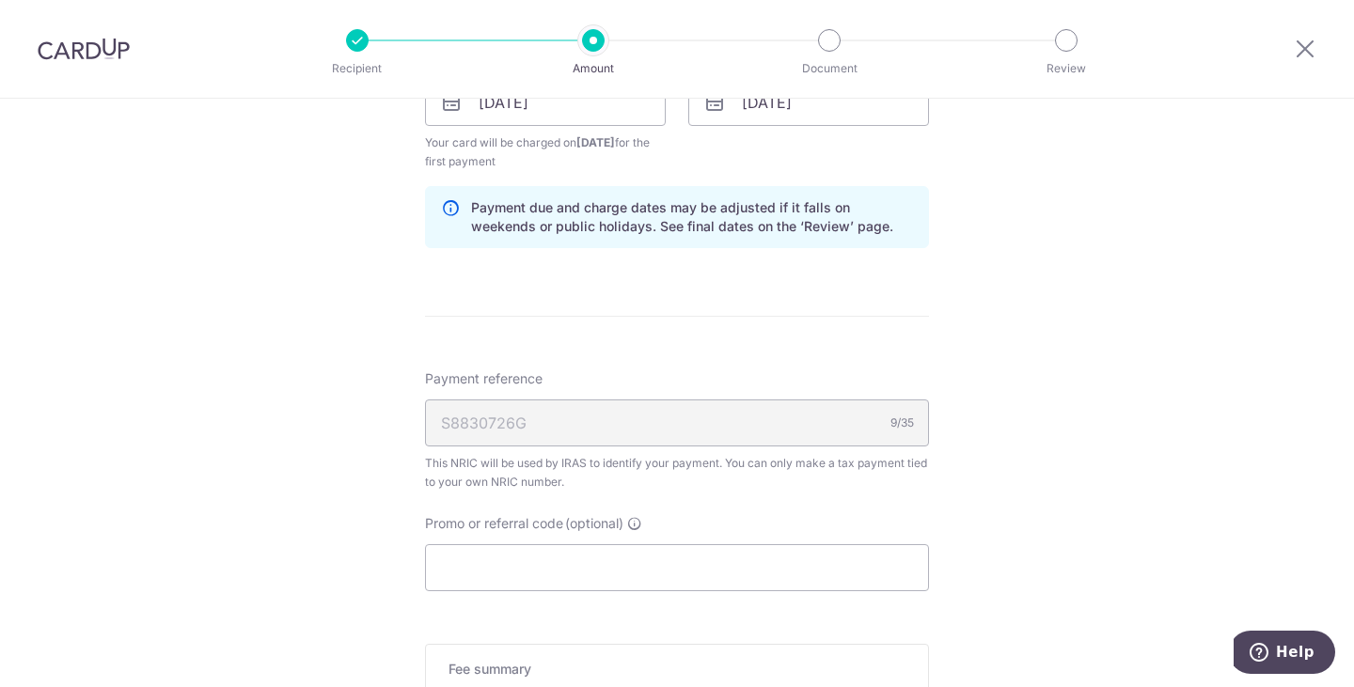
scroll to position [1156, 0]
click at [608, 564] on input "Promo or referral code (optional)" at bounding box center [677, 566] width 504 height 47
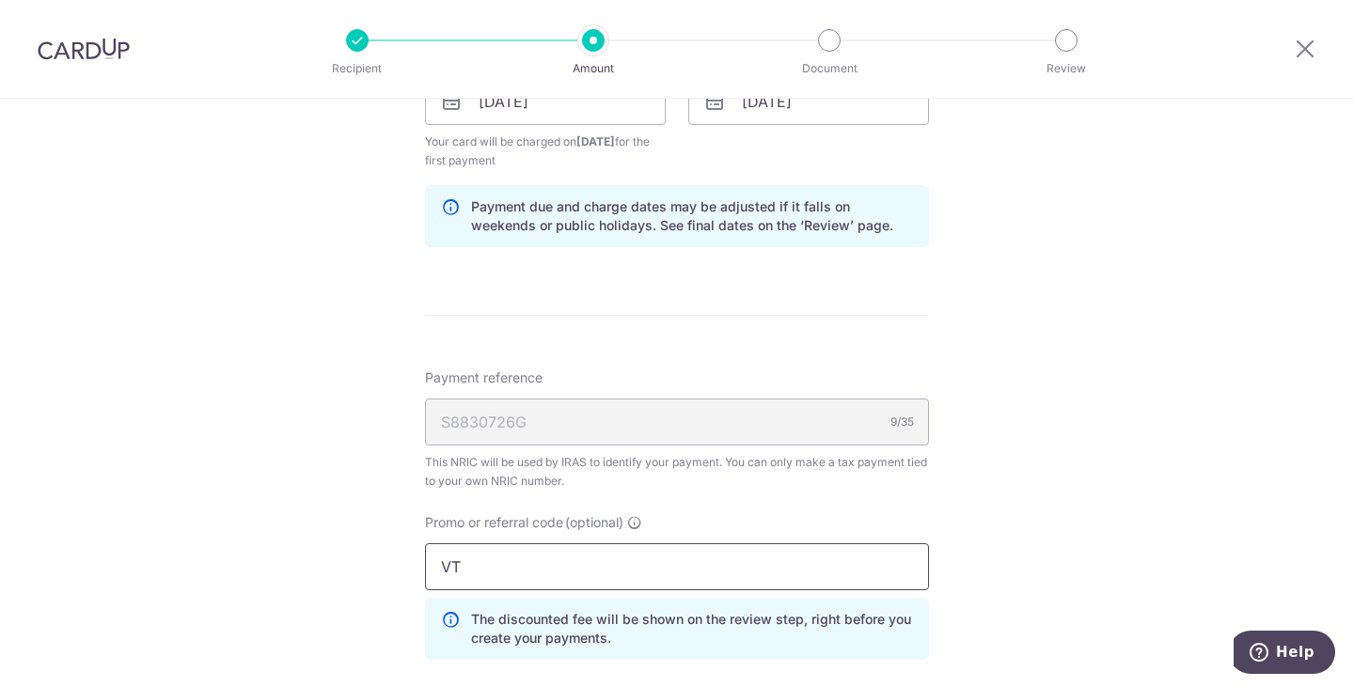
click at [498, 565] on input "VT" at bounding box center [677, 566] width 504 height 47
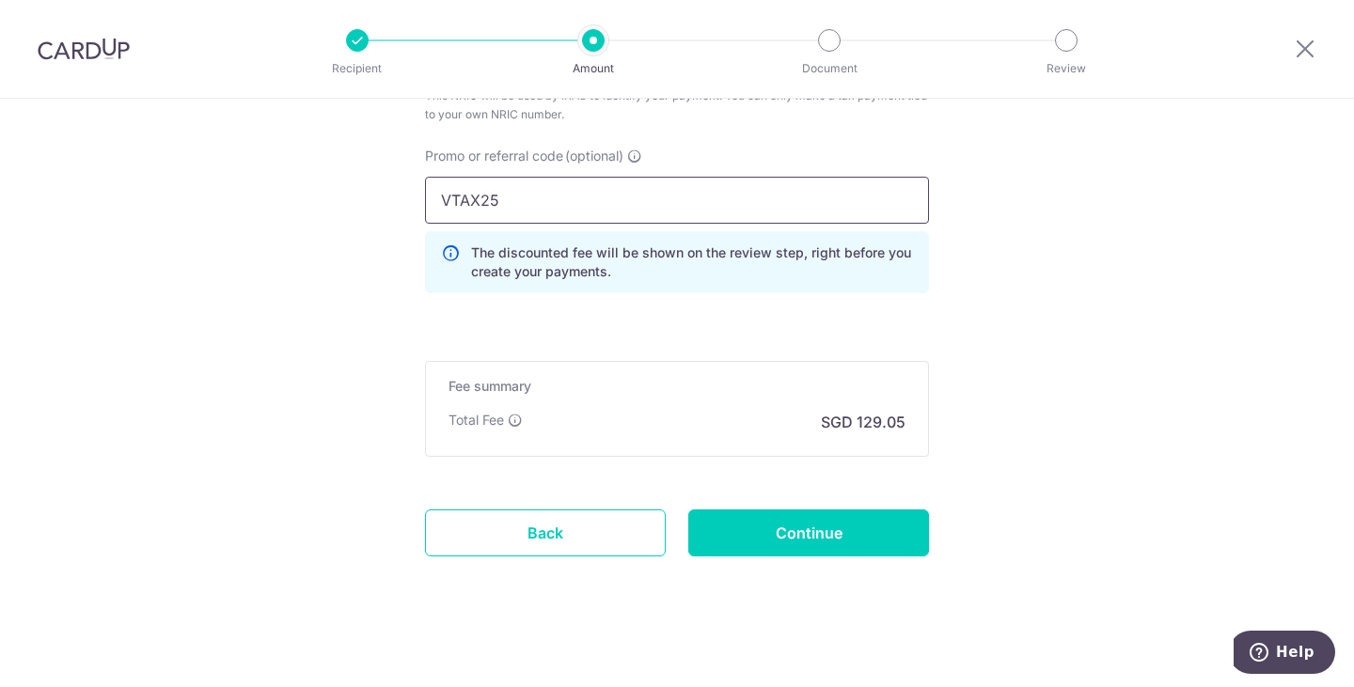
scroll to position [1533, 0]
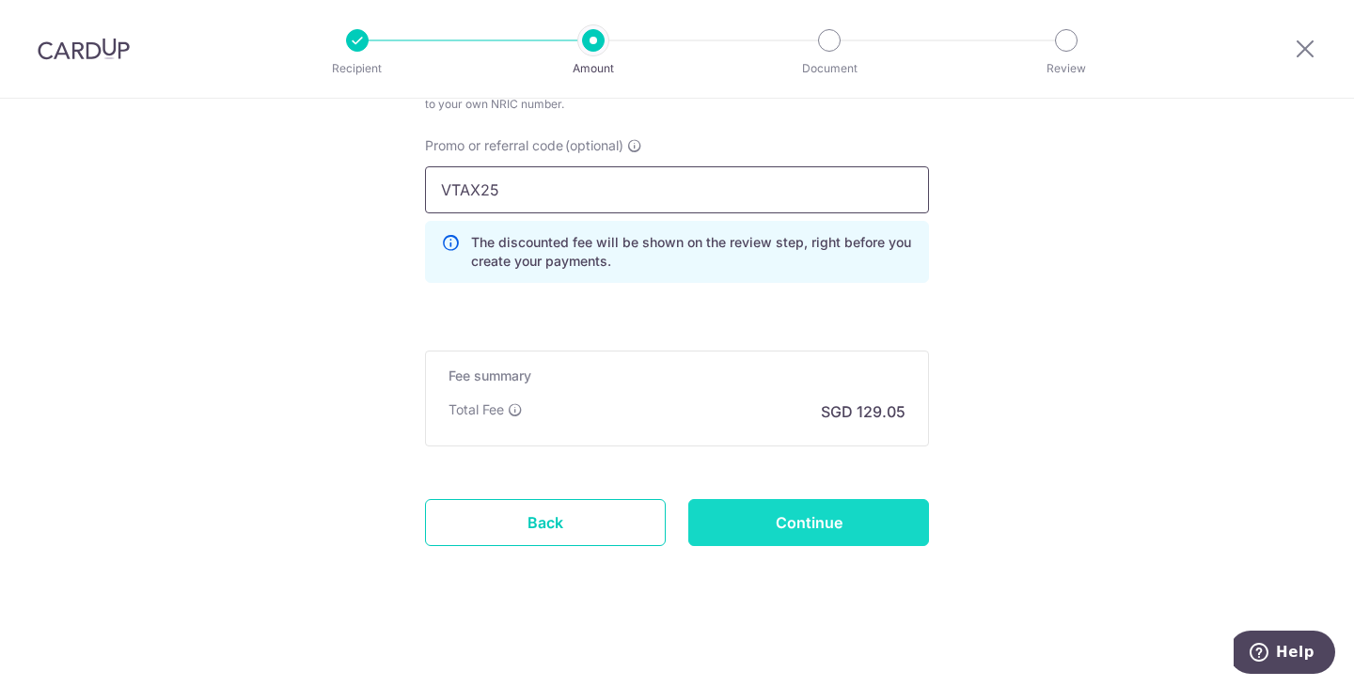
type input "VTAX25"
click at [838, 532] on input "Continue" at bounding box center [808, 522] width 241 height 47
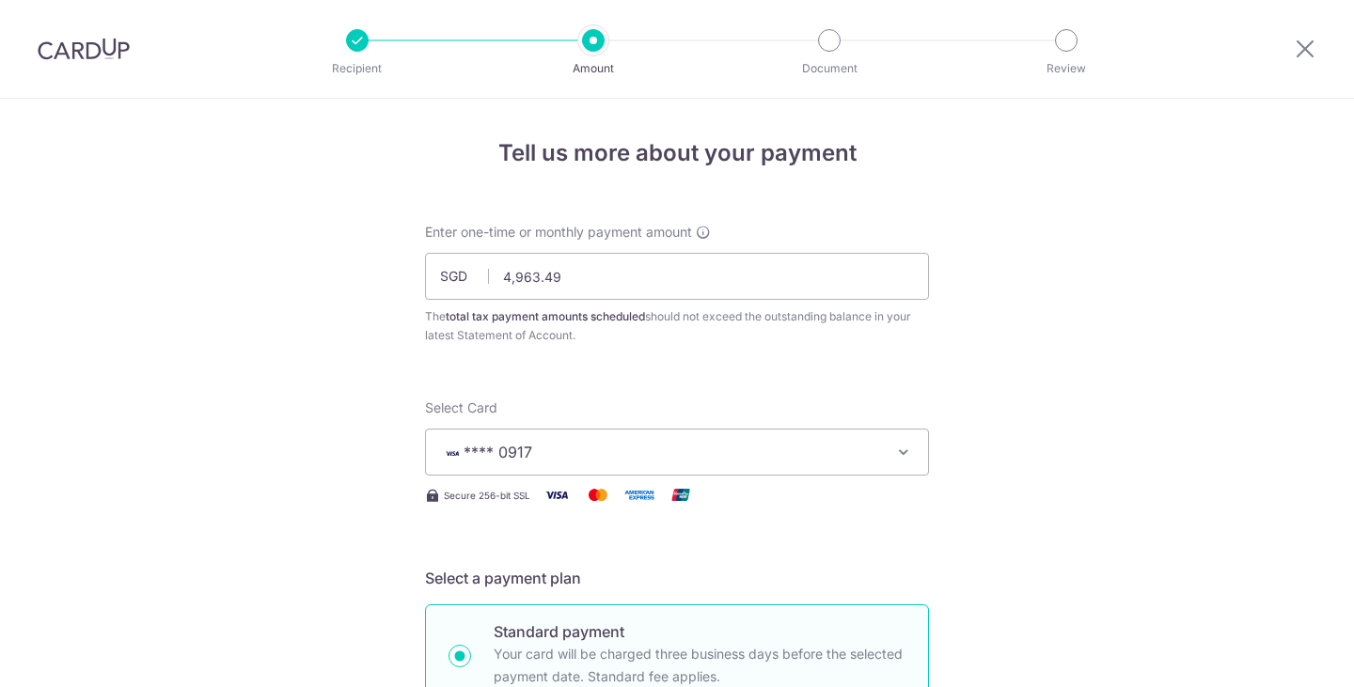
scroll to position [1268, 0]
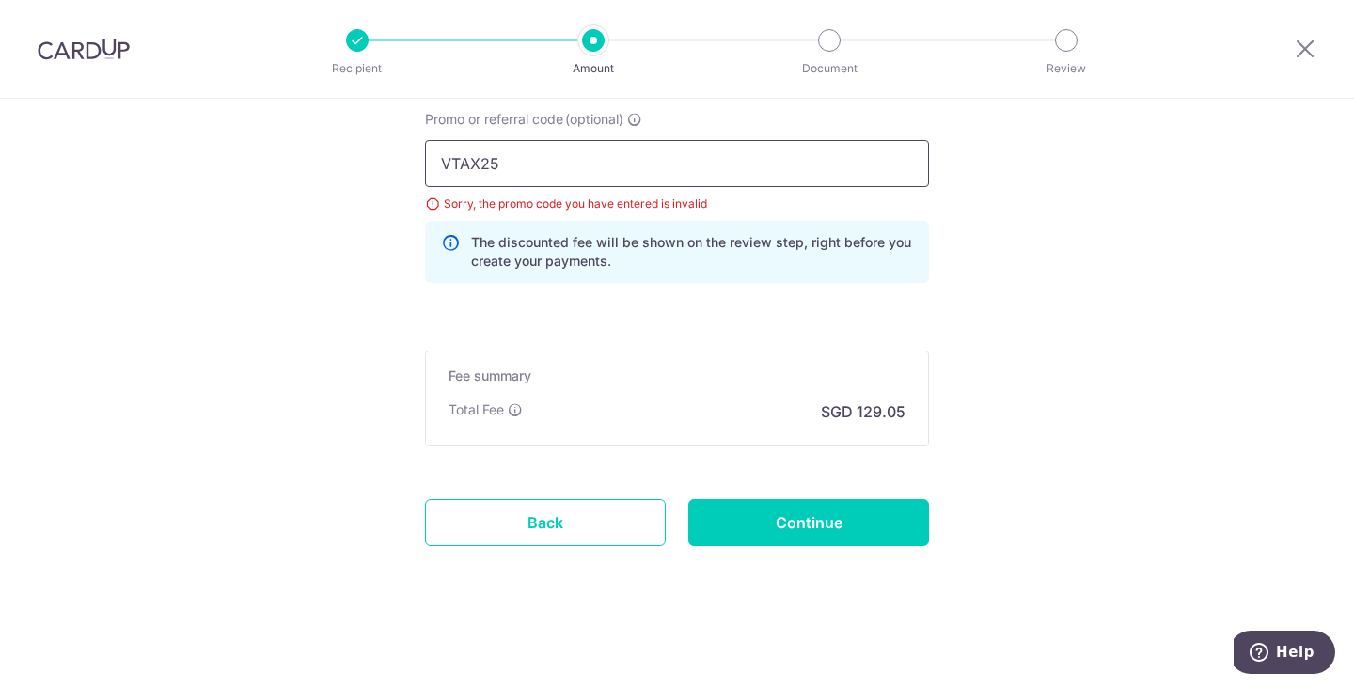
click at [541, 173] on input "VTAX25" at bounding box center [677, 163] width 504 height 47
type input "VTAX25ONE"
click at [804, 532] on input "Continue" at bounding box center [808, 522] width 241 height 47
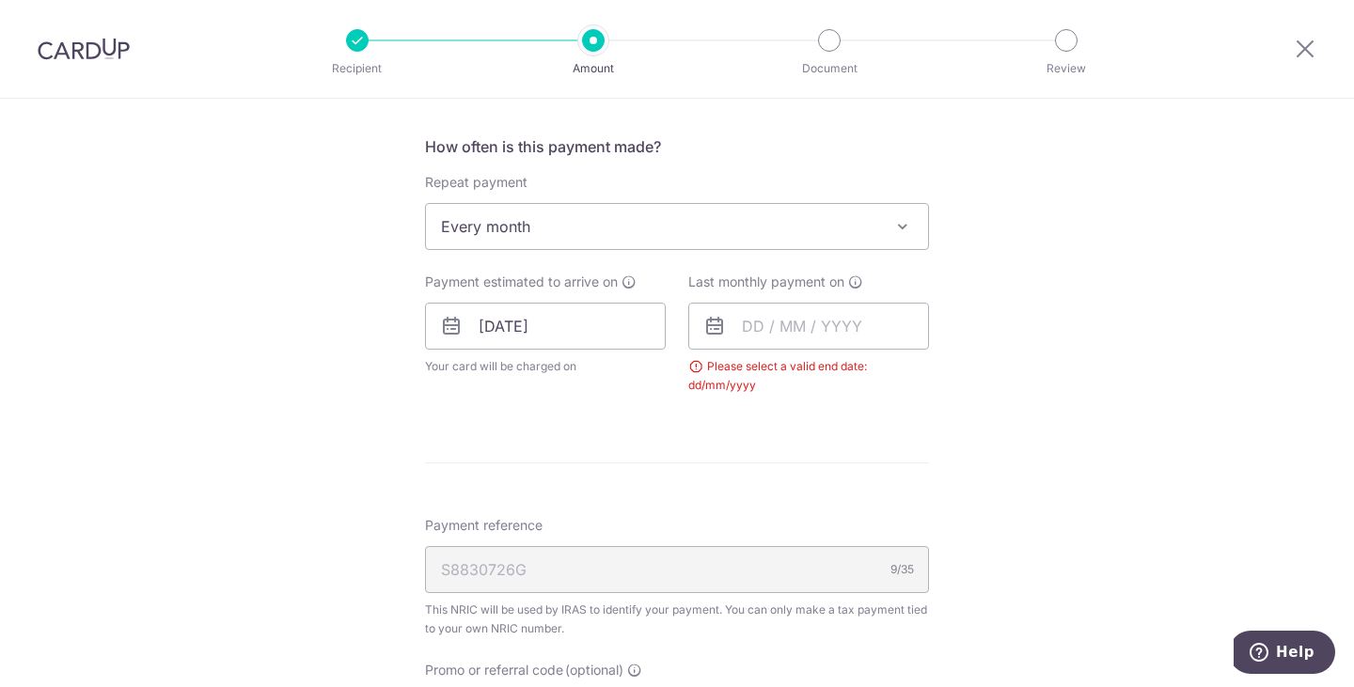
scroll to position [734, 0]
click at [825, 329] on input "text" at bounding box center [808, 328] width 241 height 47
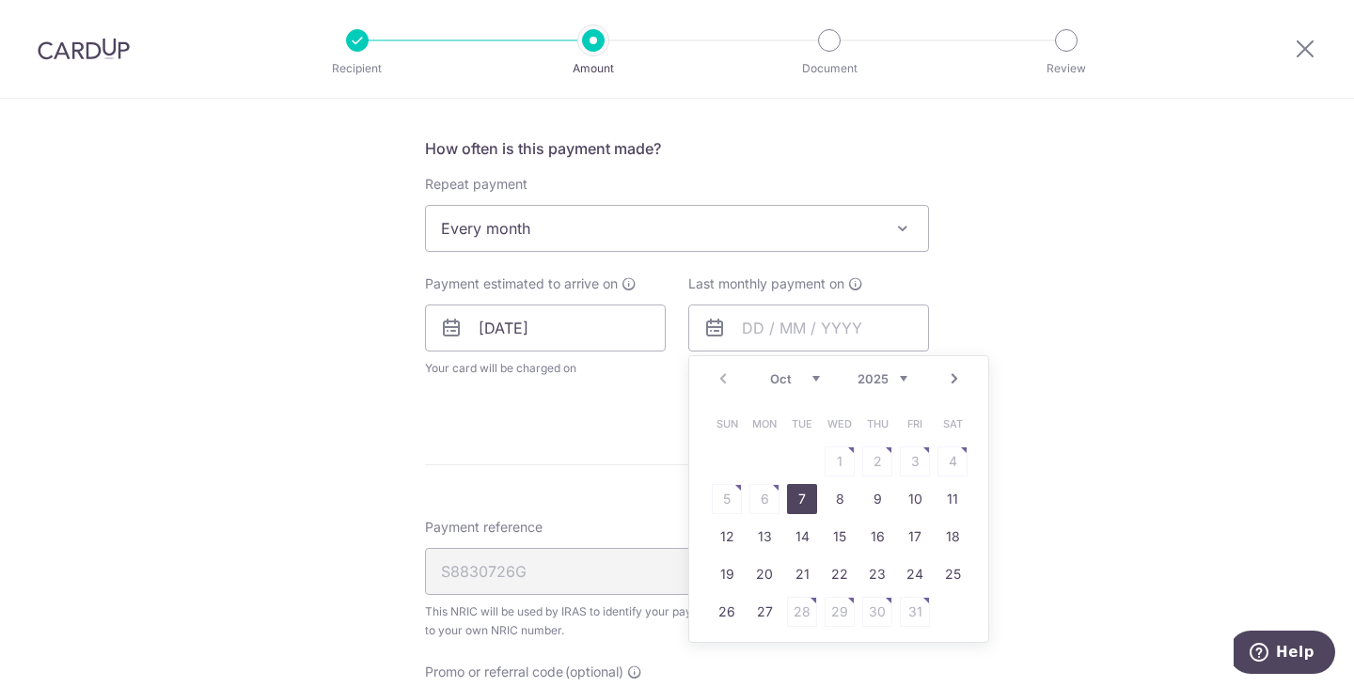
click at [799, 496] on link "7" at bounding box center [802, 499] width 30 height 30
type input "[DATE]"
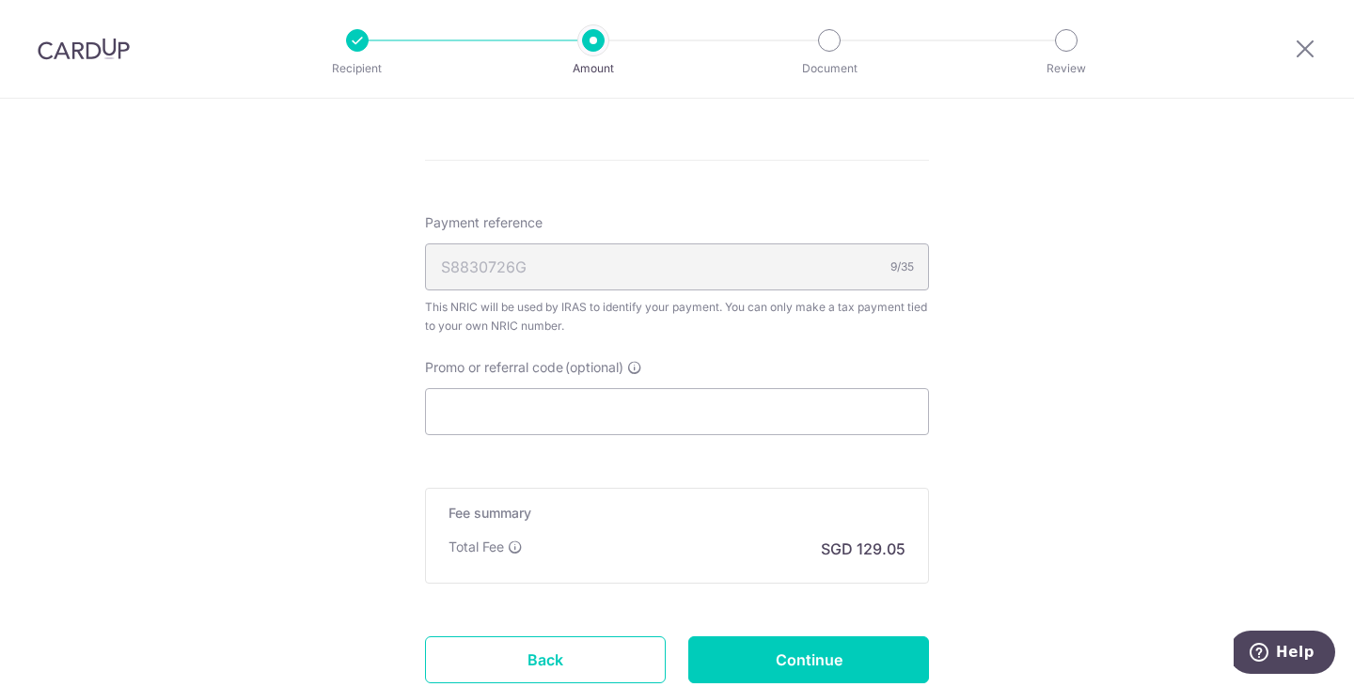
scroll to position [1121, 0]
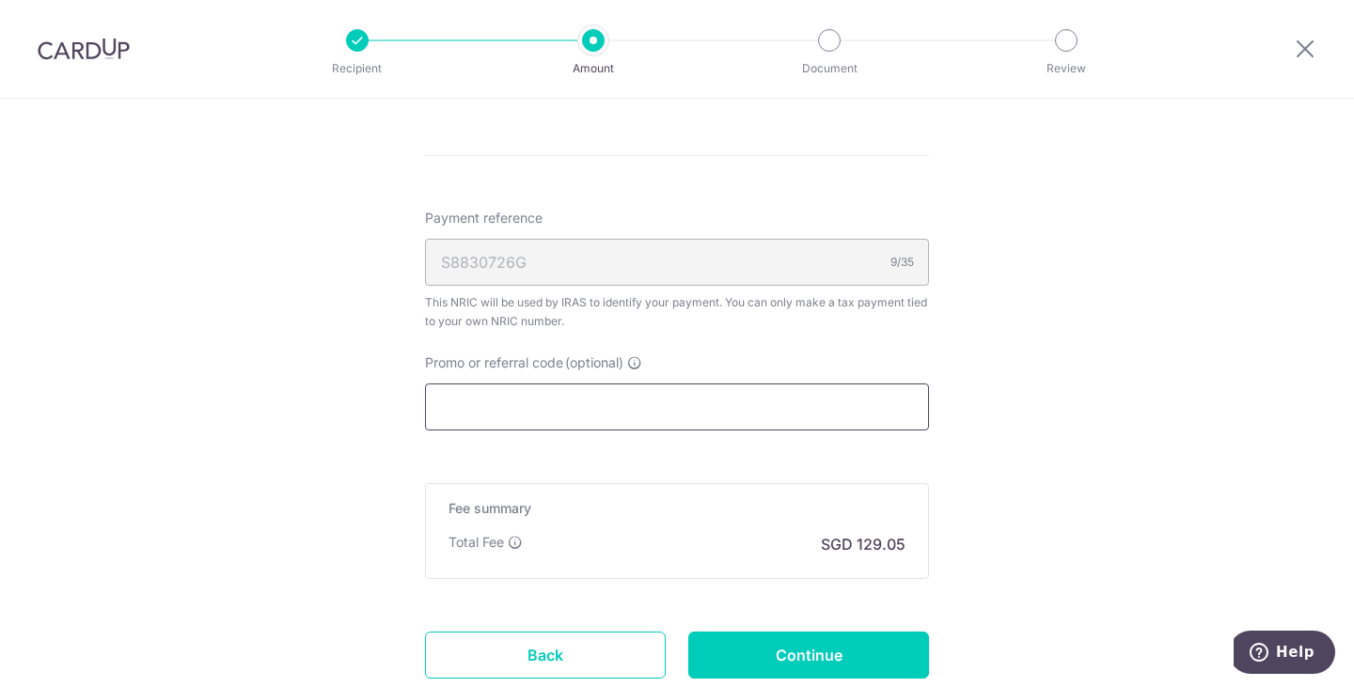
click at [729, 402] on input "Promo or referral code (optional)" at bounding box center [677, 407] width 504 height 47
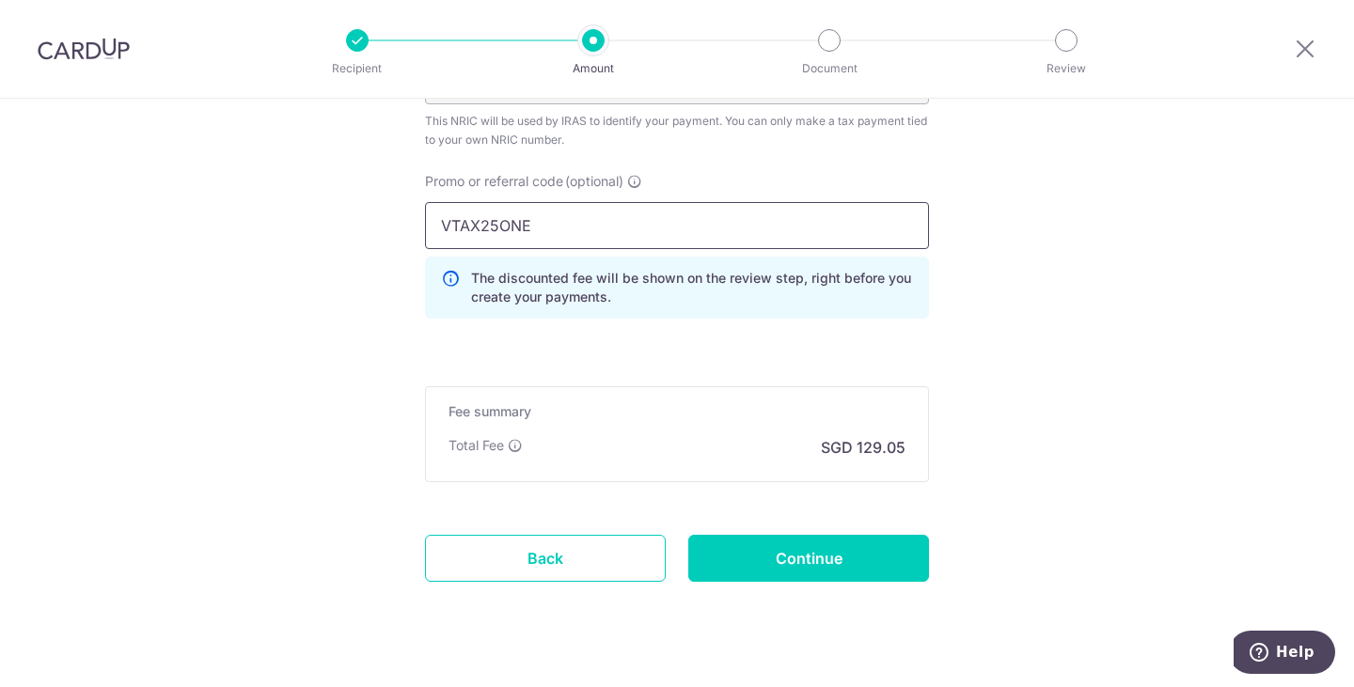
scroll to position [1300, 0]
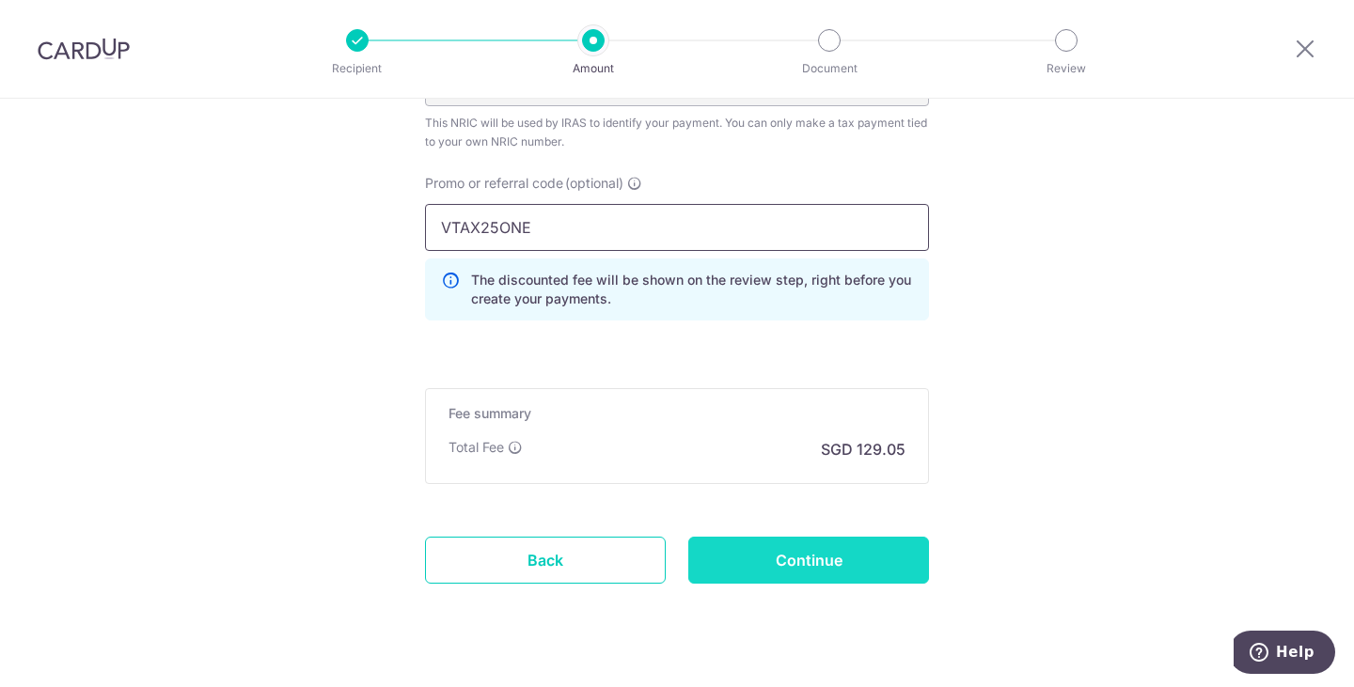
type input "VTAX25ONE"
click at [786, 569] on input "Continue" at bounding box center [808, 560] width 241 height 47
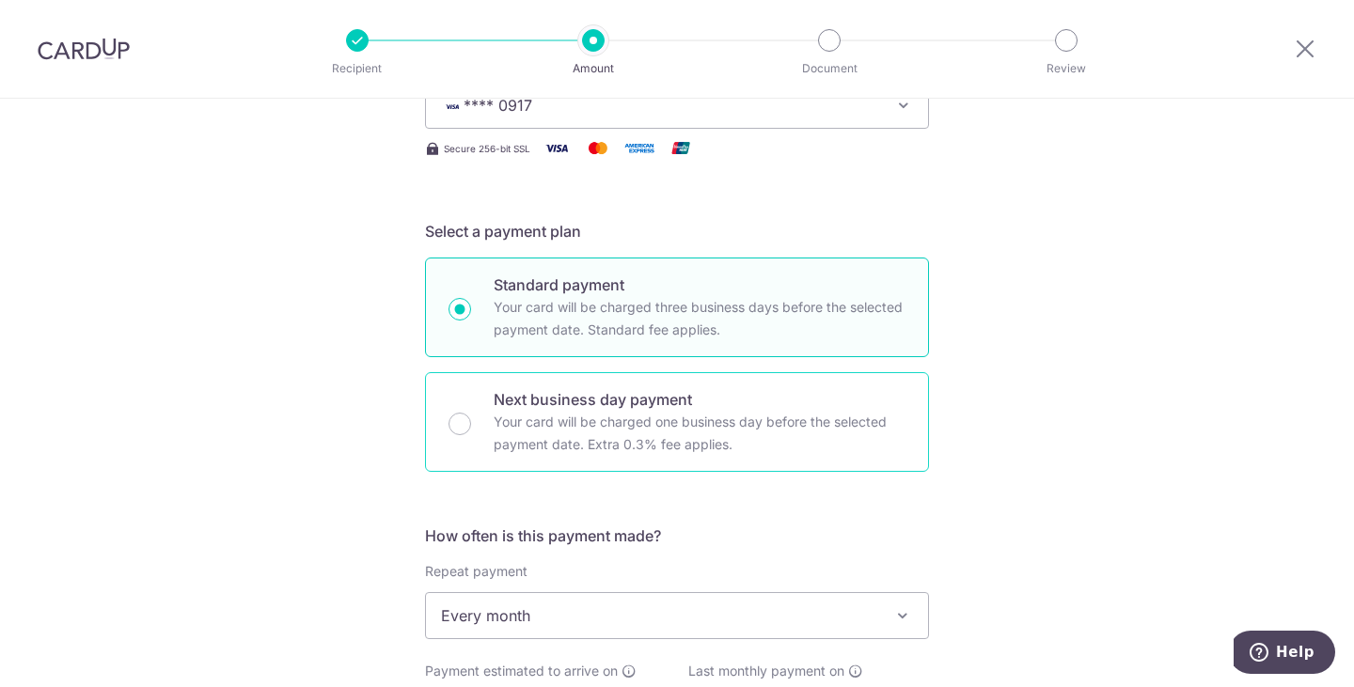
scroll to position [351, 0]
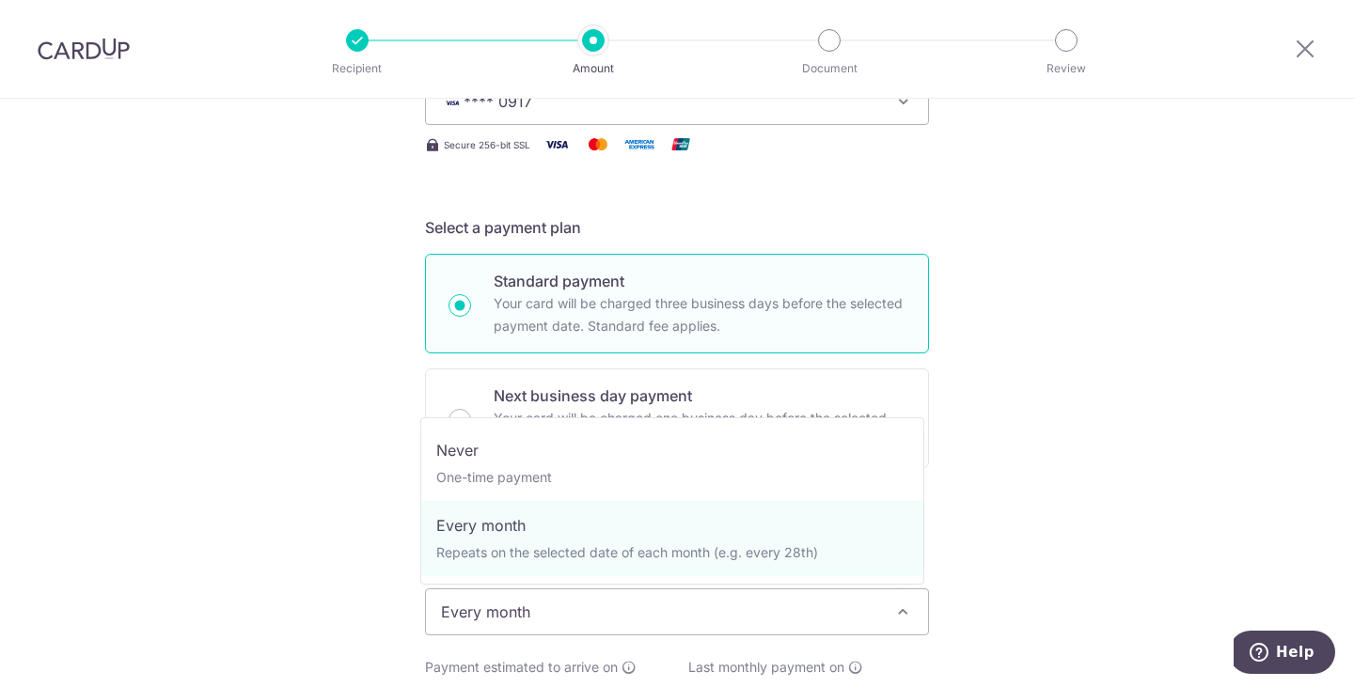
click at [511, 603] on span "Every month" at bounding box center [677, 611] width 502 height 45
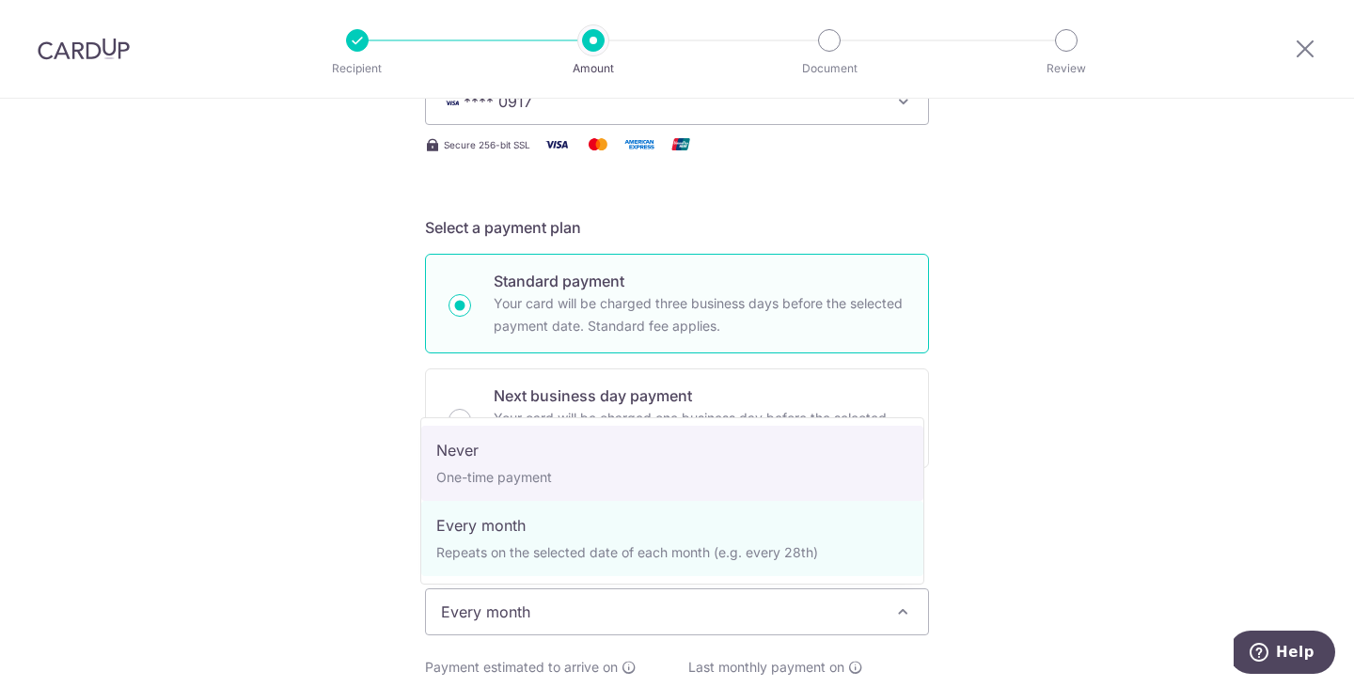
select select "1"
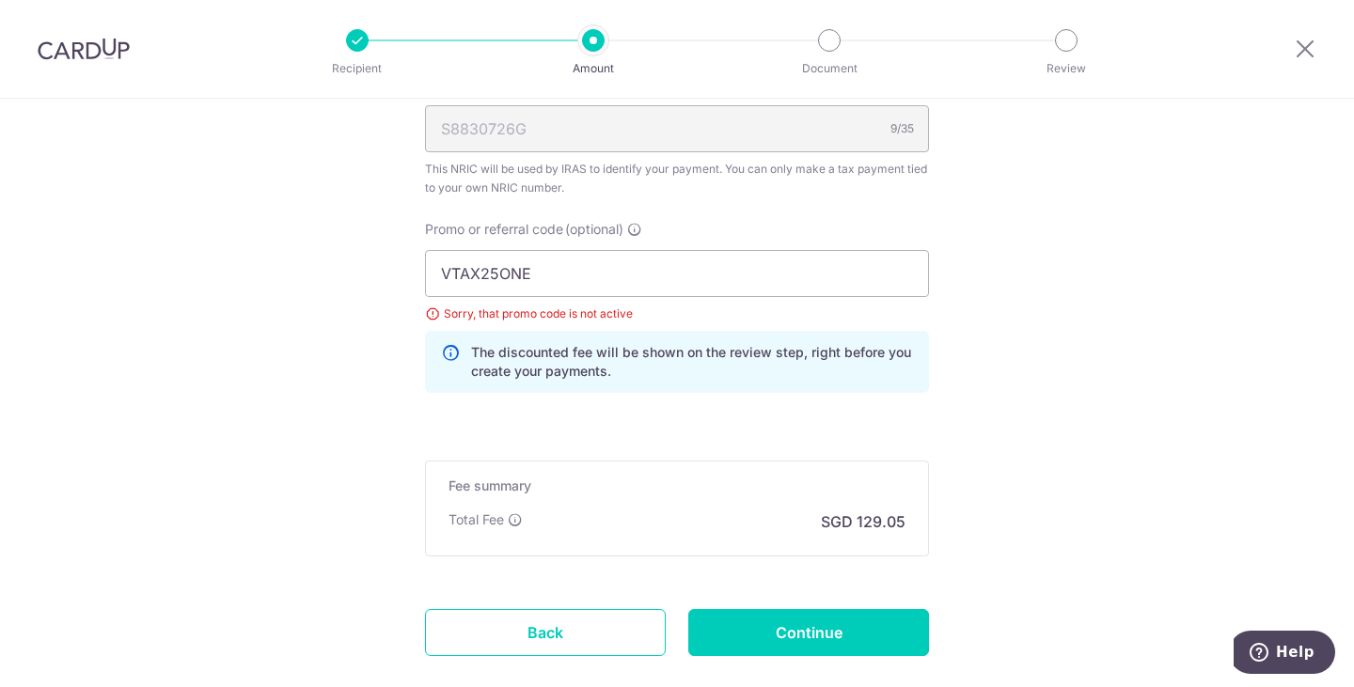
scroll to position [1235, 0]
click at [799, 627] on input "Continue" at bounding box center [808, 632] width 241 height 47
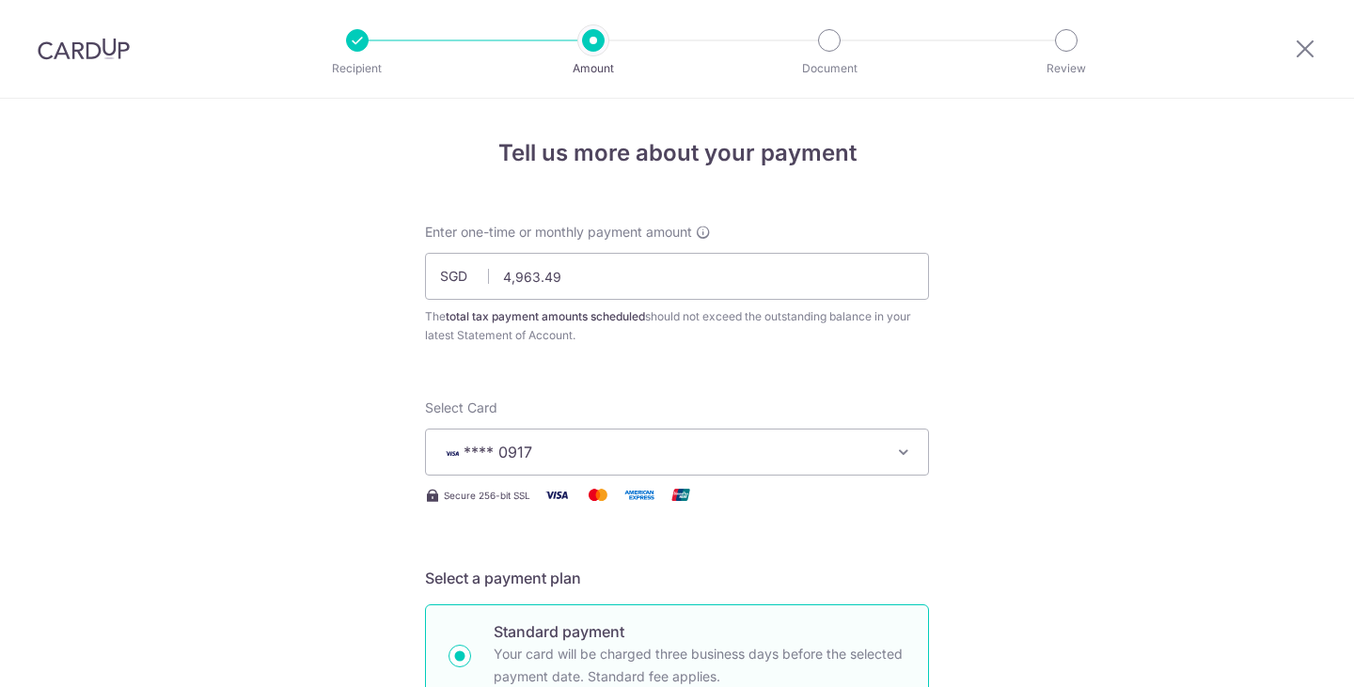
scroll to position [1345, 0]
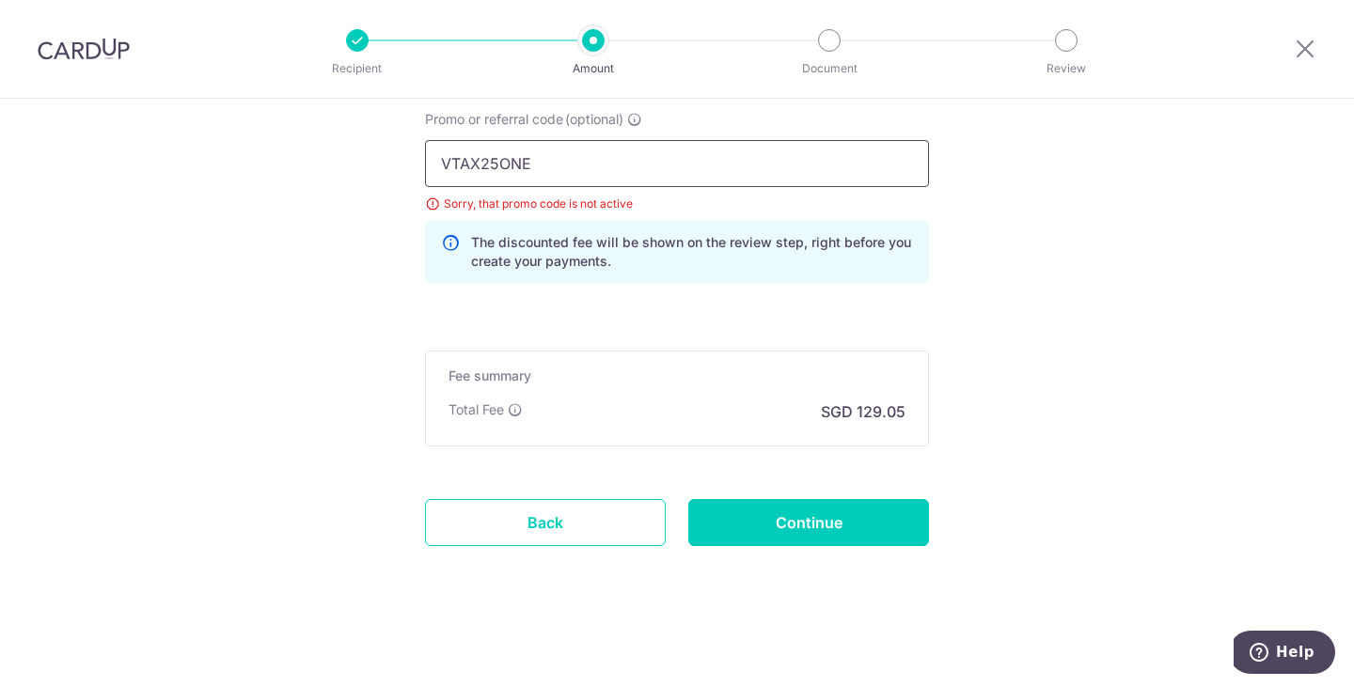
click at [603, 159] on input "VTAX25ONE" at bounding box center [677, 163] width 504 height 47
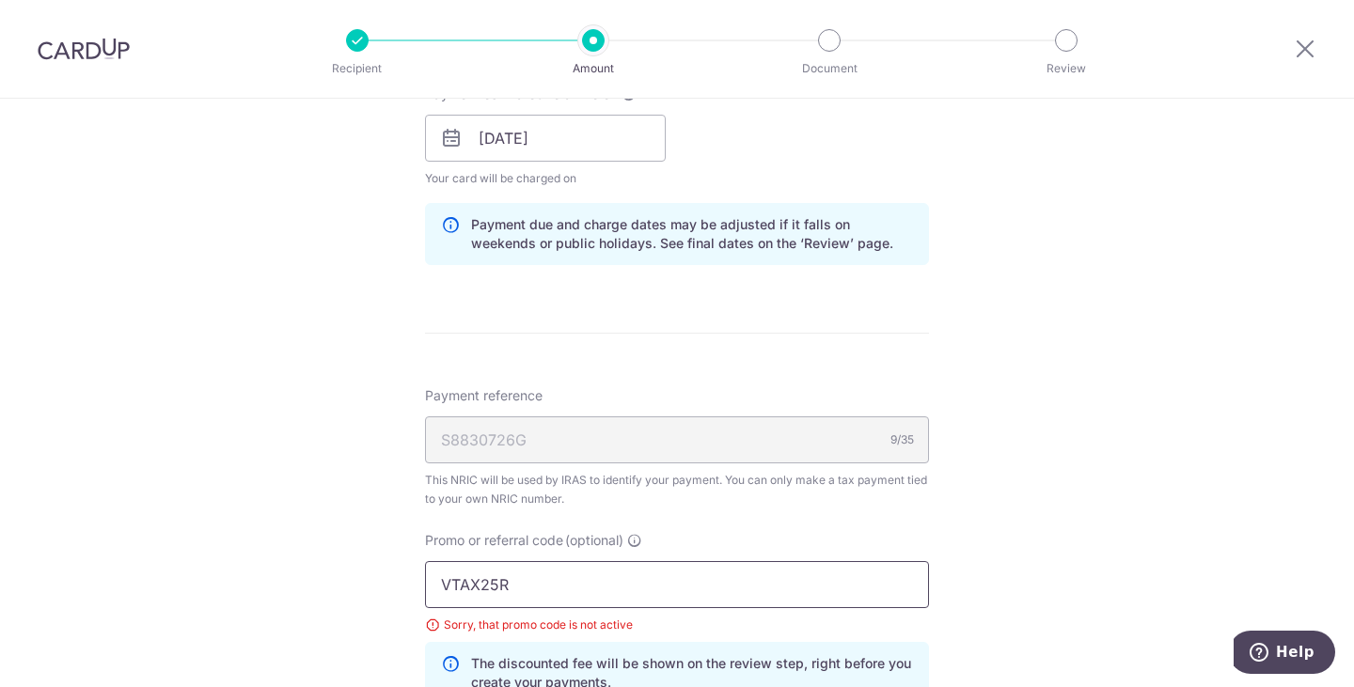
scroll to position [790, 0]
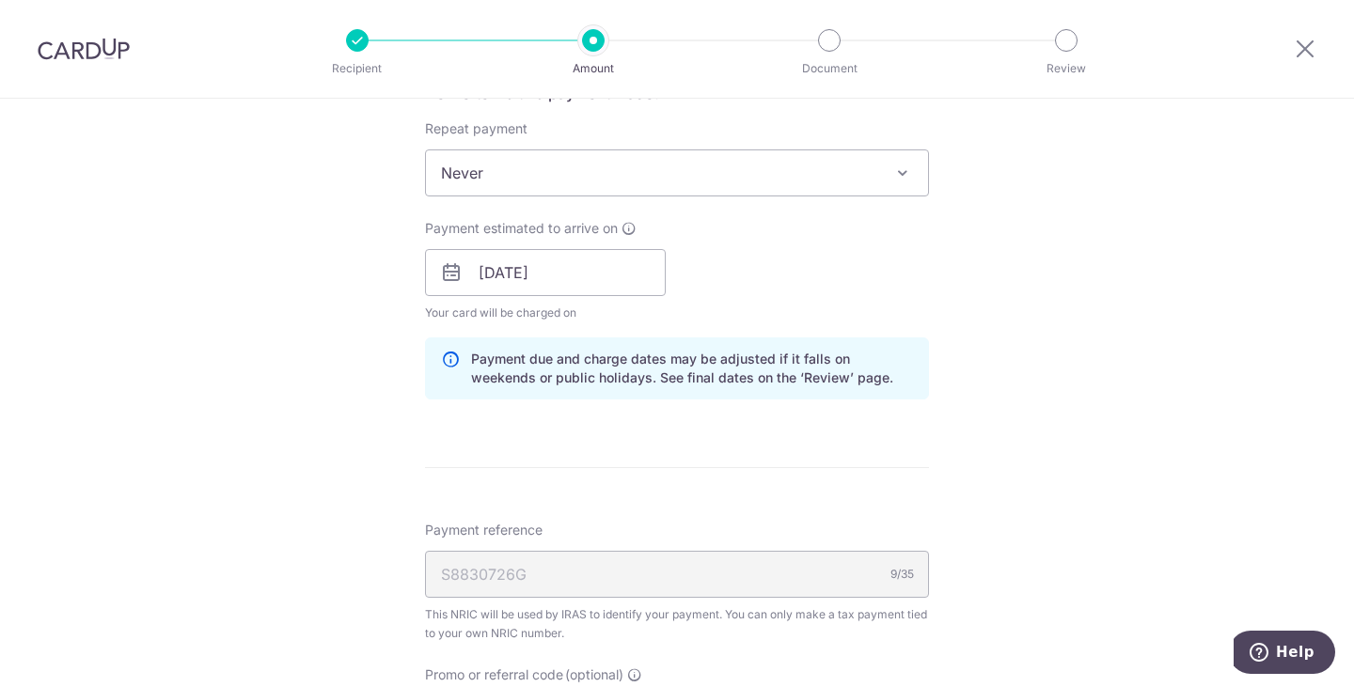
type input "VTAX25R"
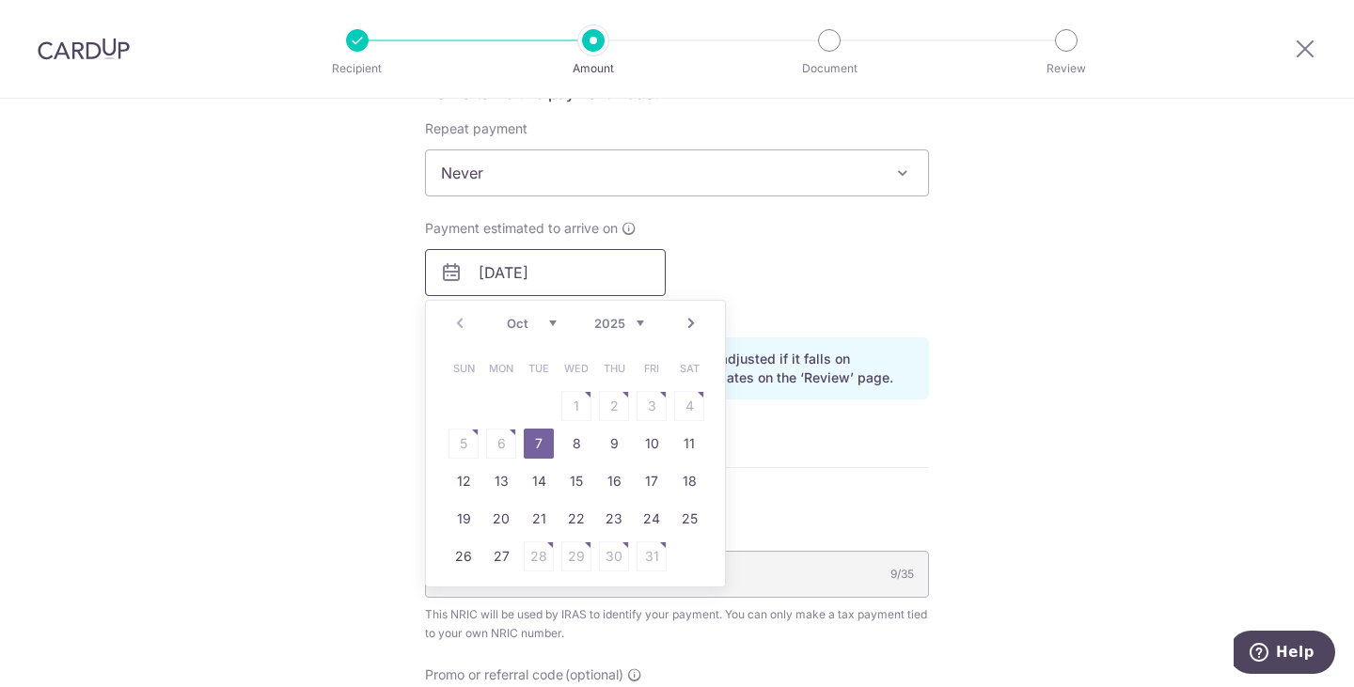
drag, startPoint x: 622, startPoint y: 279, endPoint x: 672, endPoint y: 208, distance: 87.1
click at [672, 208] on div "How often is this payment made? Repeat payment Never Every month Never To set u…" at bounding box center [677, 248] width 504 height 333
click at [680, 182] on span "Never" at bounding box center [677, 172] width 502 height 45
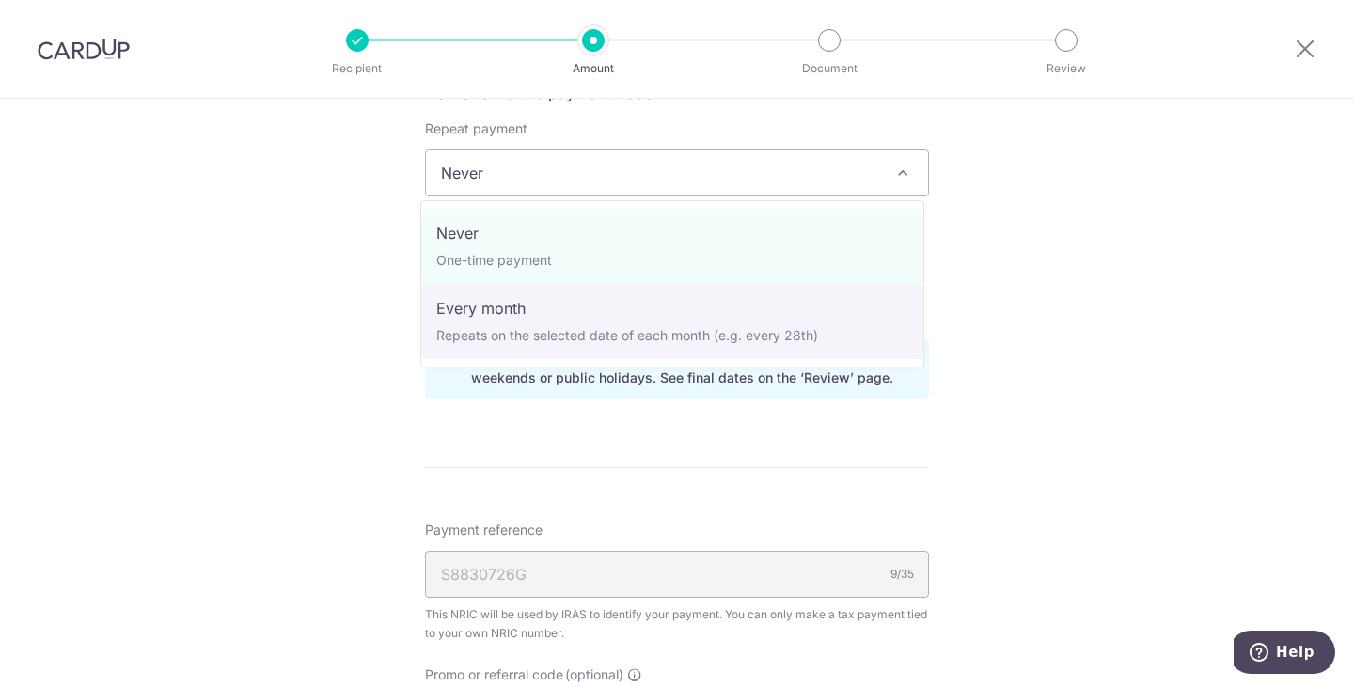
select select "3"
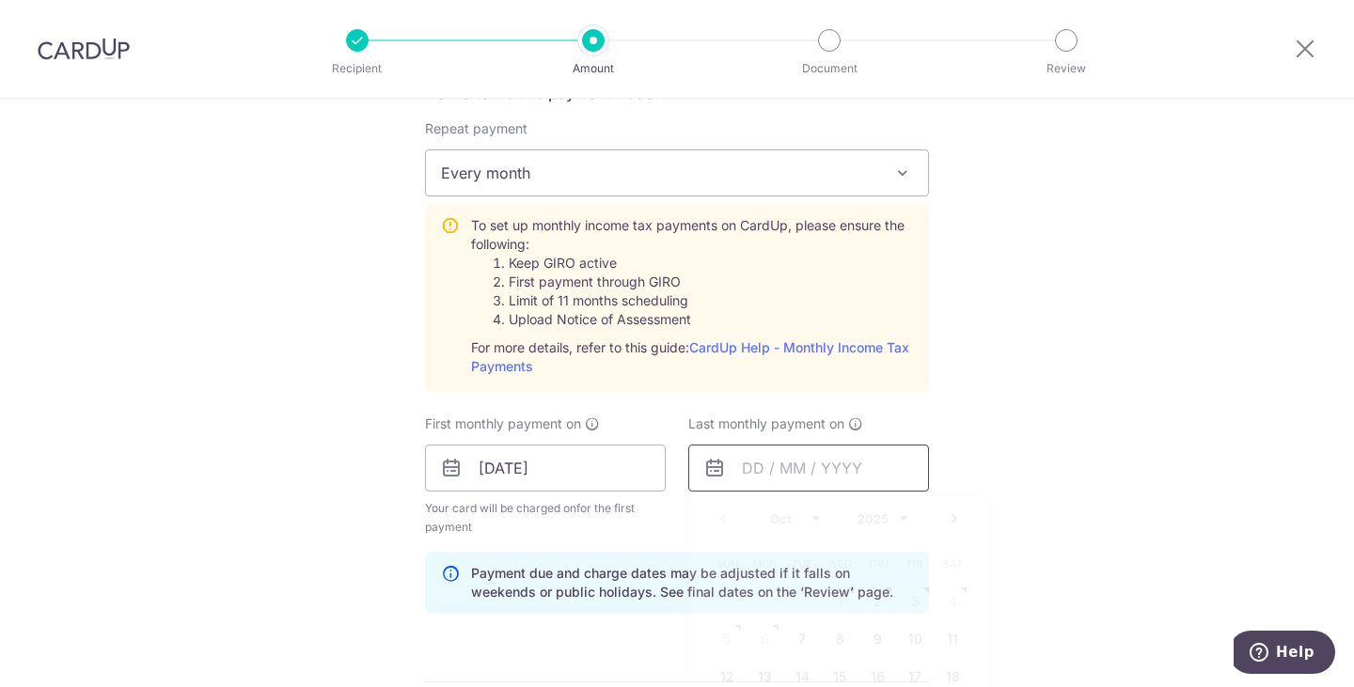
click at [829, 468] on input "text" at bounding box center [808, 468] width 241 height 47
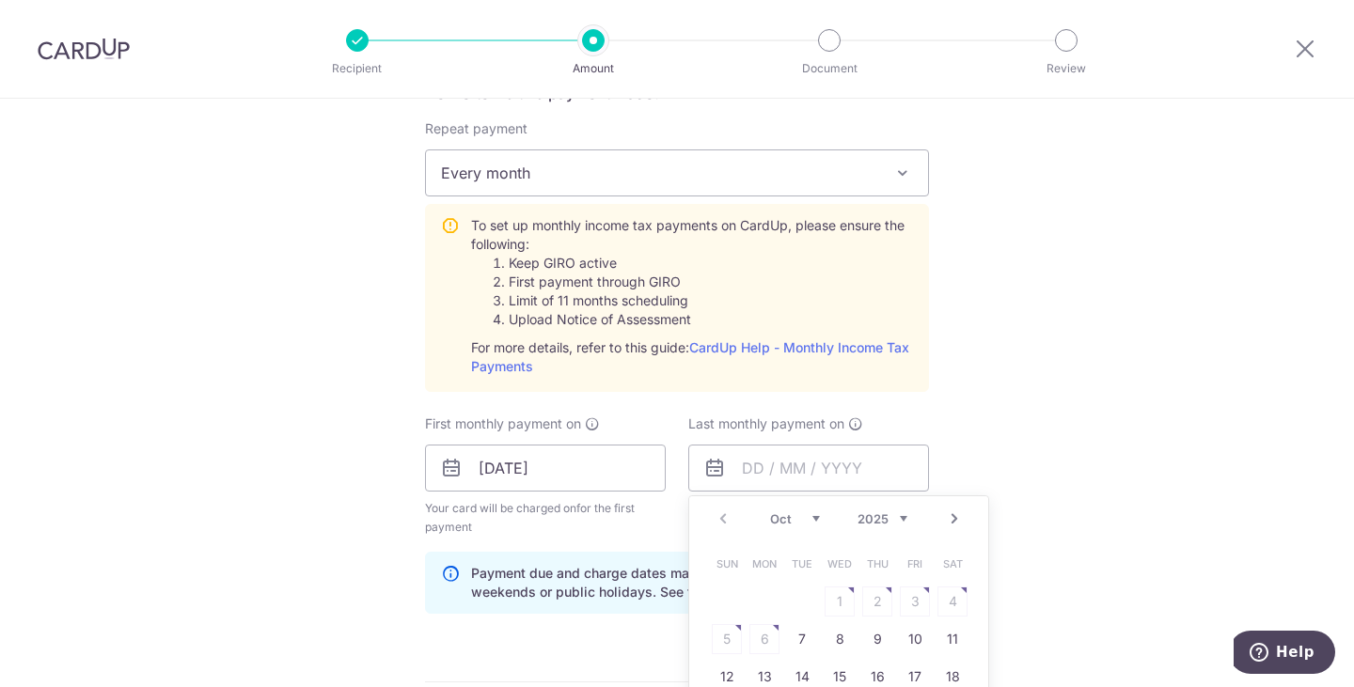
click at [949, 515] on link "Next" at bounding box center [954, 519] width 23 height 23
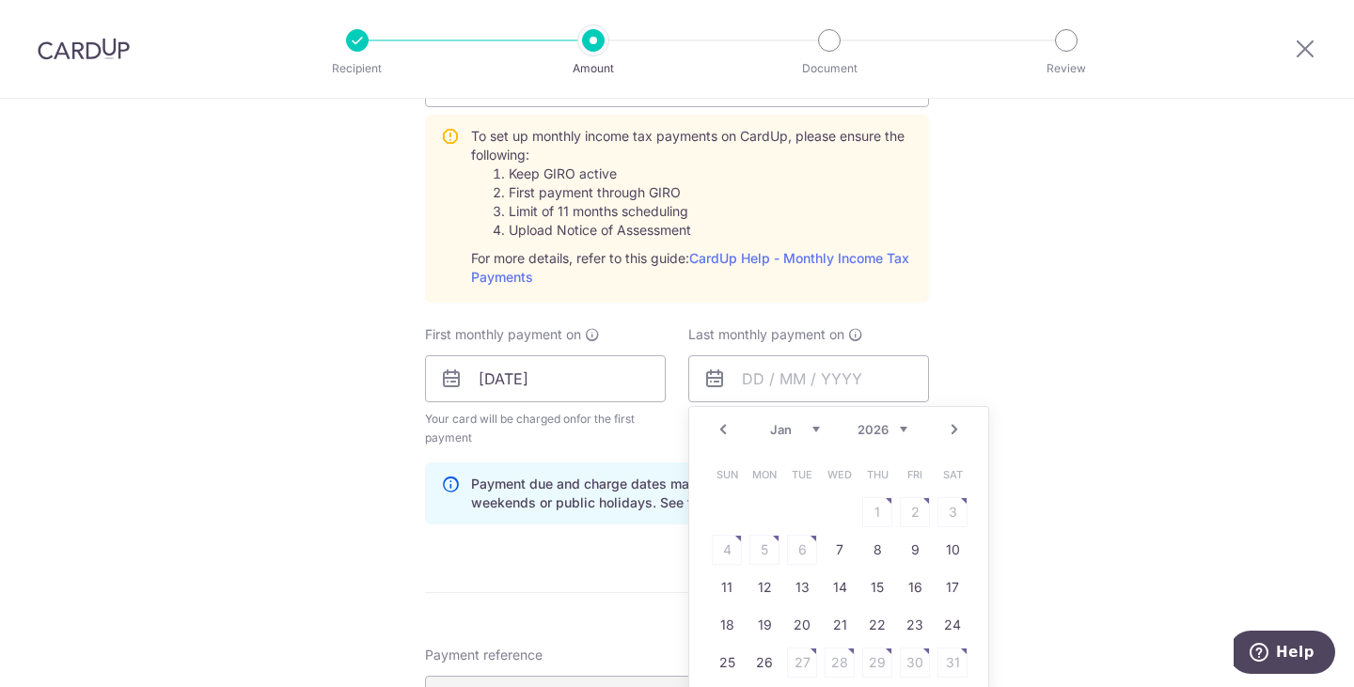
click at [832, 535] on link "7" at bounding box center [839, 550] width 30 height 30
type input "[DATE]"
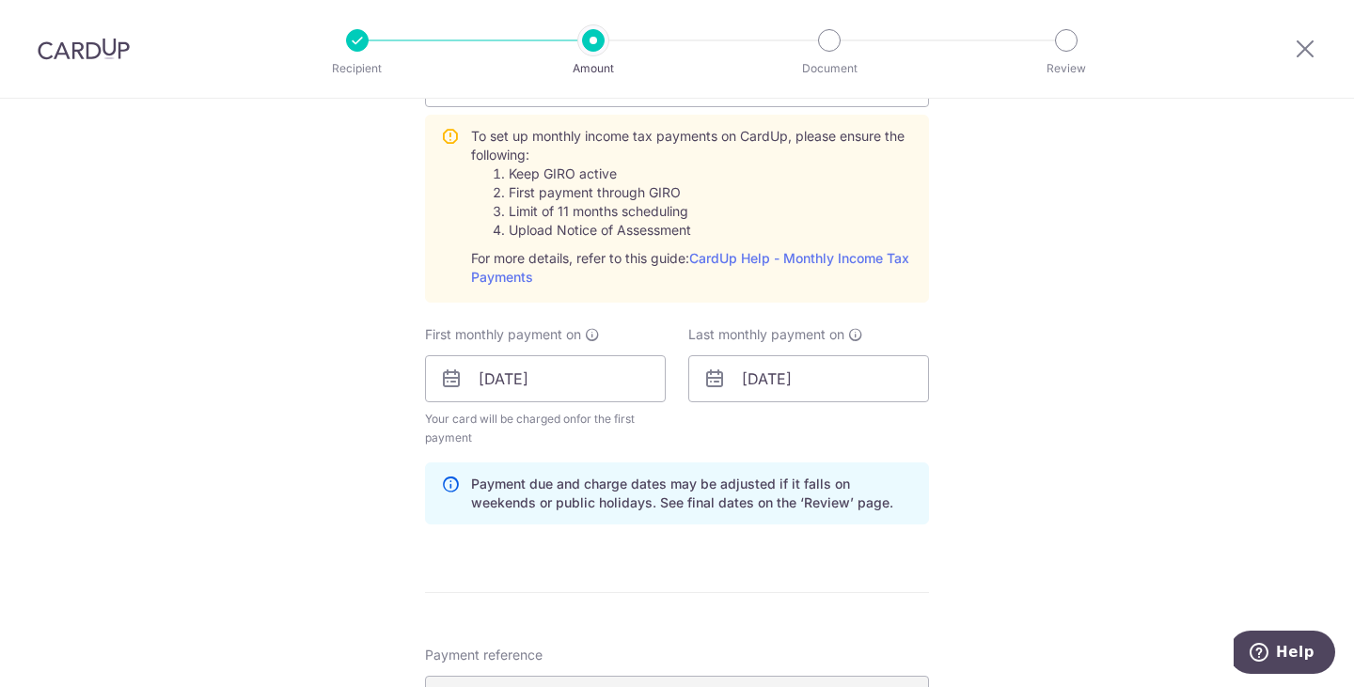
click at [1104, 504] on div "Tell us more about your payment Enter one-time or monthly payment amount SGD 4,…" at bounding box center [677, 294] width 1354 height 2148
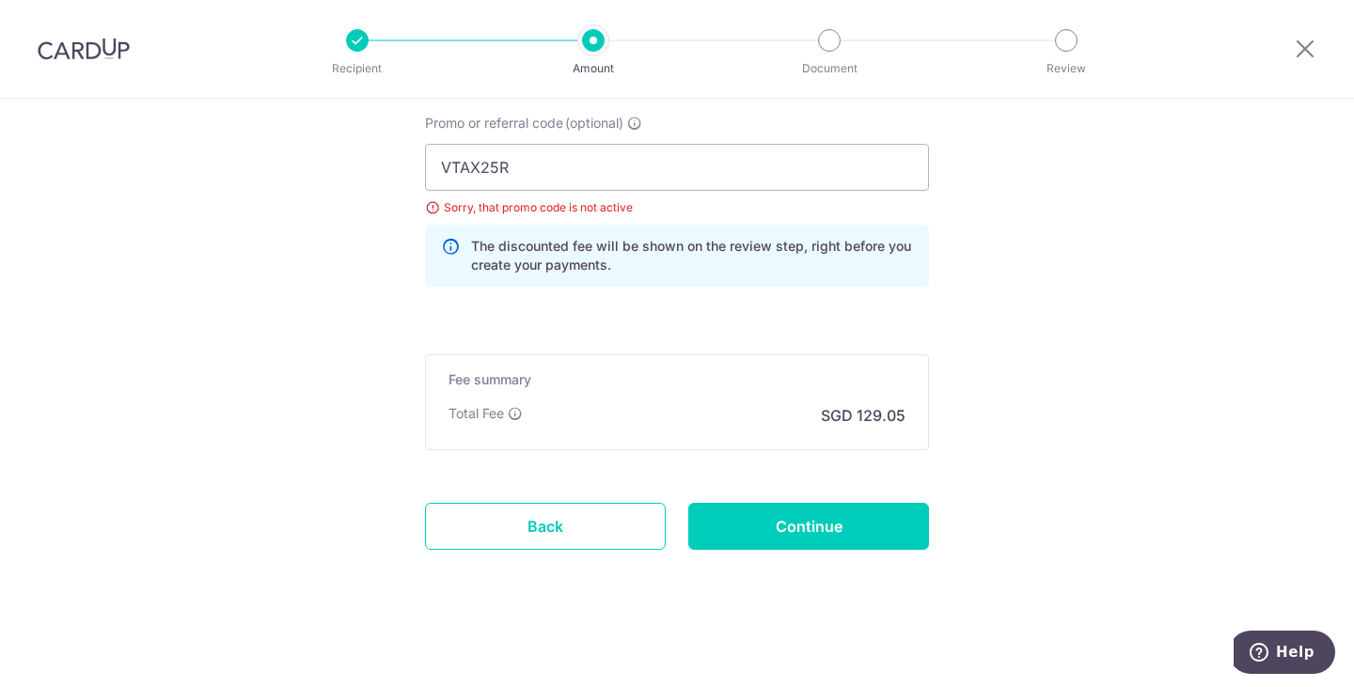
scroll to position [1560, 0]
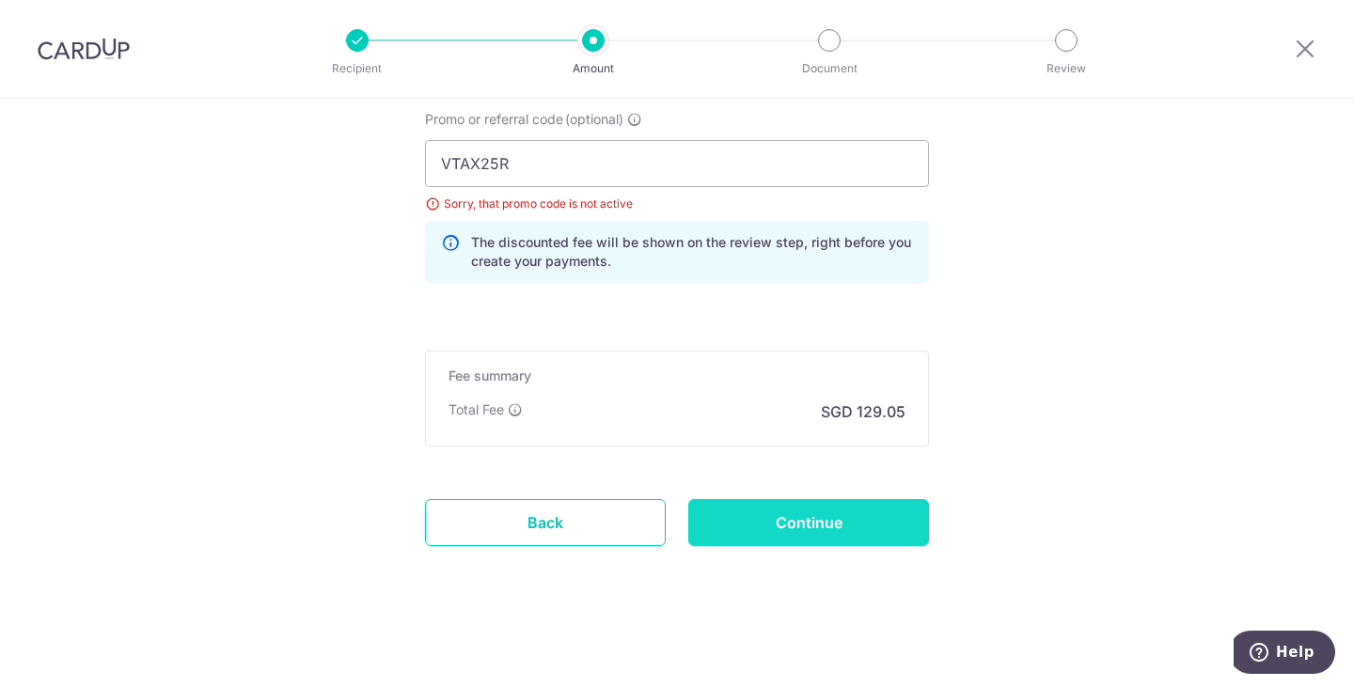
click at [792, 522] on input "Continue" at bounding box center [808, 522] width 241 height 47
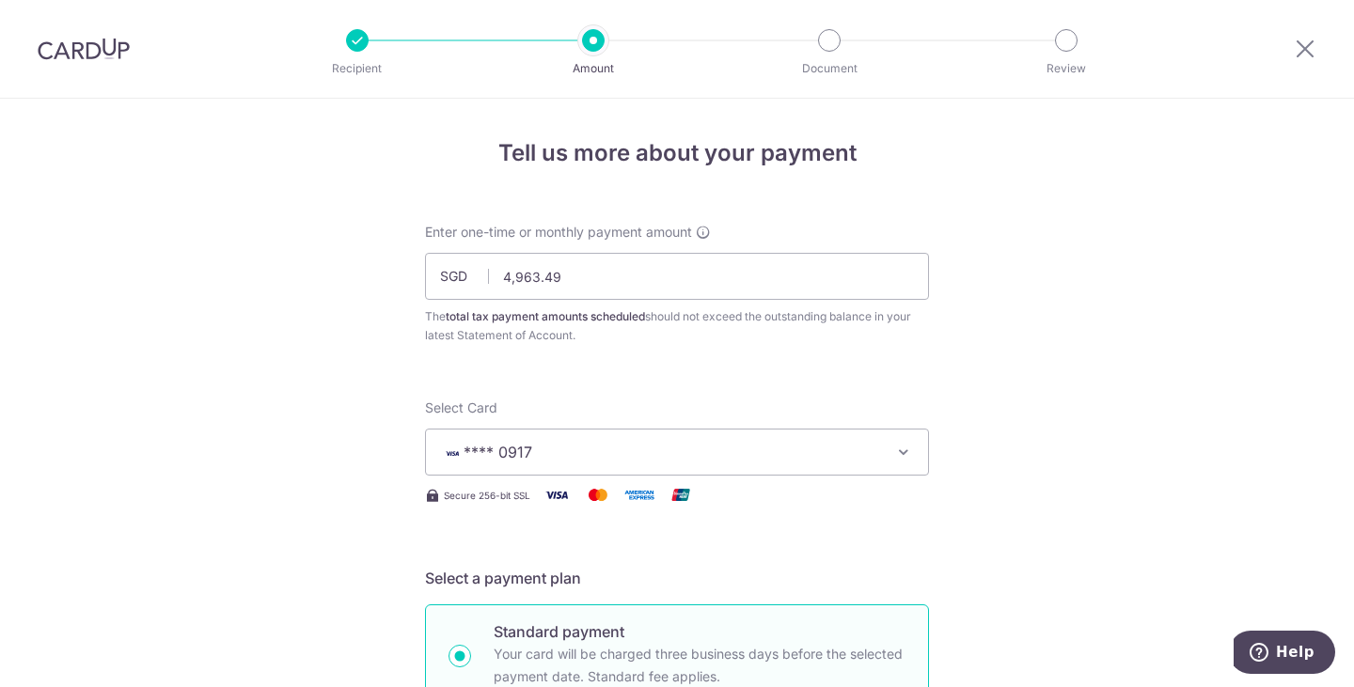
scroll to position [1268, 0]
